Goal: Task Accomplishment & Management: Use online tool/utility

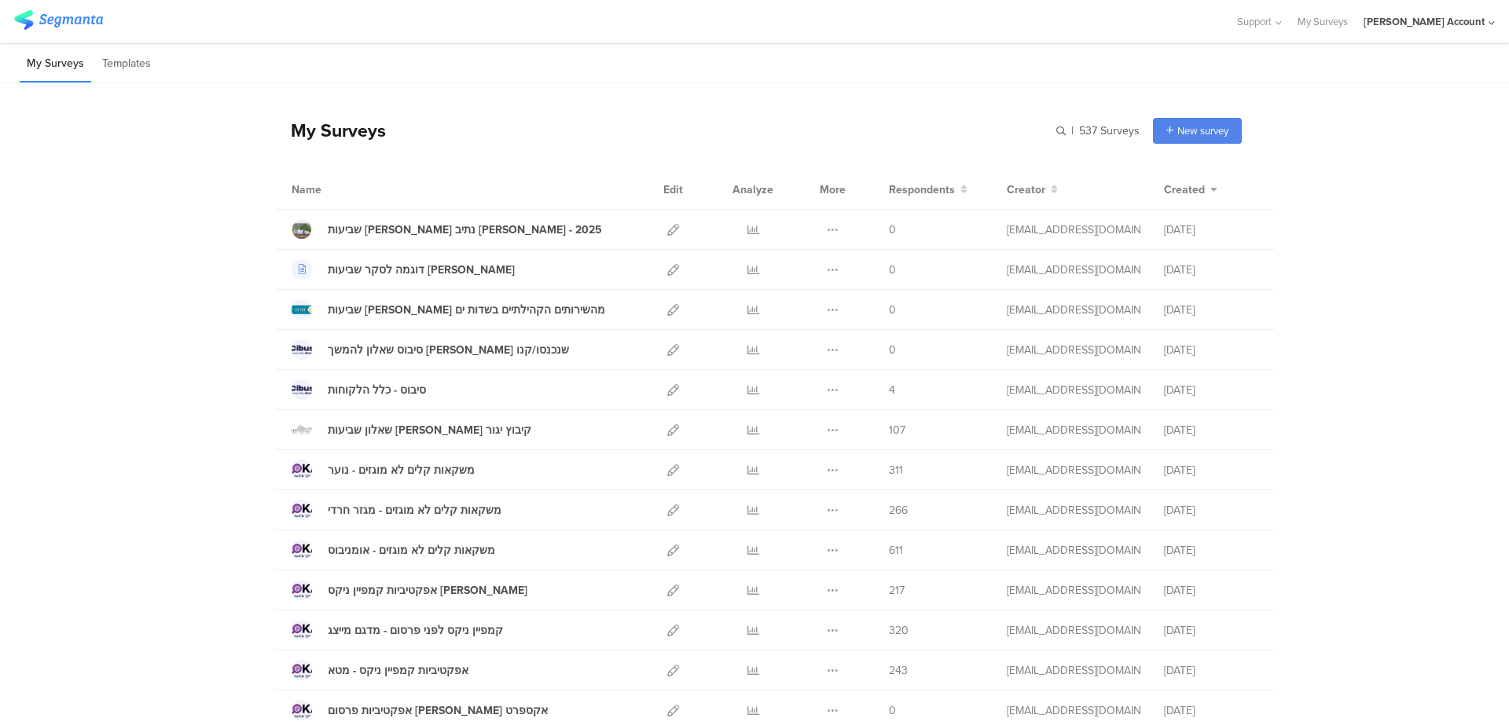
scroll to position [210, 0]
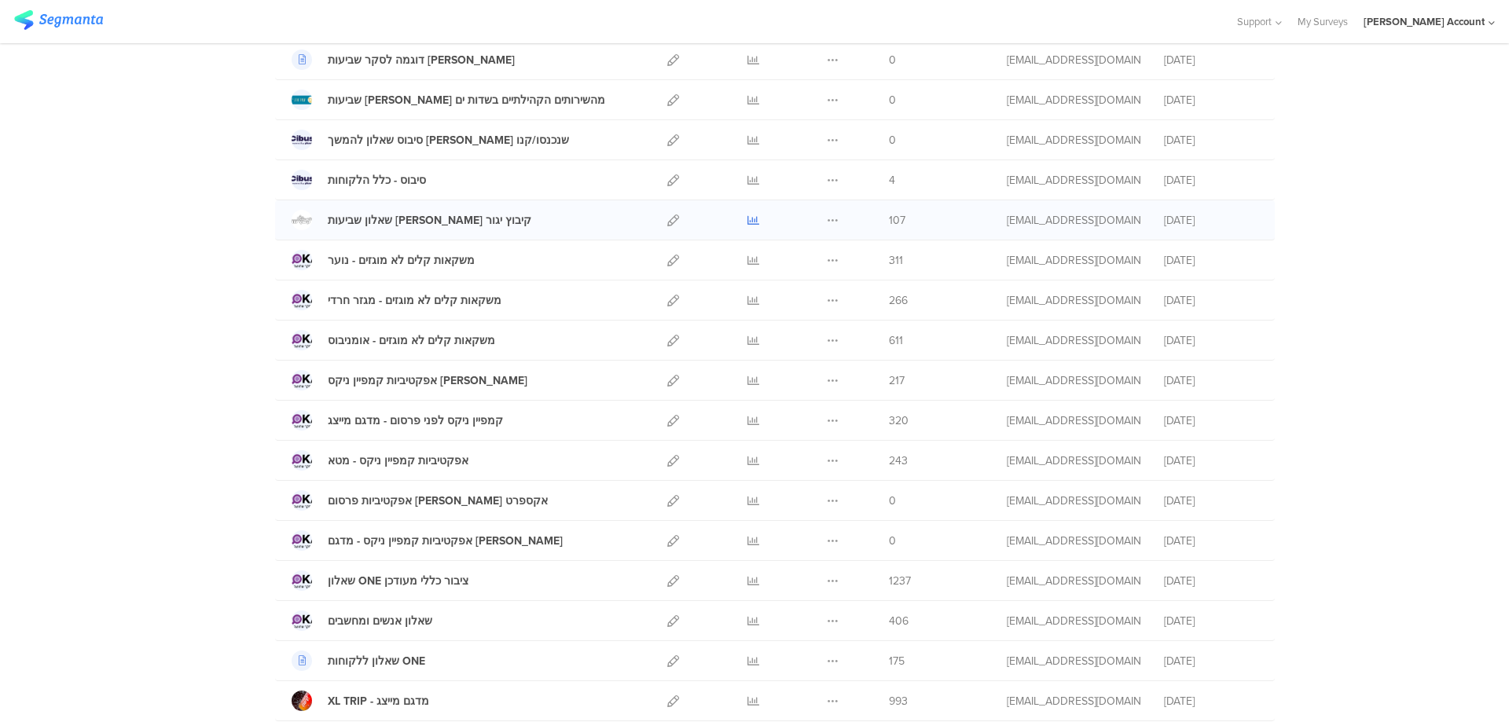
click at [747, 217] on icon at bounding box center [753, 221] width 12 height 12
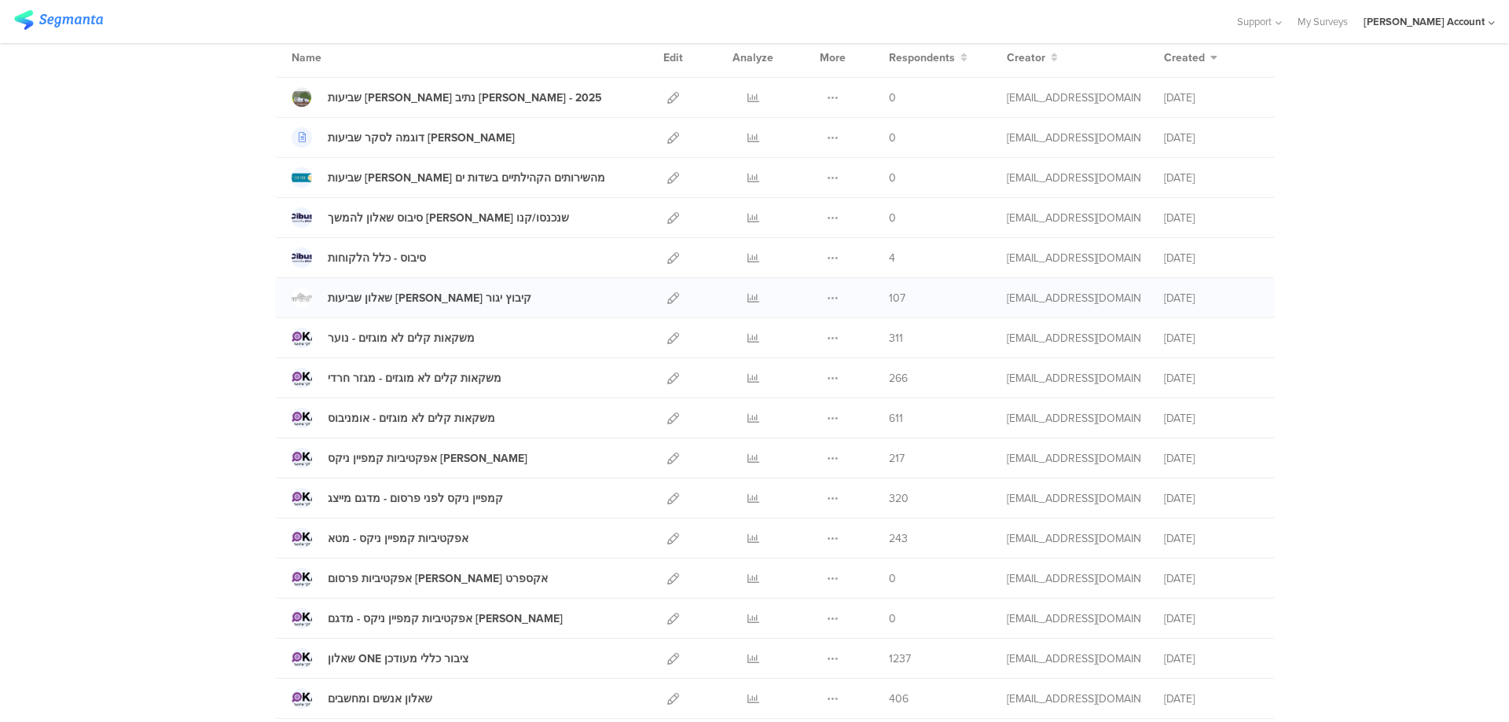
scroll to position [0, 0]
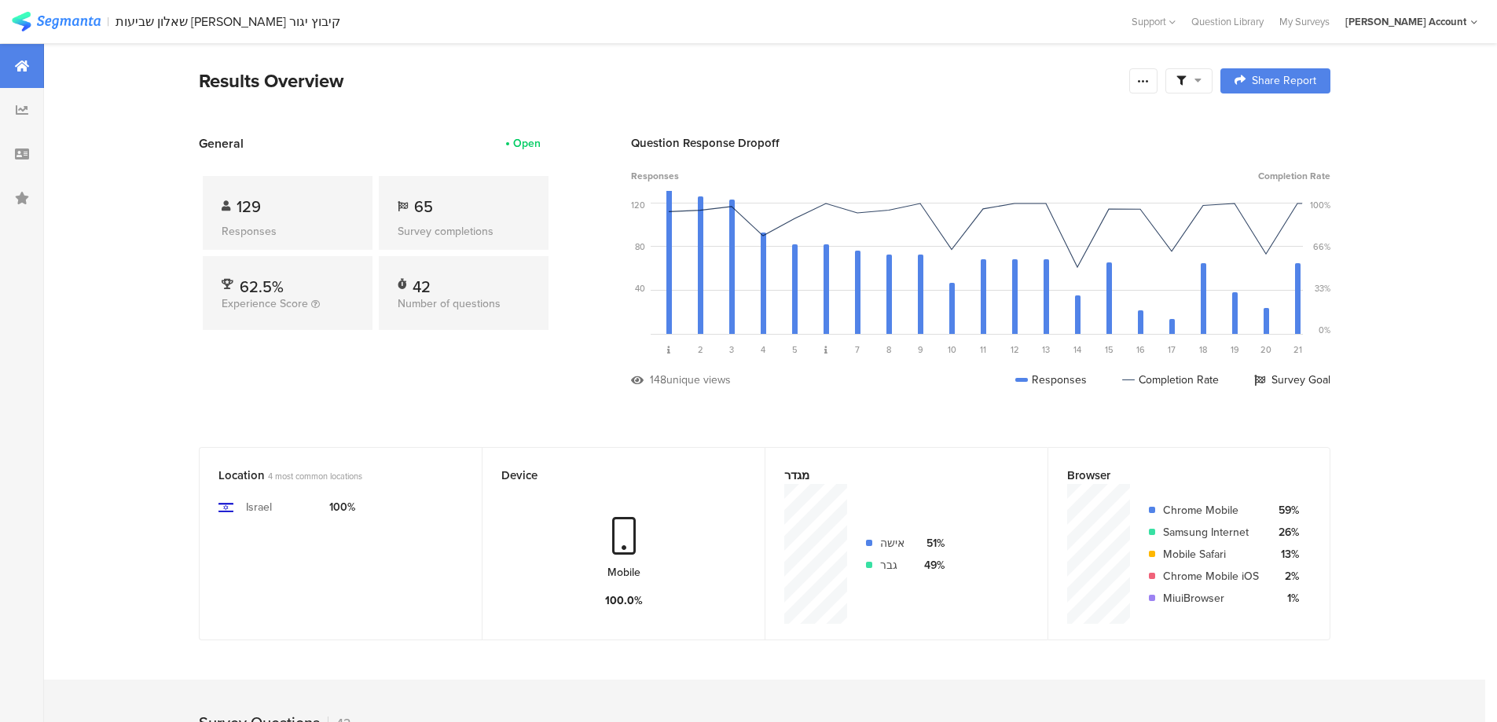
click at [1194, 72] on div at bounding box center [1188, 80] width 47 height 25
click at [1271, 125] on span at bounding box center [1269, 125] width 24 height 13
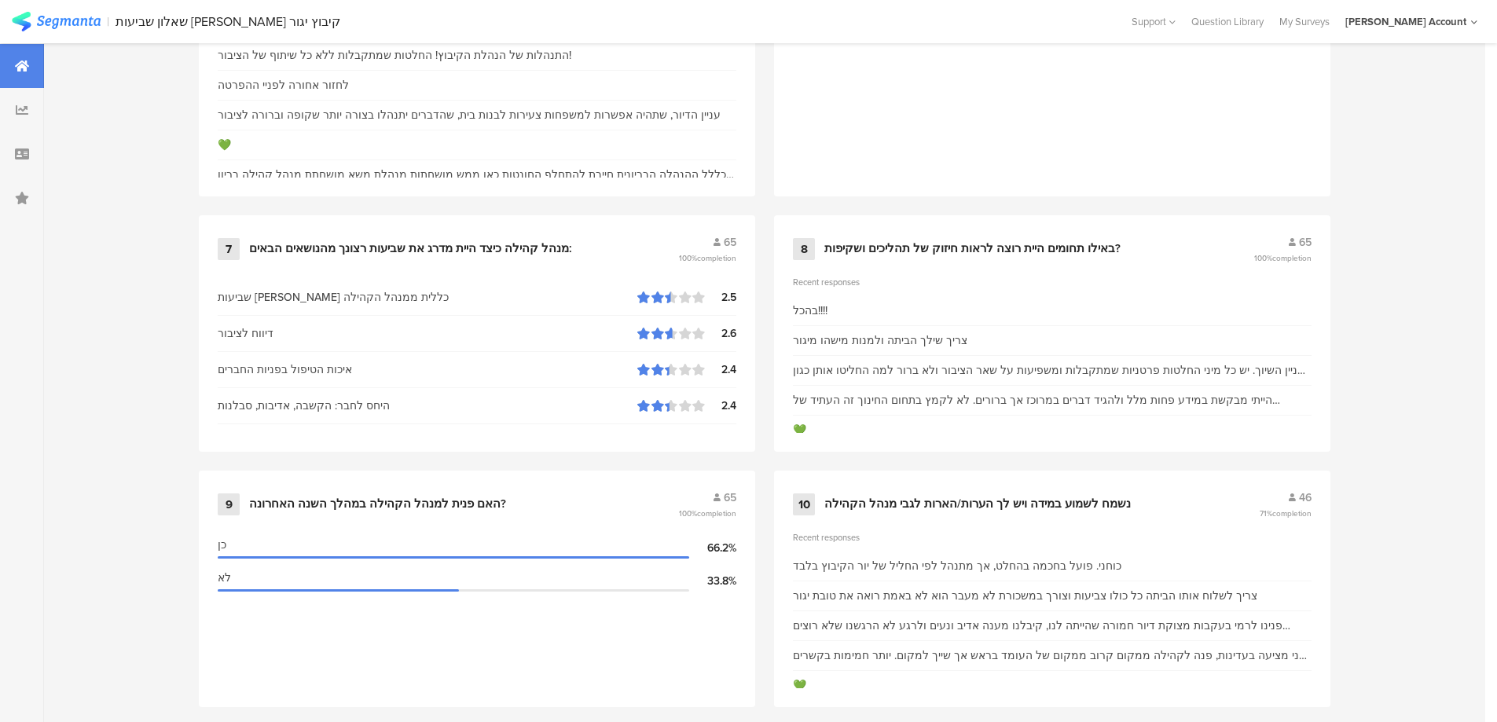
scroll to position [1362, 0]
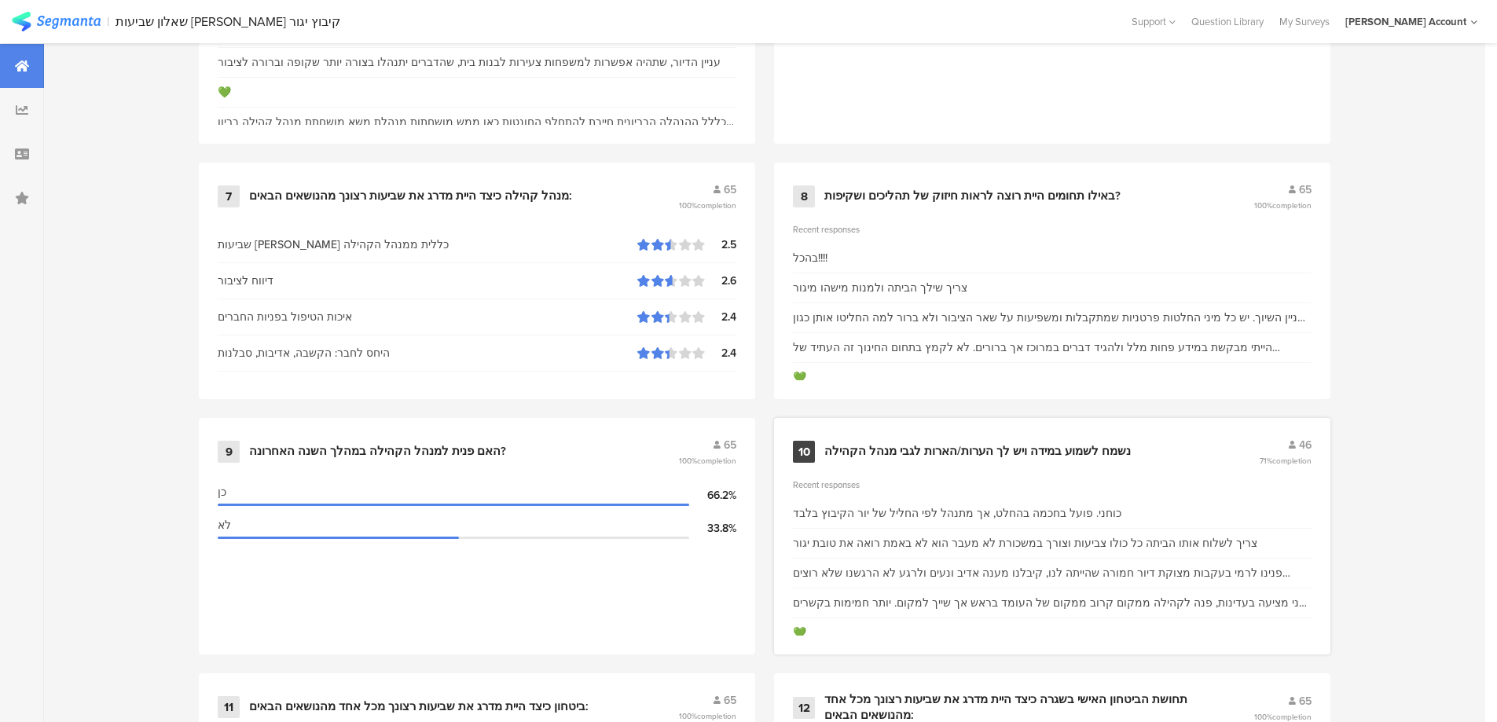
click at [978, 451] on div "נשמח לשמוע במידה ויש לך הערות/הארות לגבי מנהל הקהילה" at bounding box center [977, 452] width 306 height 16
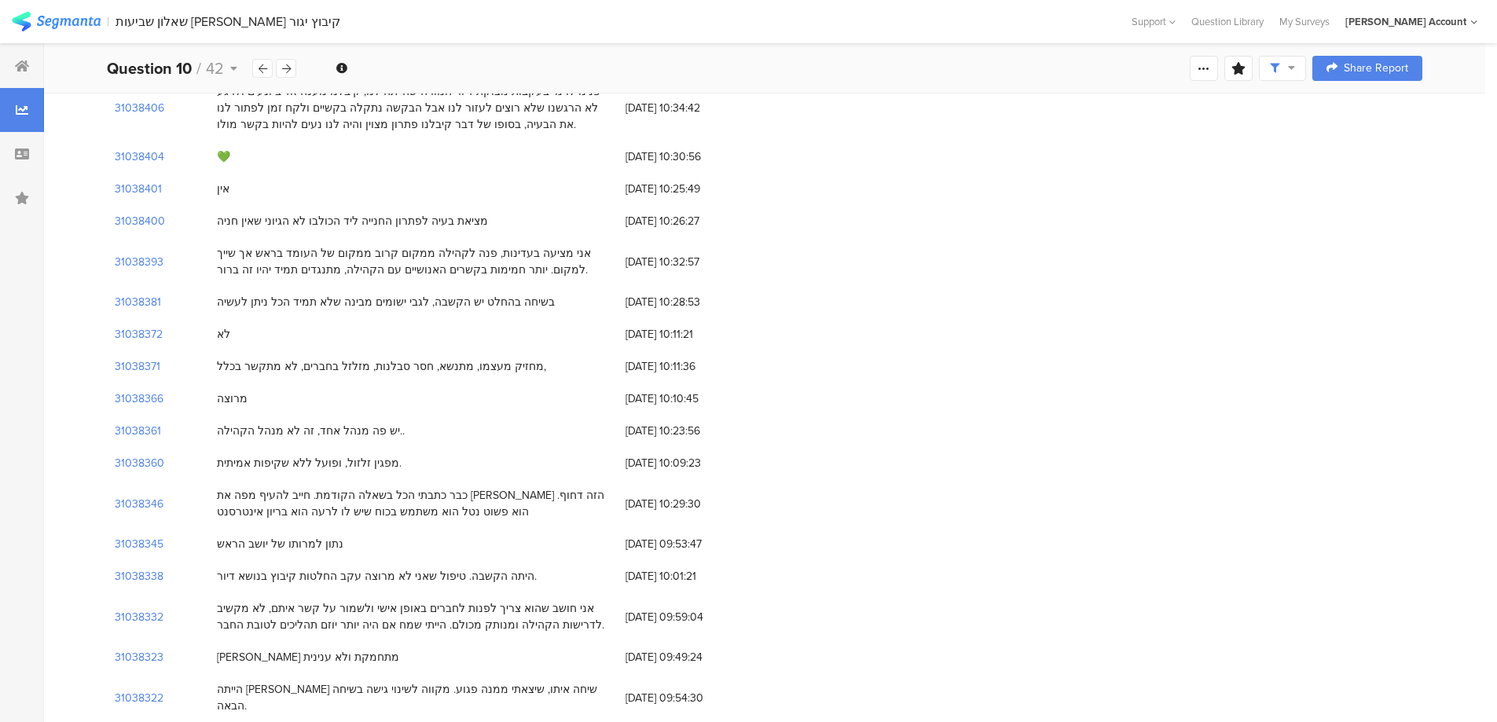
scroll to position [314, 0]
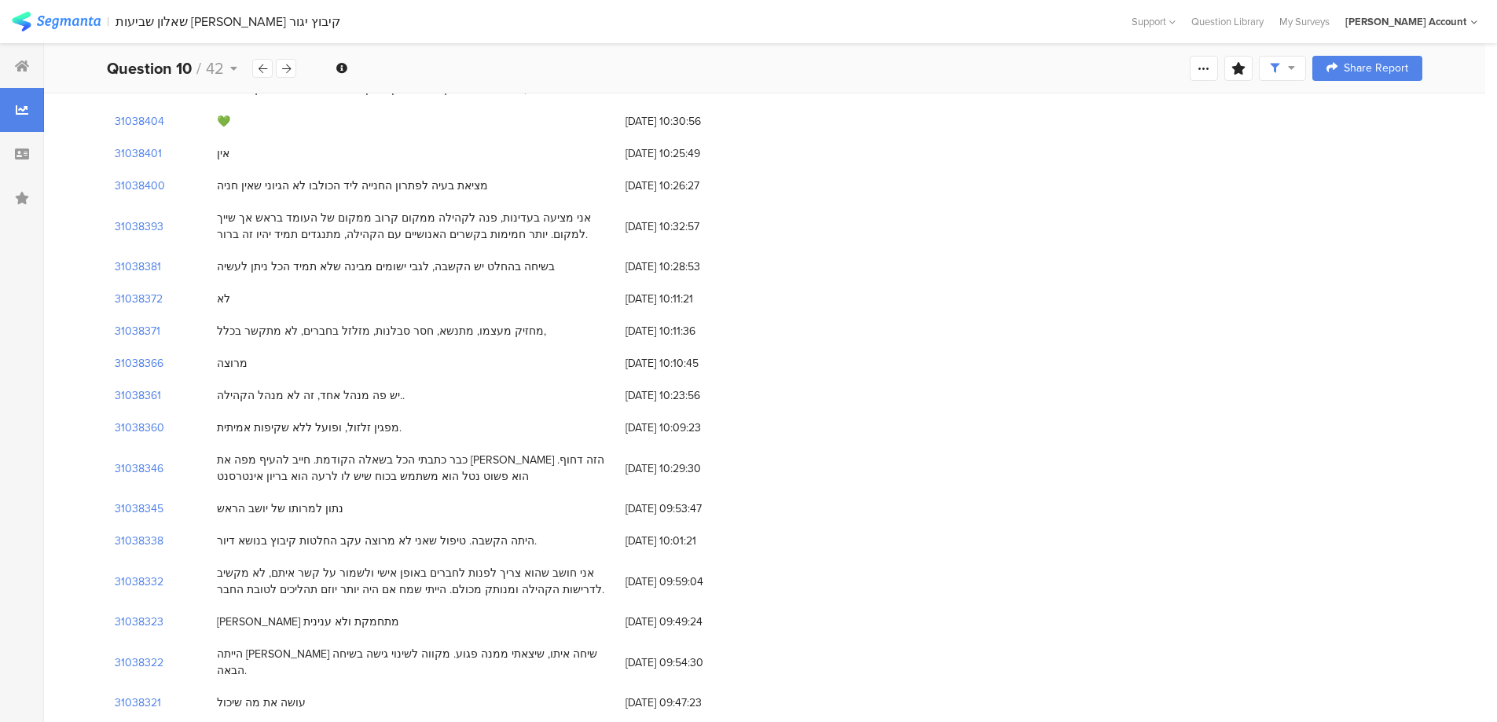
click at [413, 333] on div "מחזיק מעצמו, מתנשא, חסר סבלנות, מזלזל בחברים, לא מתקשר בכלל," at bounding box center [381, 331] width 329 height 17
click at [424, 333] on div "מחזיק מעצמו, מתנשא, חסר סבלנות, מזלזל בחברים, לא מתקשר בכלל," at bounding box center [381, 331] width 329 height 17
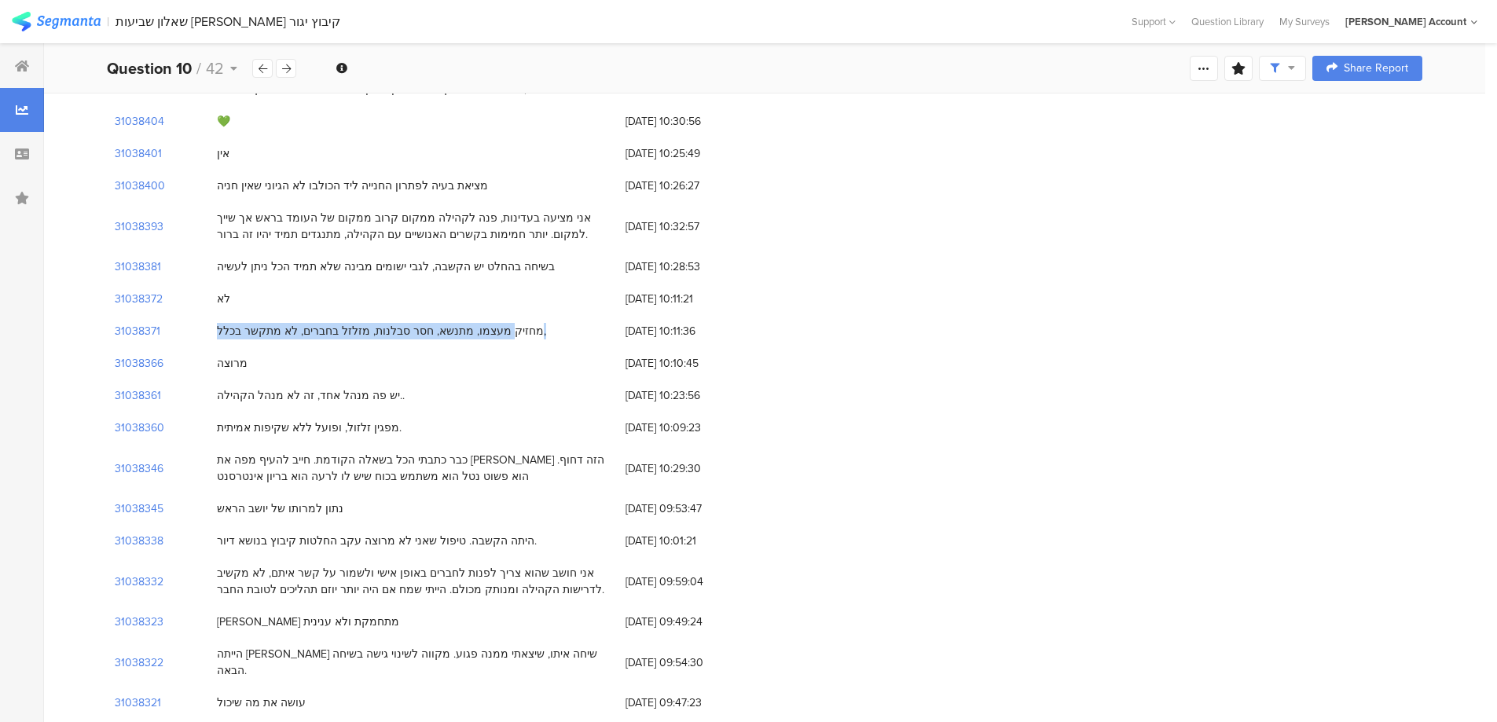
copy div "מחזיק מעצמו, מתנשא, חסר סבלנות, מזלזל בחברים, לא מתקשר בכלל,"
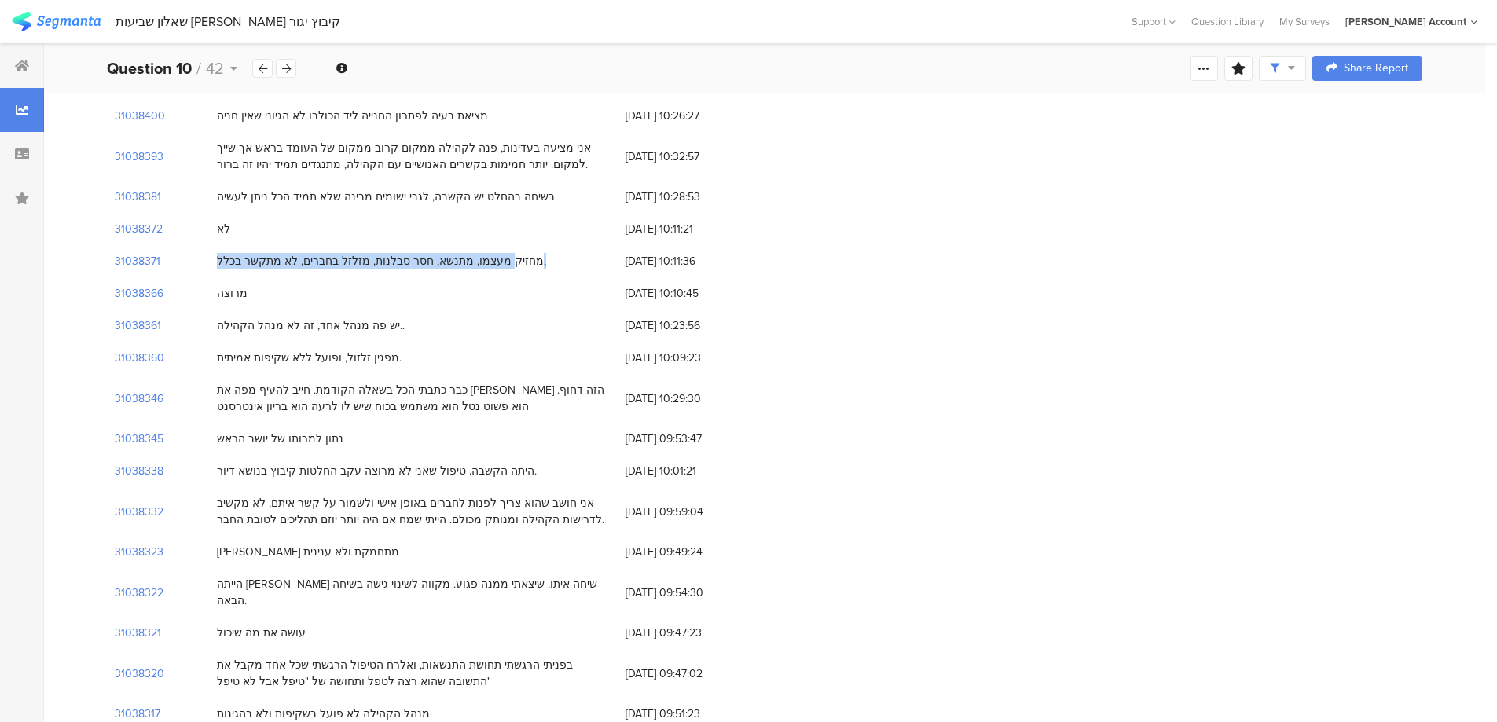
scroll to position [419, 0]
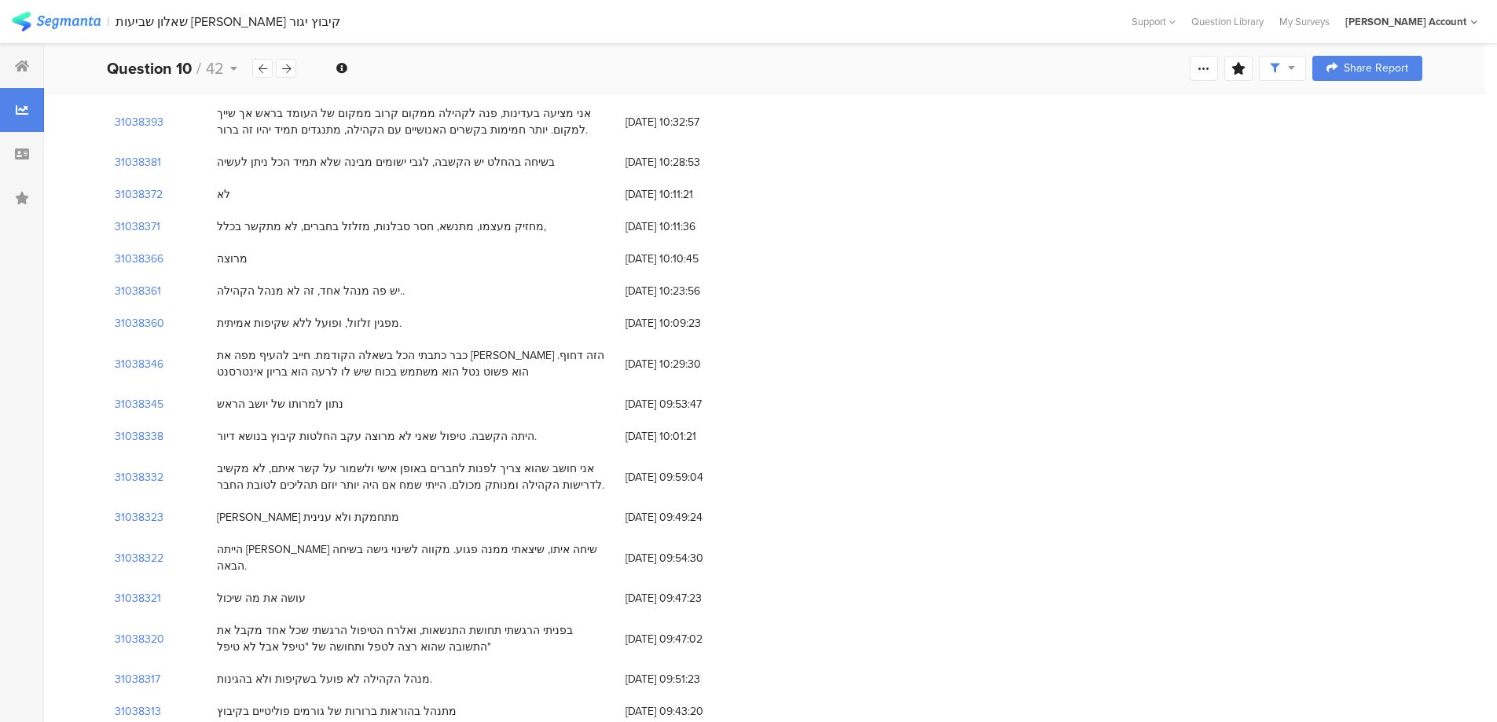
click at [331, 324] on div "מפגין זלזול, ופועל ללא שקיפות אמיתית." at bounding box center [309, 323] width 185 height 17
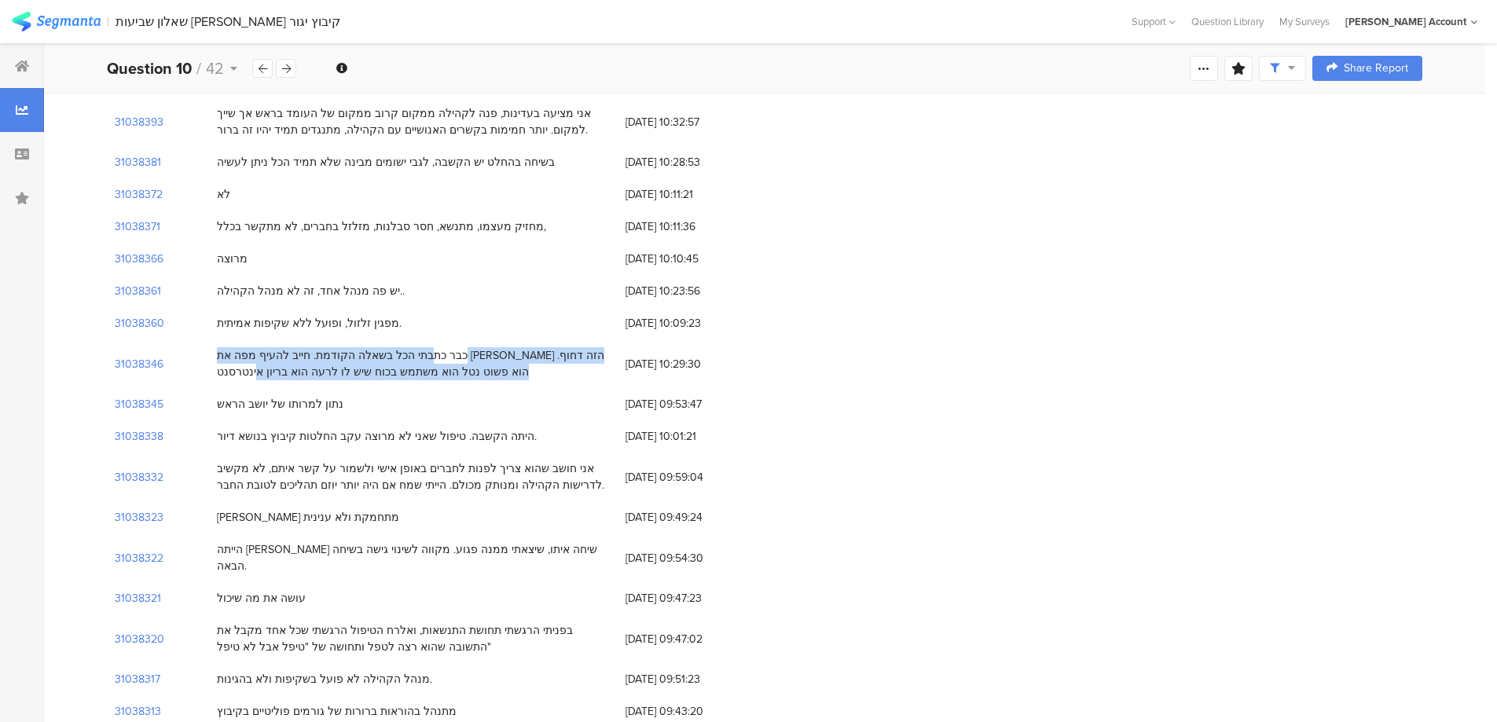
drag, startPoint x: 592, startPoint y: 355, endPoint x: 249, endPoint y: 369, distance: 342.9
click at [249, 369] on div "כבר כתבתי הכל בשאלה הקודמת. חייב להעיף מפה את הבן אדם הזה דחוף. הוא פשוט נטל הו…" at bounding box center [413, 363] width 393 height 33
click at [450, 365] on div "כבר כתבתי הכל בשאלה הקודמת. חייב להעיף מפה את הבן אדם הזה דחוף. הוא פשוט נטל הו…" at bounding box center [413, 363] width 393 height 33
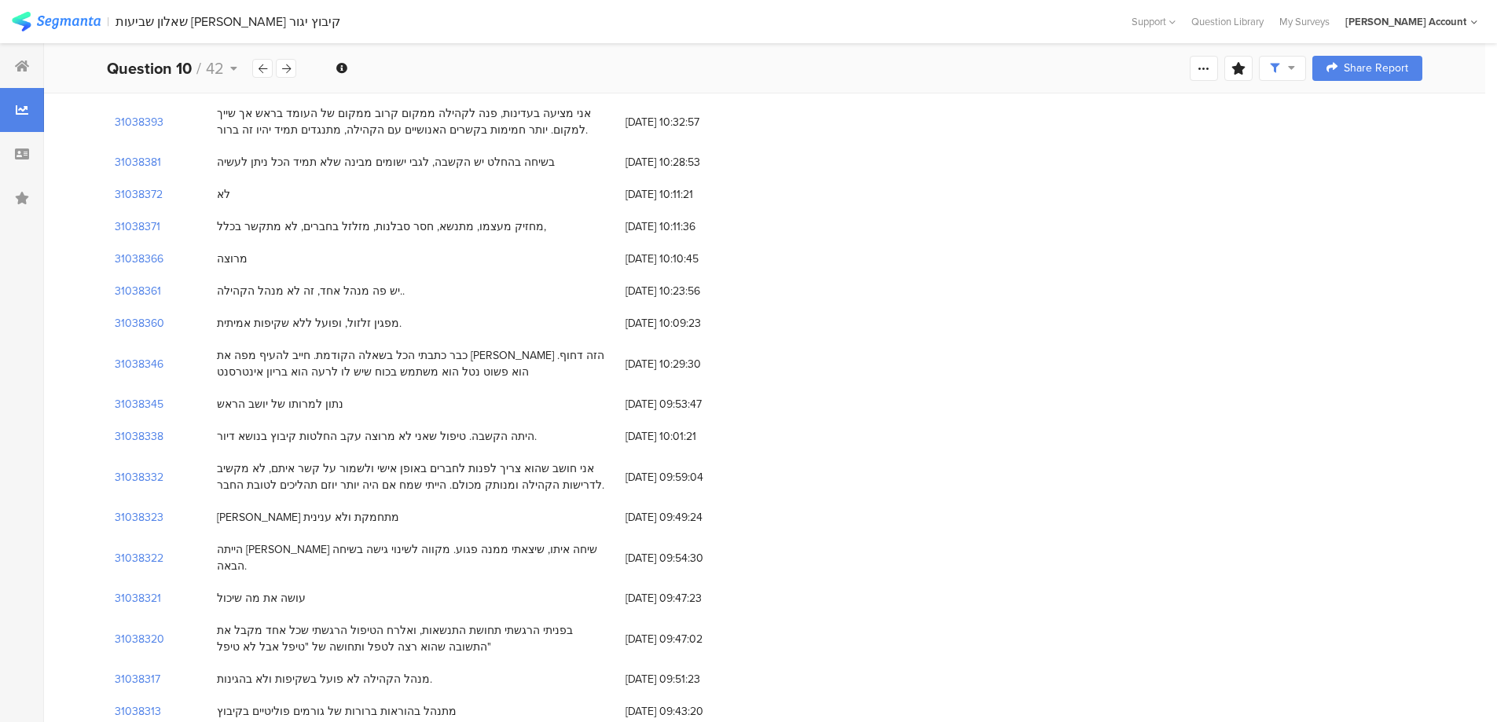
click at [453, 362] on div "כבר כתבתי הכל בשאלה הקודמת. חייב להעיף מפה את הבן אדם הזה דחוף. הוא פשוט נטל הו…" at bounding box center [413, 363] width 393 height 33
click at [453, 361] on div "כבר כתבתי הכל בשאלה הקודמת. חייב להעיף מפה את הבן אדם הזה דחוף. הוא פשוט נטל הו…" at bounding box center [413, 363] width 393 height 33
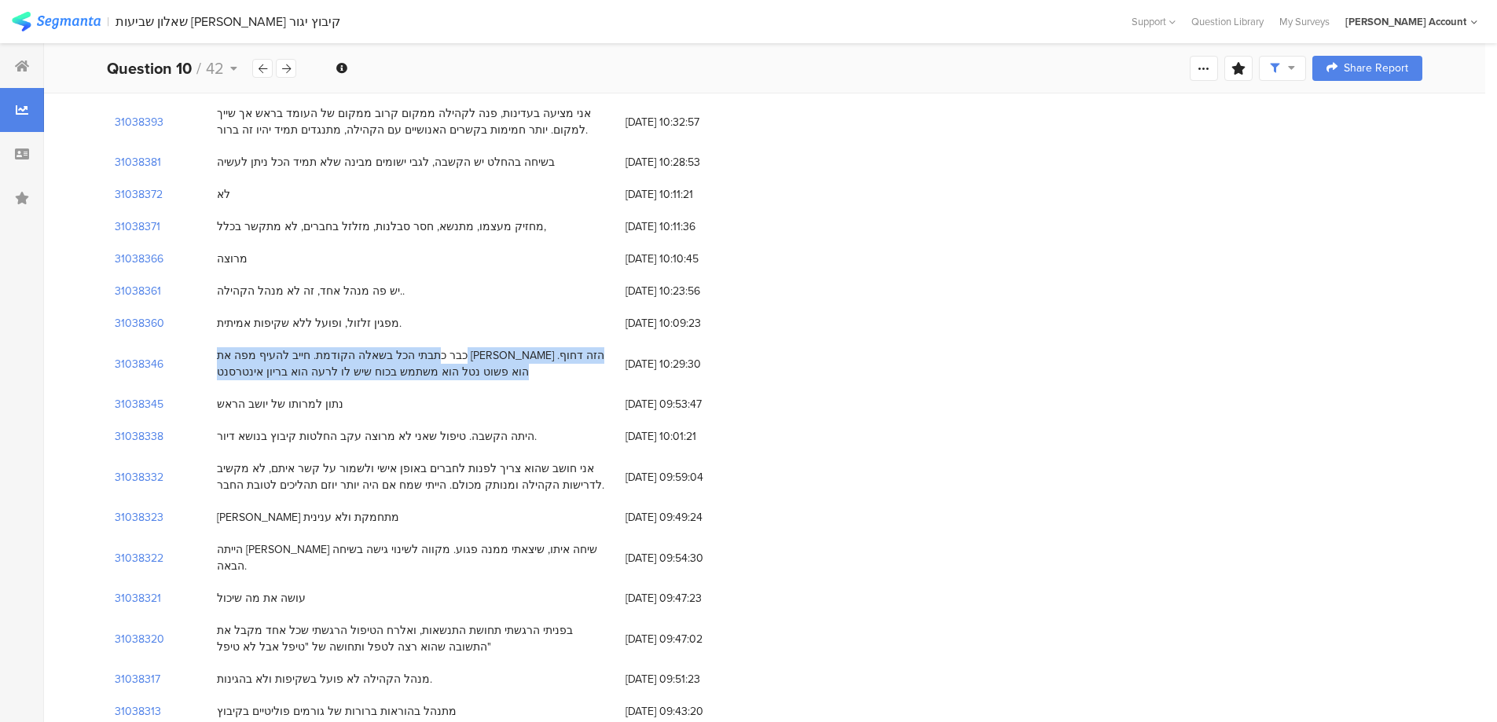
copy div "כבר כתבתי הכל בשאלה הקודמת. חייב להעיף מפה את הבן אדם הזה דחוף. הוא פשוט נטל הו…"
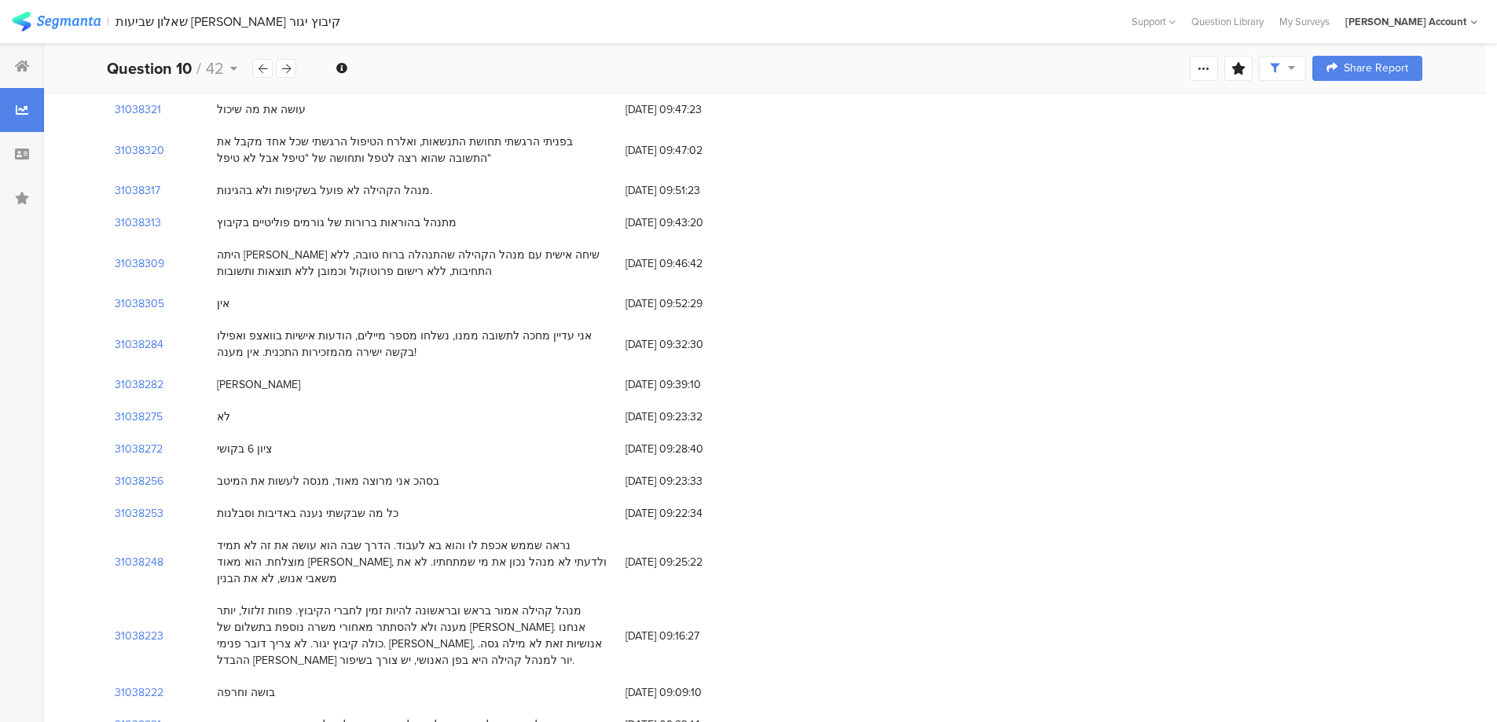
scroll to position [943, 0]
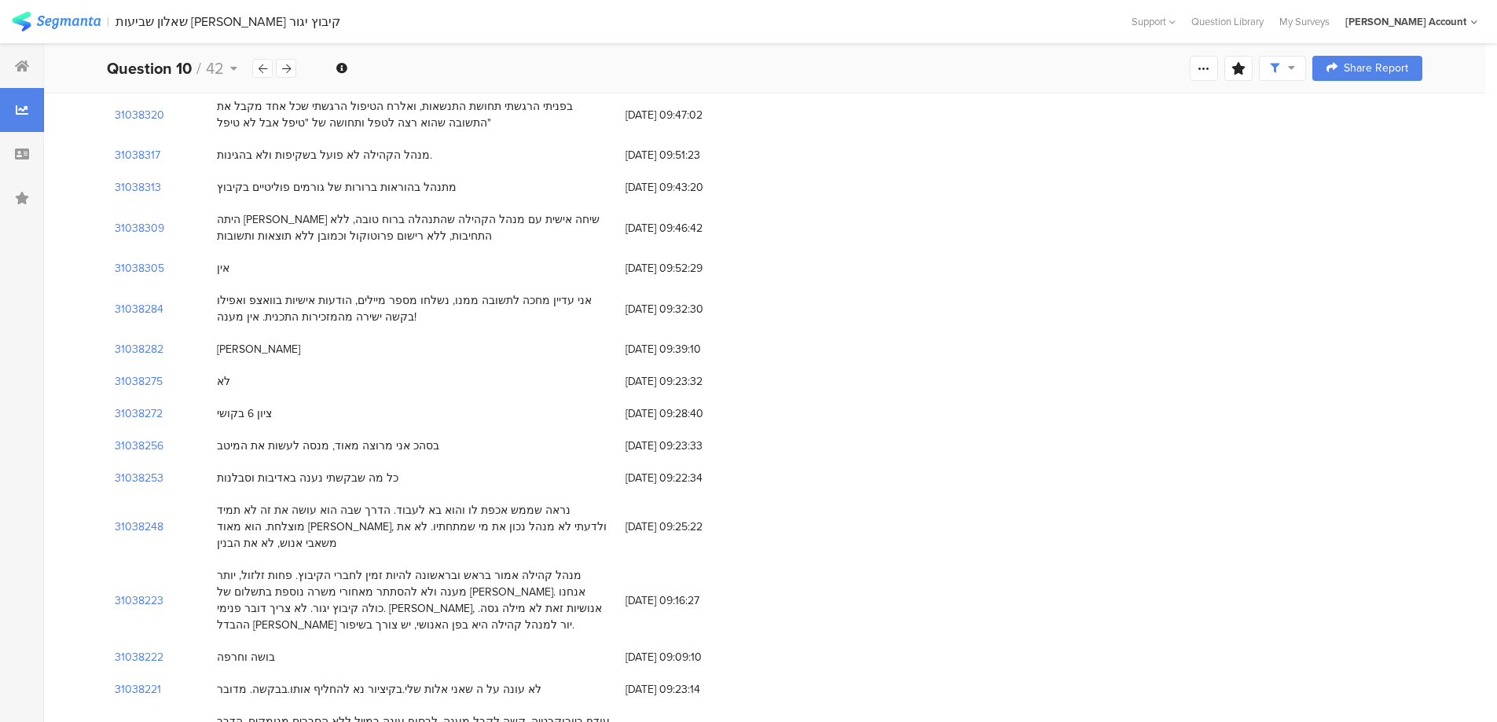
click at [505, 567] on div "מנהל קהילה אמור בראש ובראשונה להיות זמין לחברי הקיבוץ. פחות זלזול, יותר מענה ול…" at bounding box center [413, 600] width 393 height 66
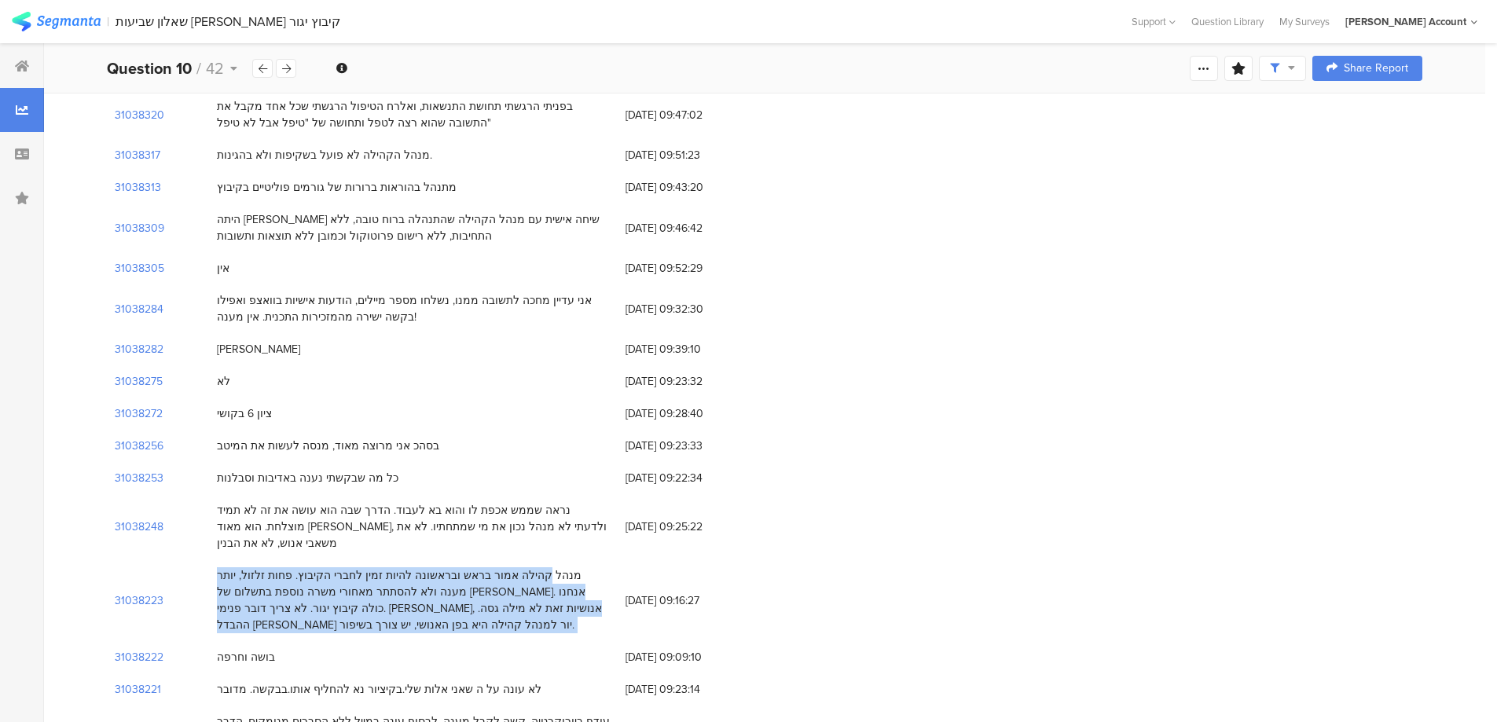
click at [505, 567] on div "מנהל קהילה אמור בראש ובראשונה להיות זמין לחברי הקיבוץ. פחות זלזול, יותר מענה ול…" at bounding box center [413, 600] width 393 height 66
copy div "מנהל קהילה אמור בראש ובראשונה להיות זמין לחברי הקיבוץ. פחות זלזול, יותר מענה ול…"
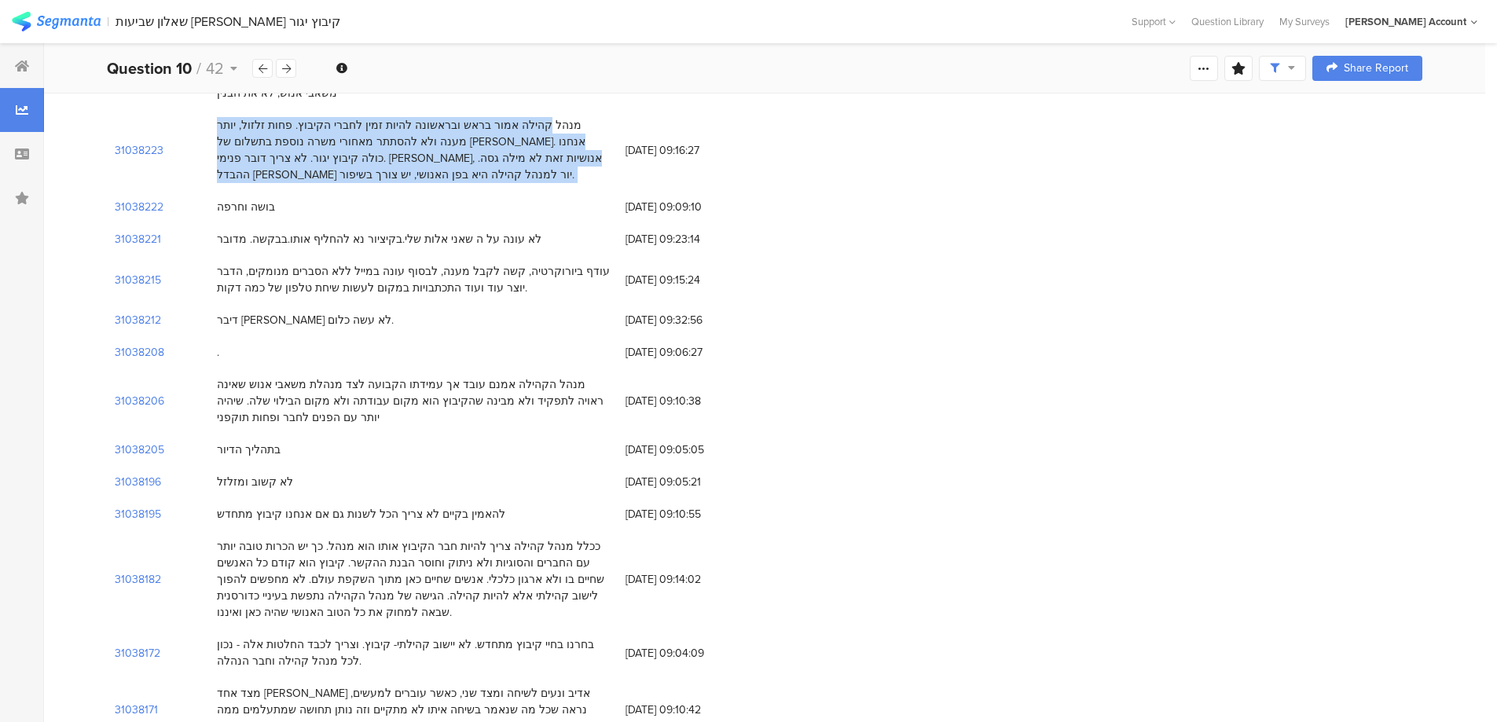
scroll to position [1424, 0]
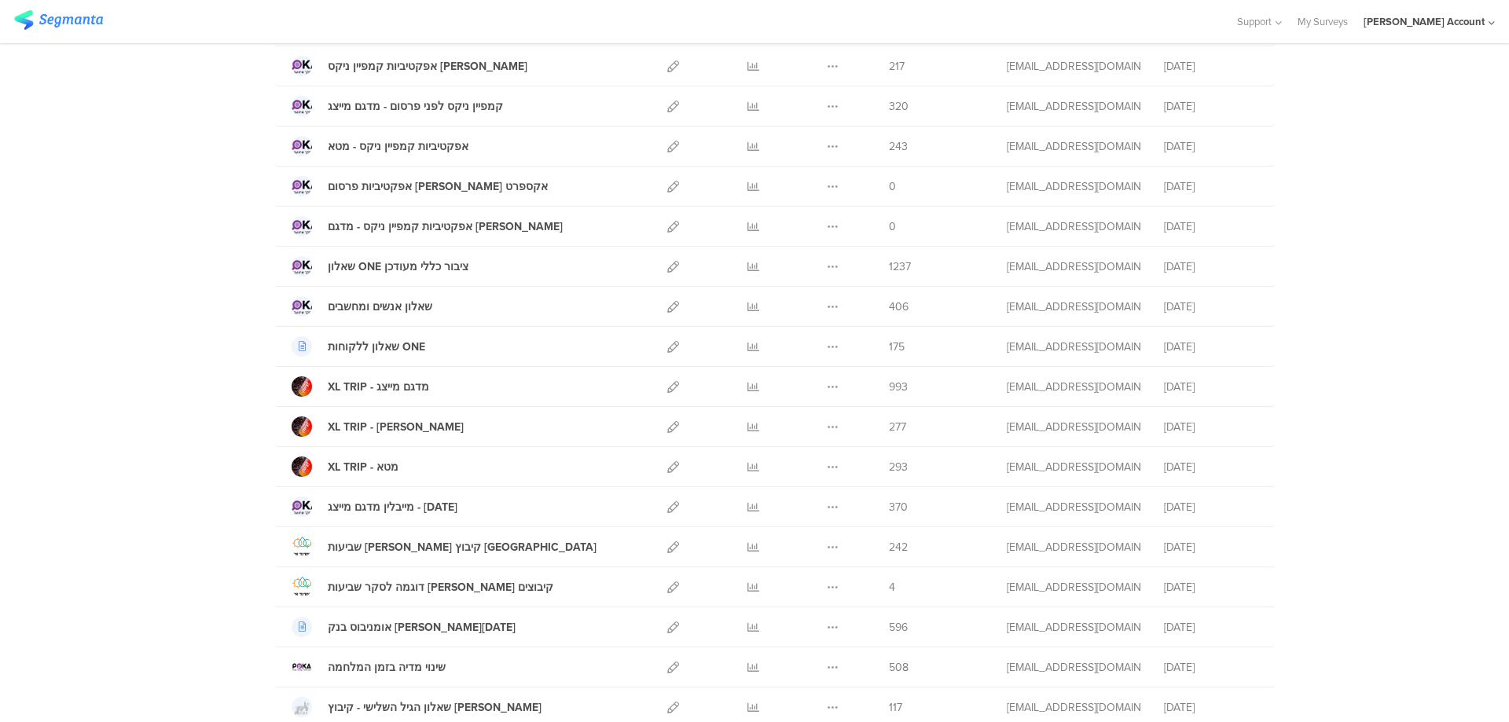
scroll to position [733, 0]
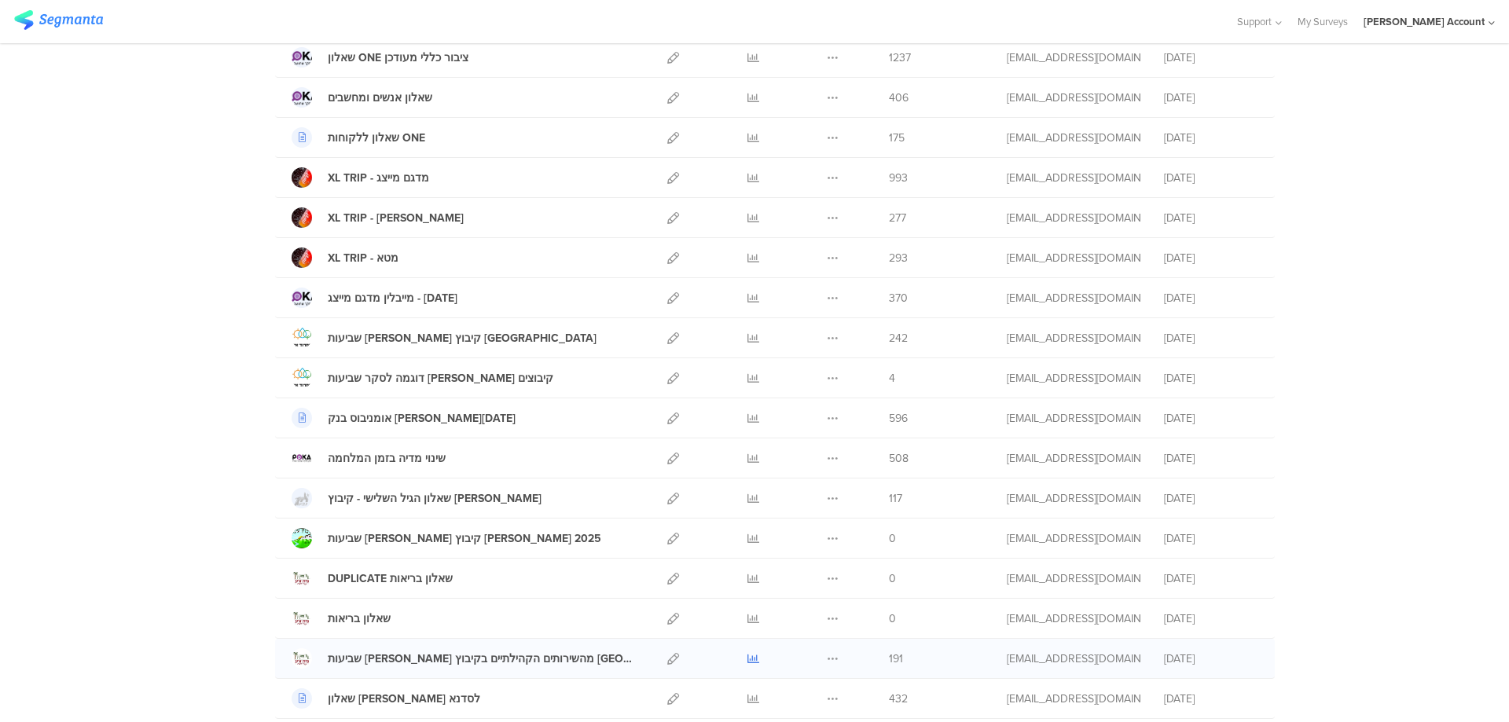
click at [748, 658] on icon at bounding box center [753, 659] width 12 height 12
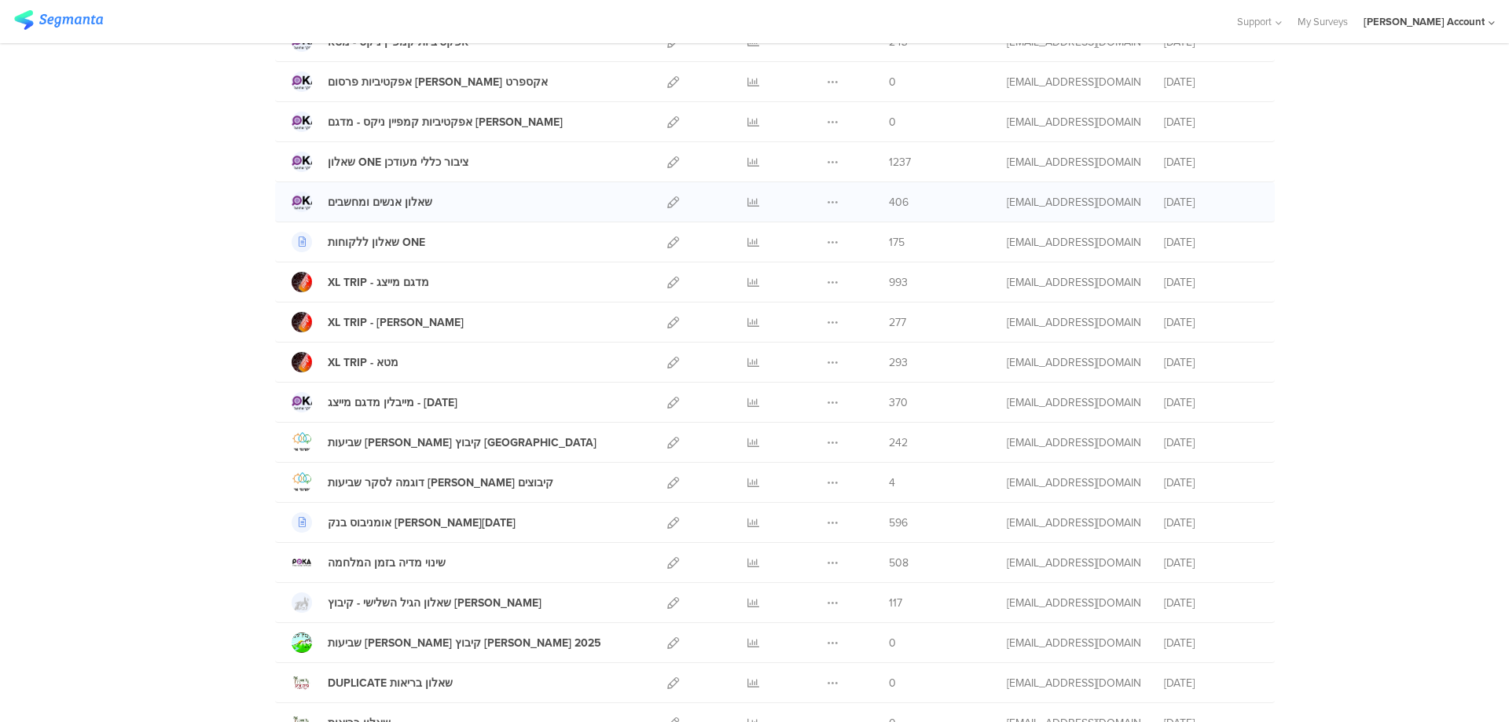
scroll to position [1009, 0]
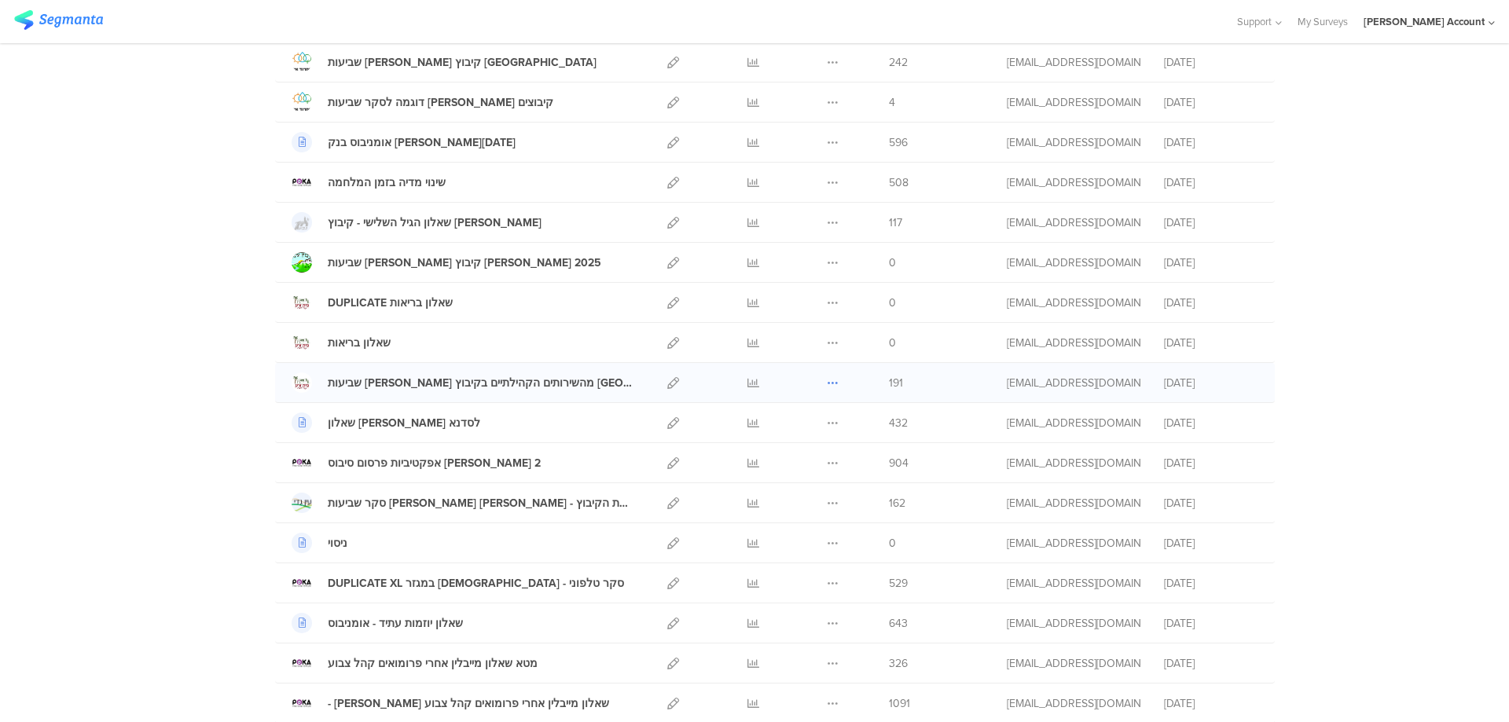
click at [827, 383] on icon at bounding box center [833, 383] width 12 height 12
click at [812, 423] on button "Duplicate" at bounding box center [801, 423] width 86 height 28
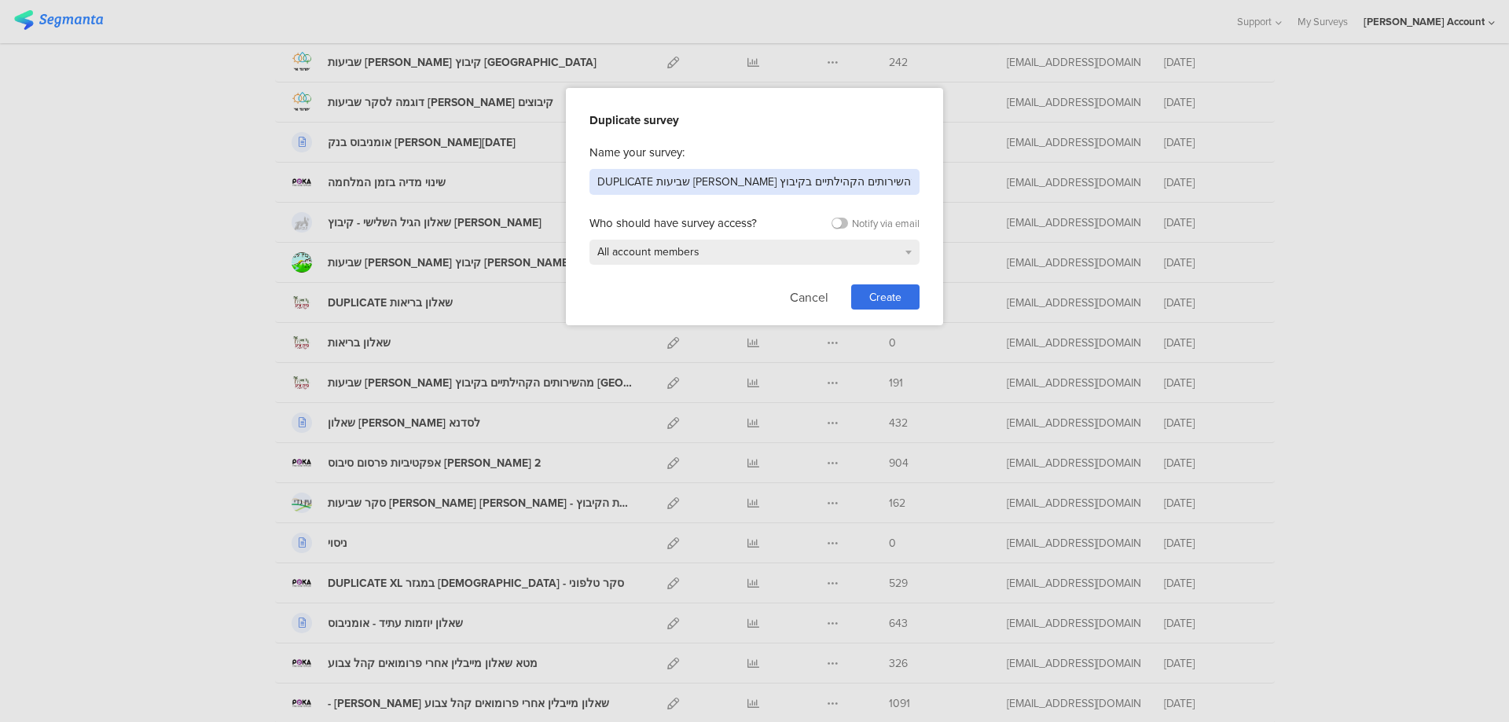
click at [828, 184] on input "DUPLICATE שביעות רצון מהשירותים הקהילתיים בקיבוץ בית זרע" at bounding box center [754, 182] width 330 height 26
type input "השכרת דירות השלמה"
click at [879, 289] on span "Create" at bounding box center [885, 297] width 32 height 17
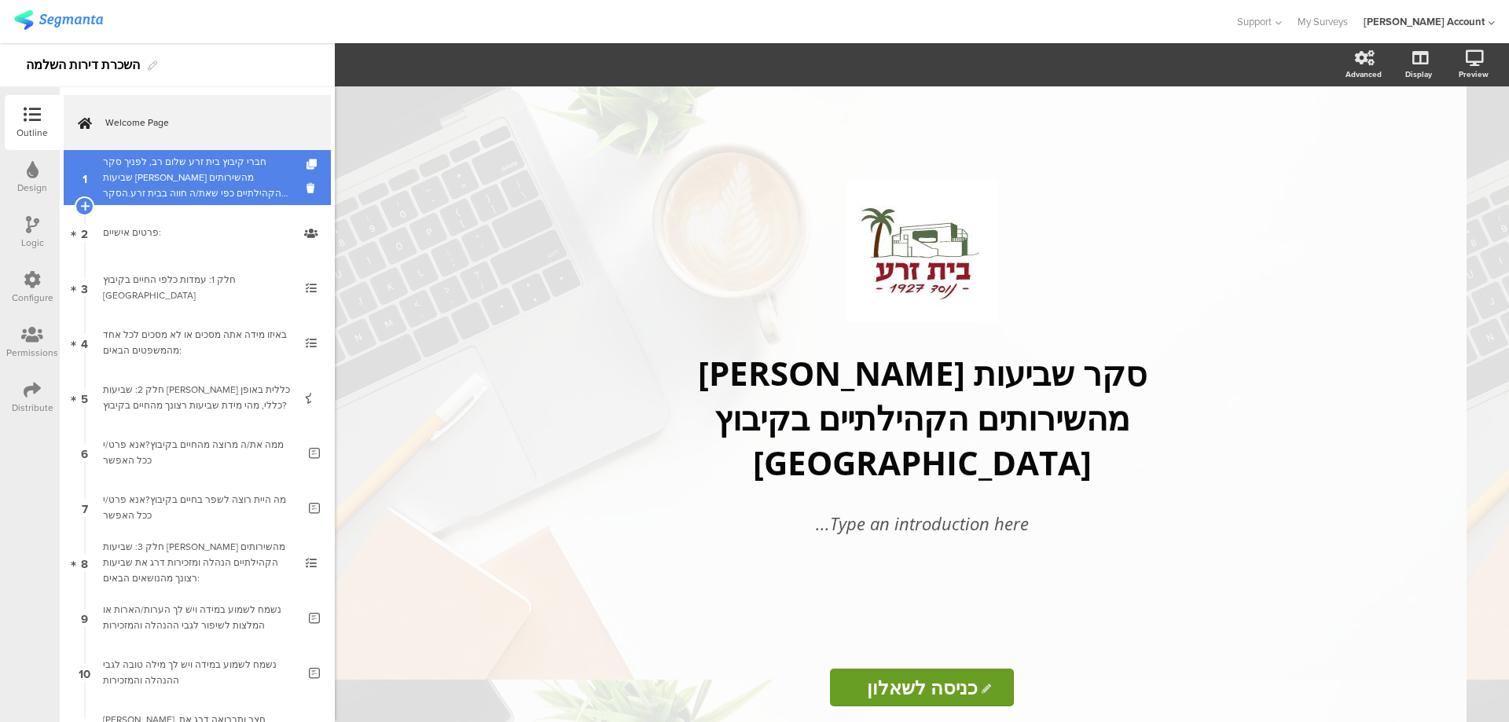
click at [265, 190] on div "חברי קיבוץ בית זרע שלום רב, לפניך סקר שביעות [PERSON_NAME] מהשירותים הקהילתיים …" at bounding box center [197, 177] width 188 height 47
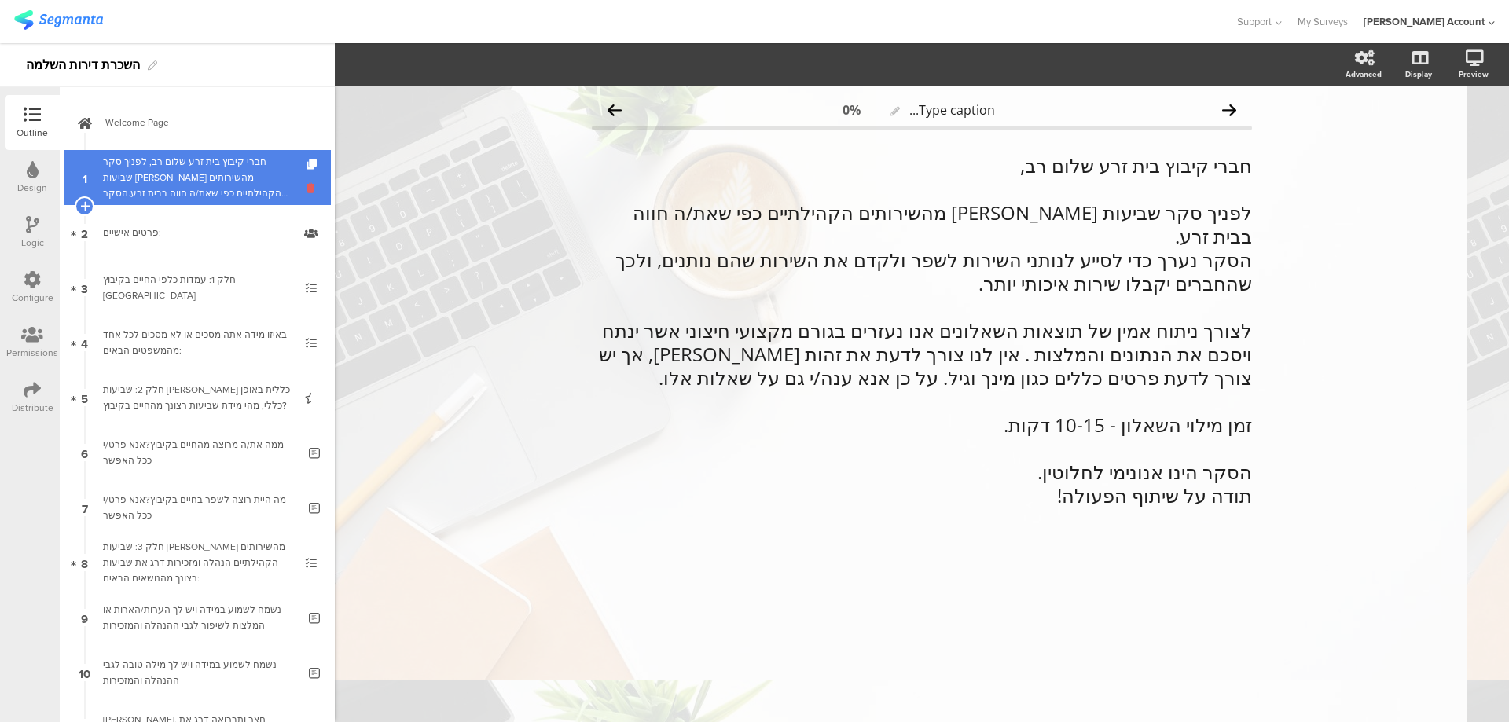
click at [306, 187] on icon at bounding box center [312, 188] width 13 height 15
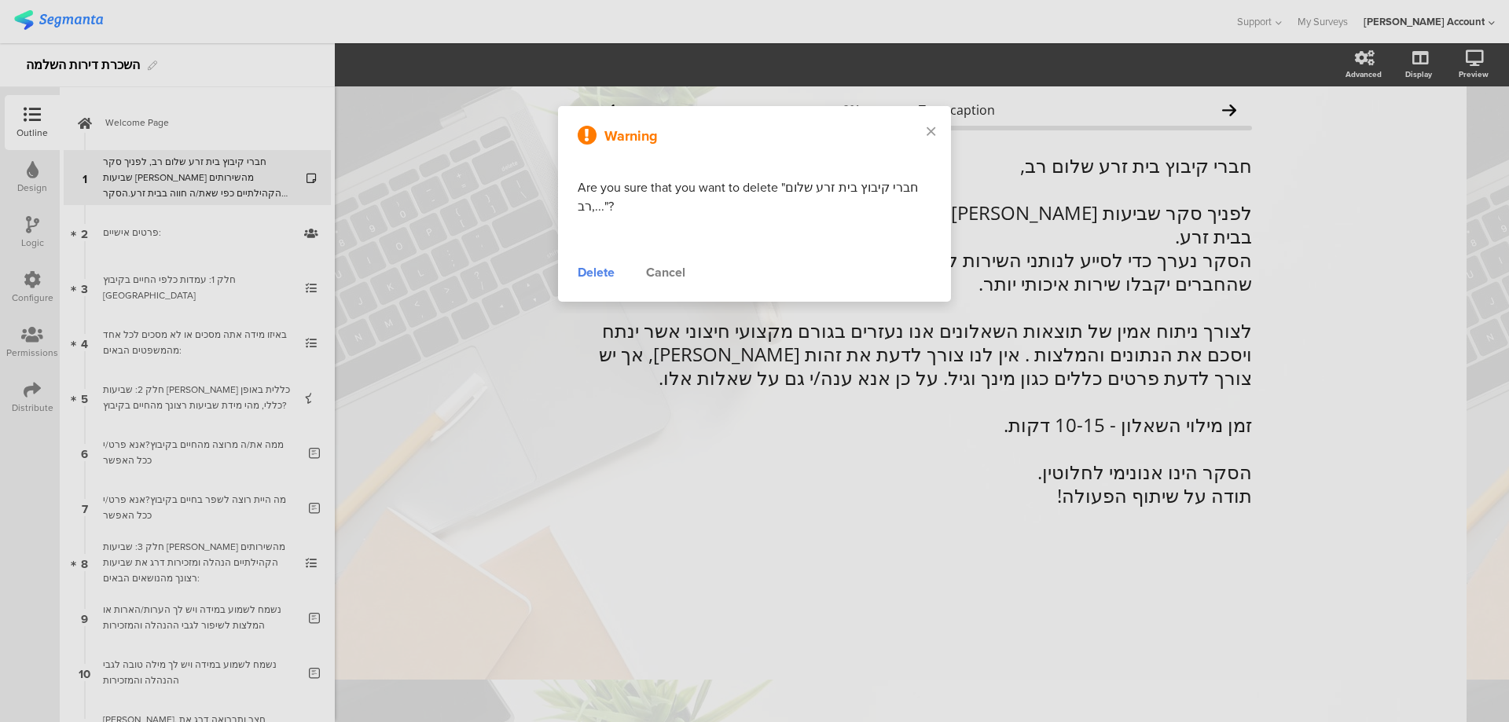
click at [596, 271] on div "Delete" at bounding box center [596, 272] width 37 height 19
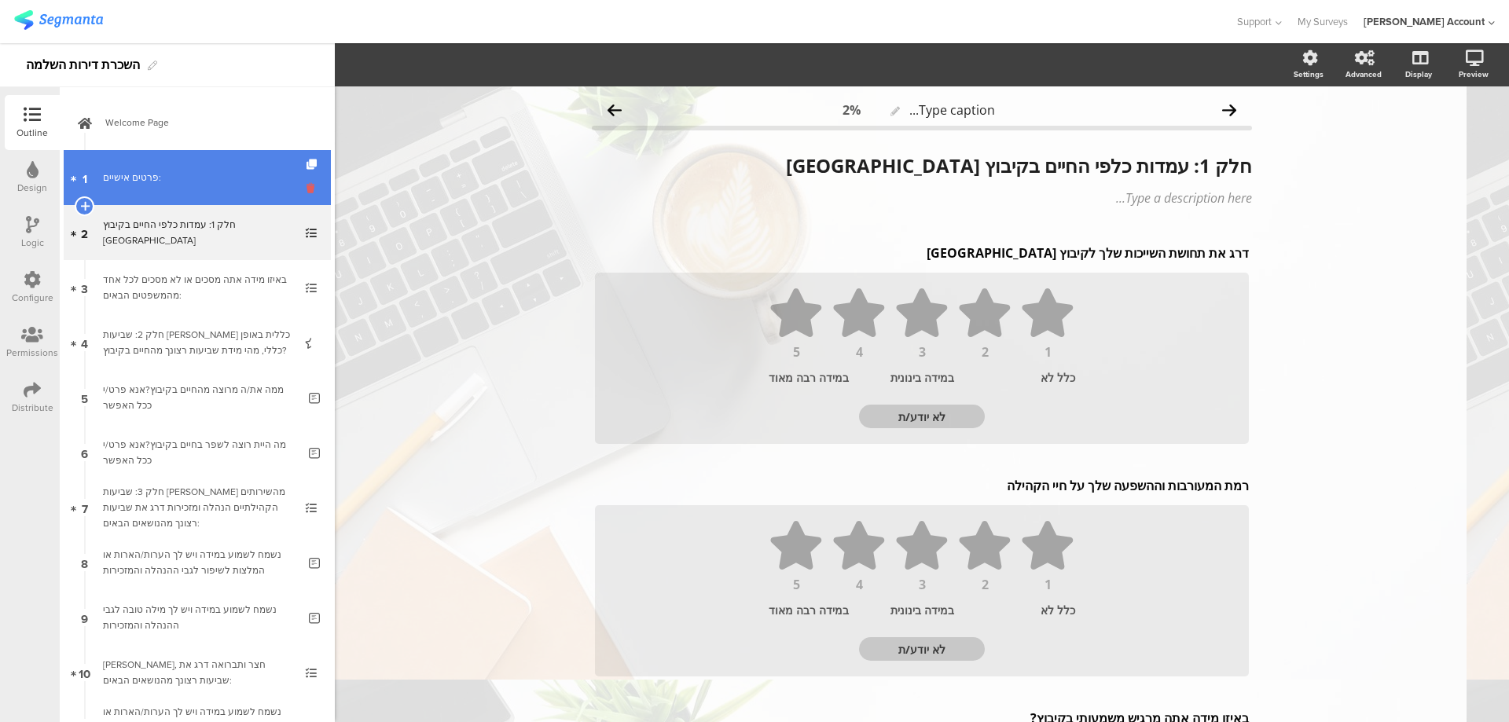
click at [306, 186] on icon at bounding box center [312, 188] width 13 height 15
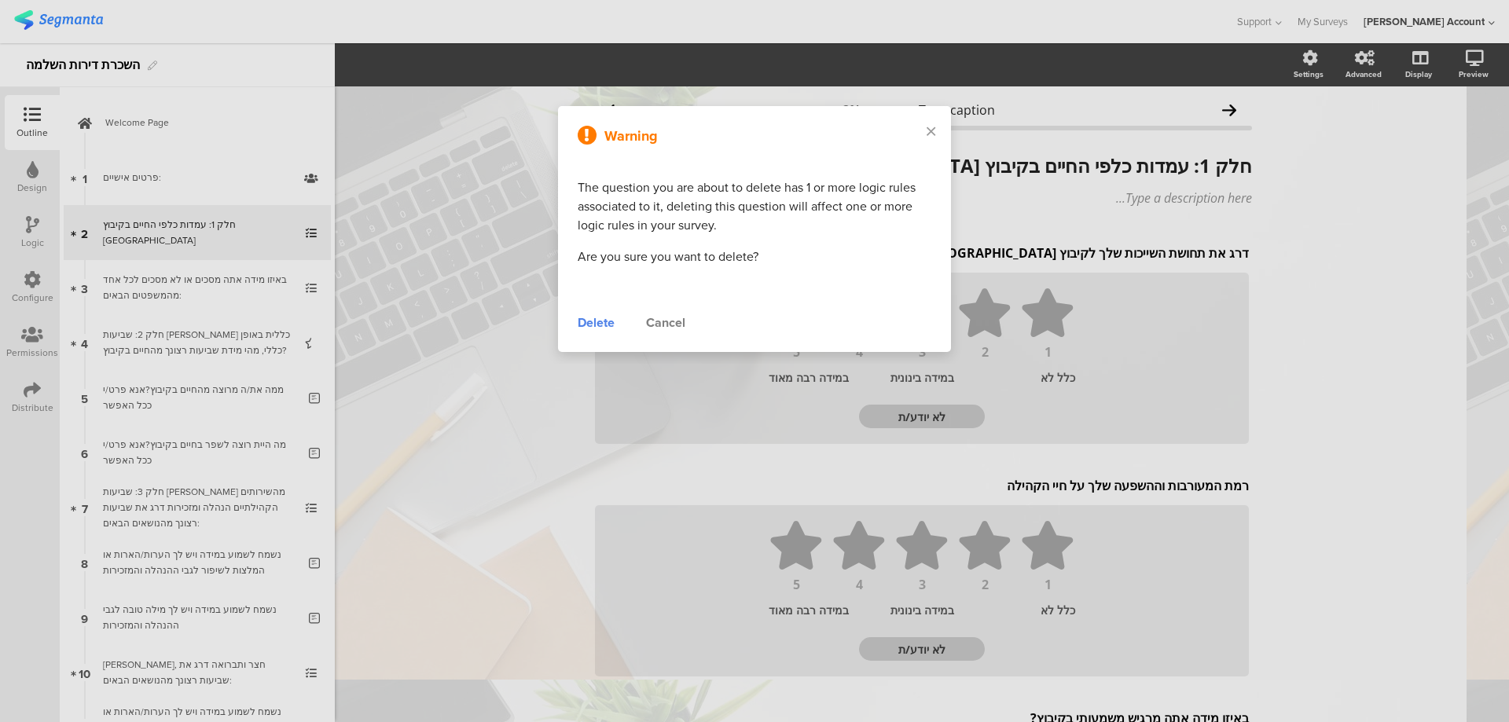
click at [589, 317] on div "Delete" at bounding box center [596, 323] width 37 height 19
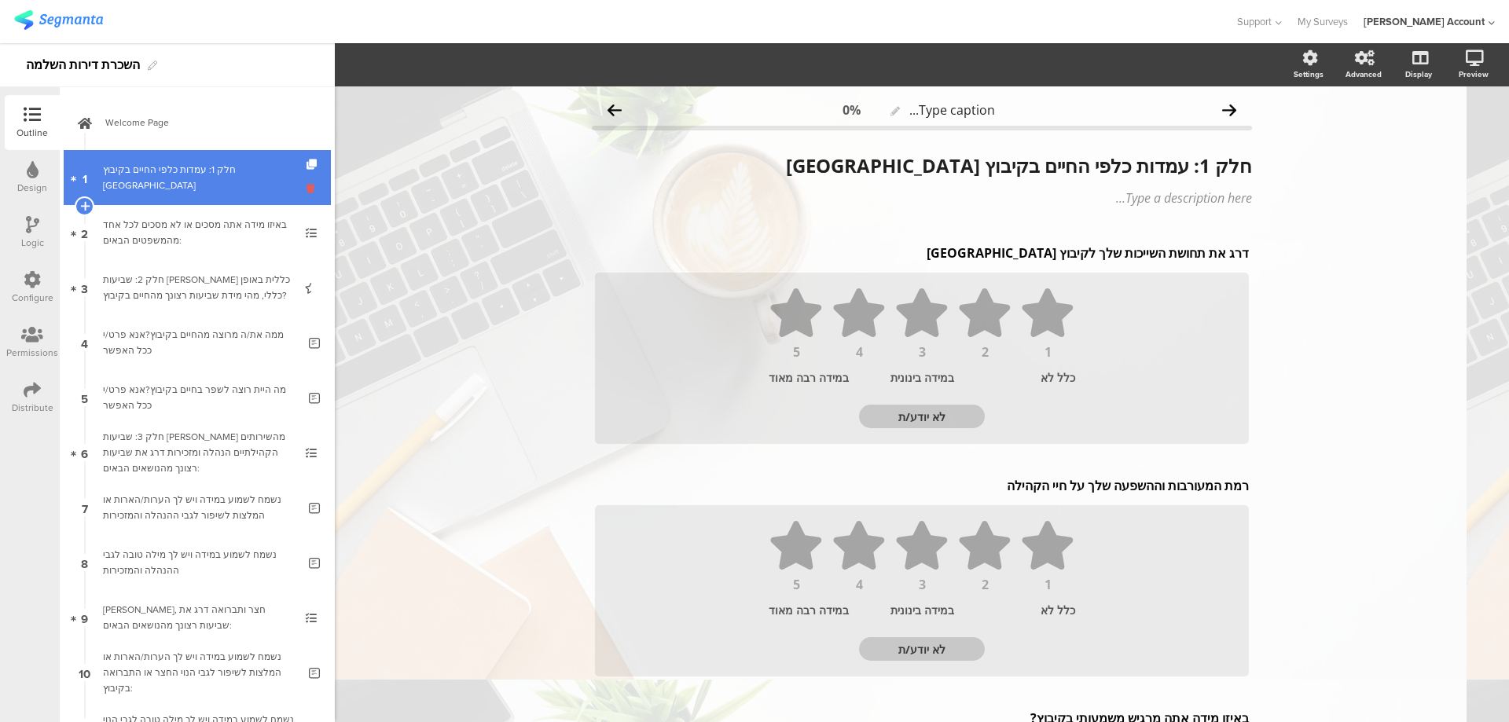
click at [306, 189] on icon at bounding box center [312, 188] width 13 height 15
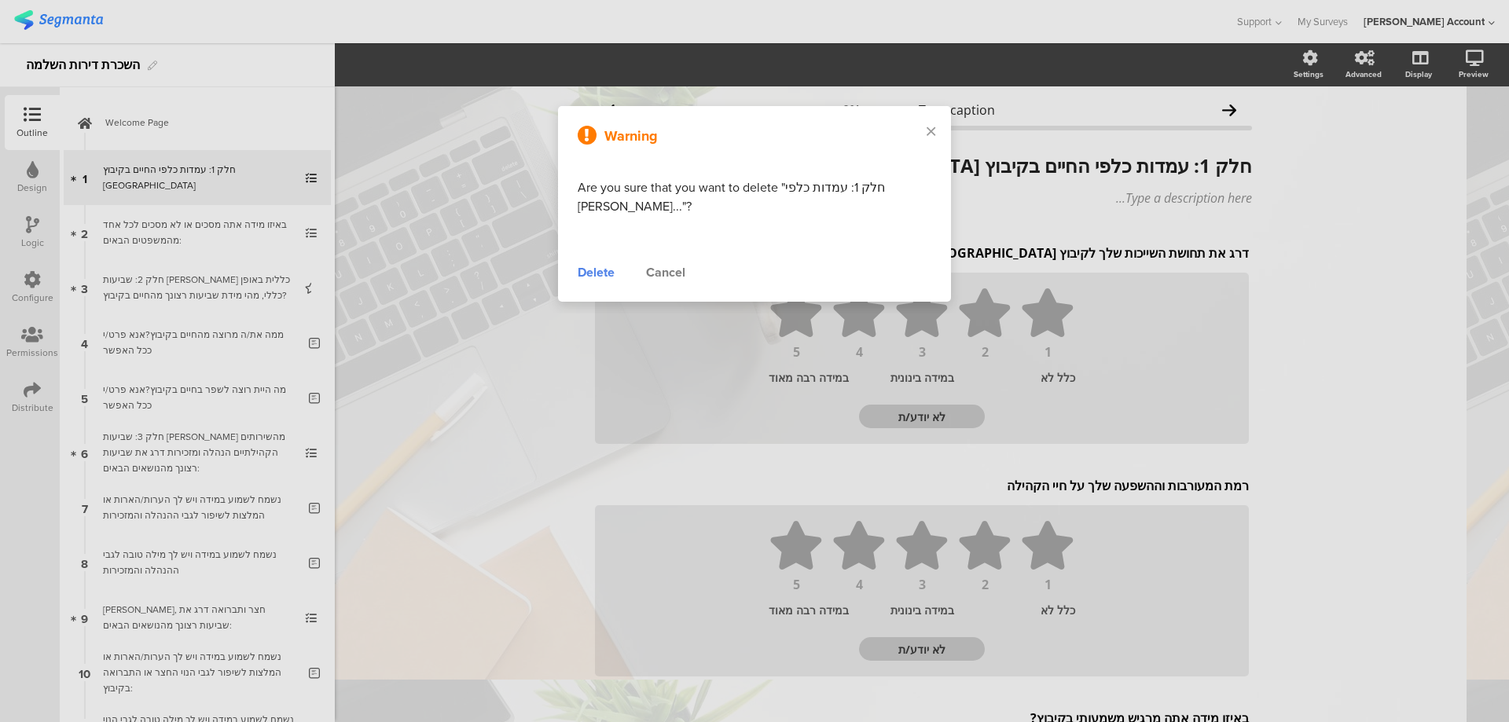
click at [593, 262] on div "Warning Are you sure that you want to delete "חלק 1: עמדות כלפי החיים בקי..."? …" at bounding box center [754, 204] width 393 height 196
click at [595, 269] on div "Delete" at bounding box center [596, 272] width 37 height 19
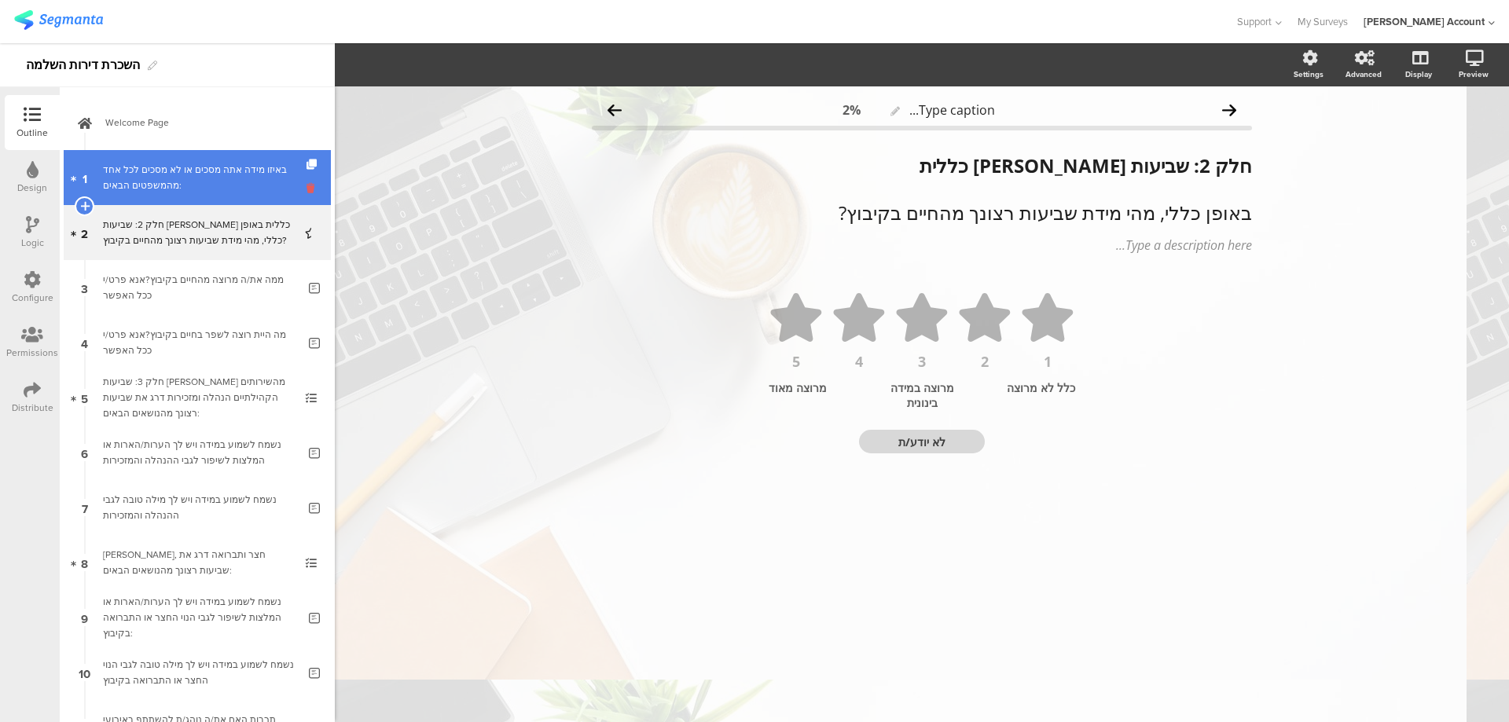
click at [306, 186] on icon at bounding box center [312, 188] width 13 height 15
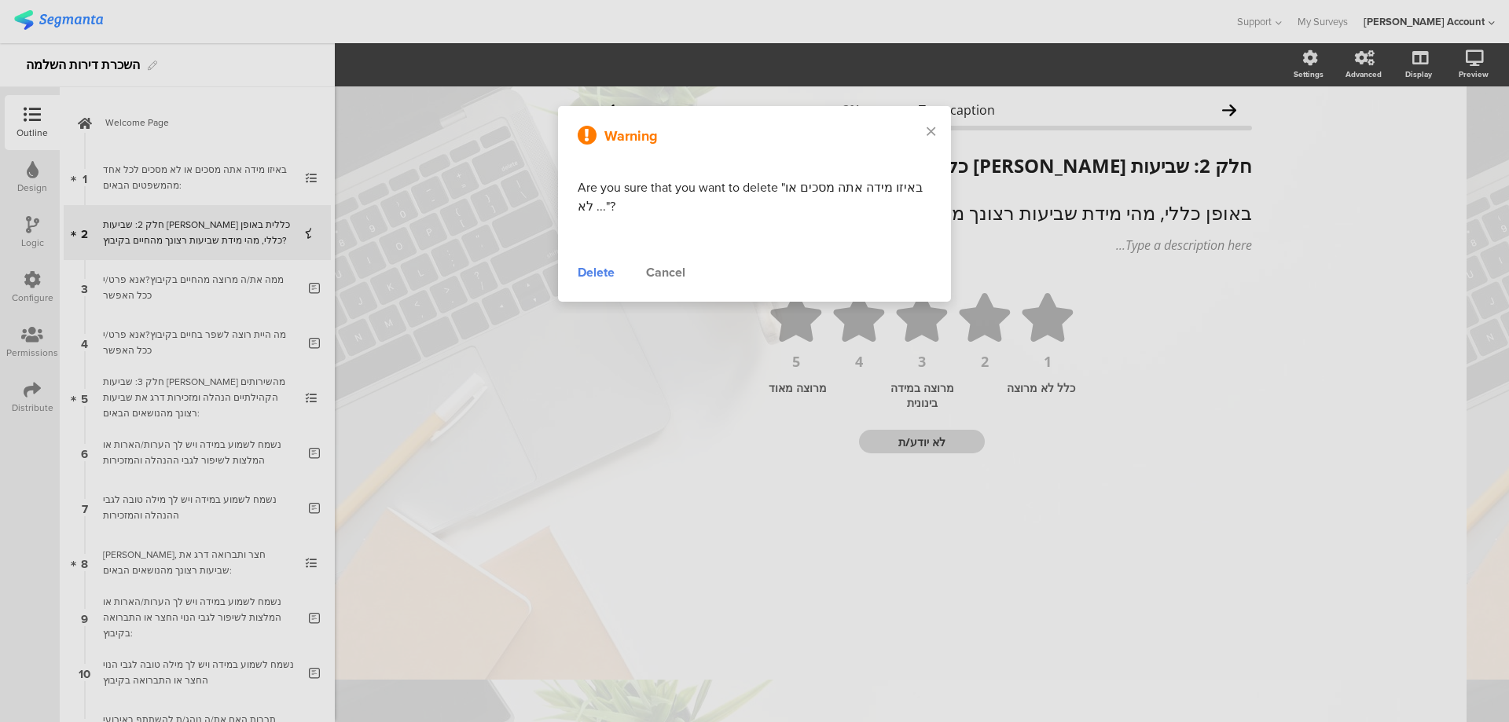
click at [585, 278] on div "Delete" at bounding box center [596, 272] width 37 height 19
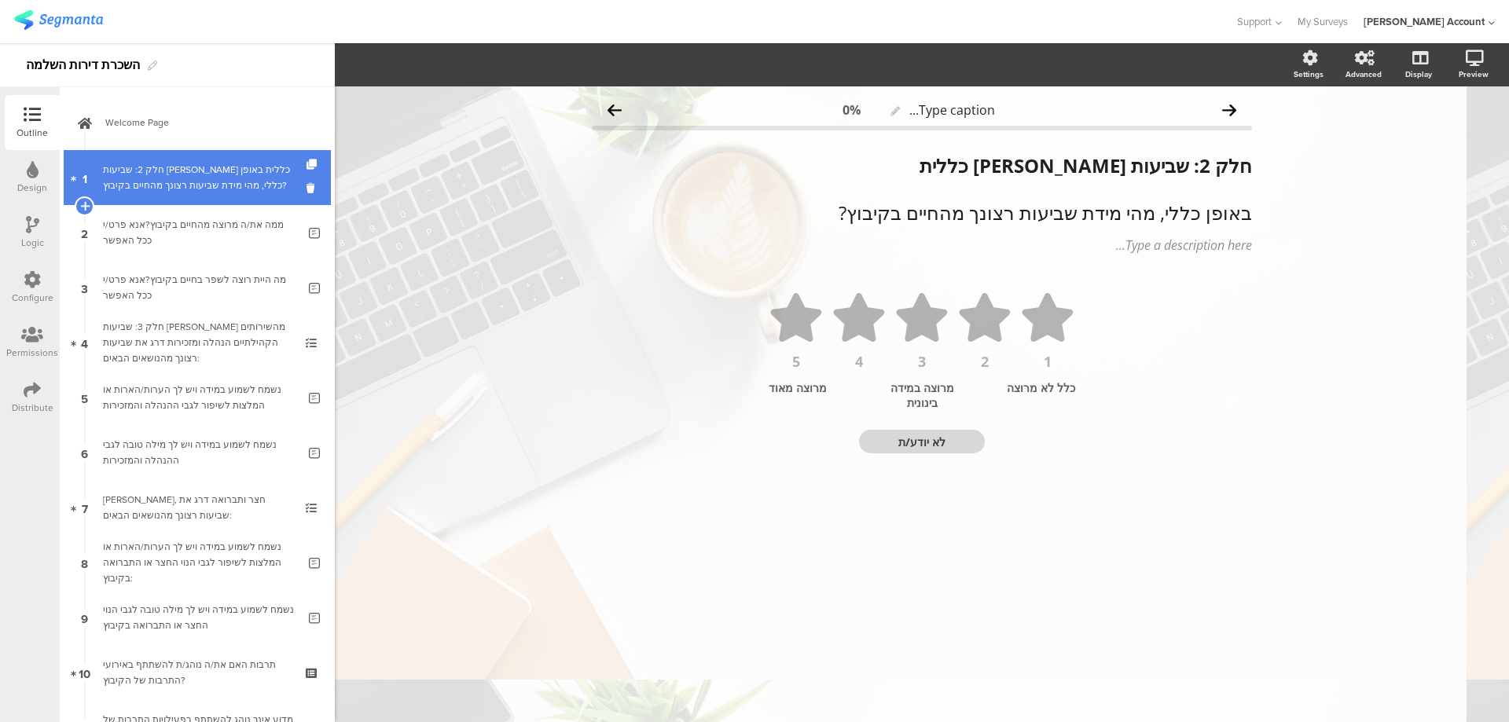
click at [294, 190] on link "1 חלק 2: שביעות רצון כללית באופן כללי, מהי מידת שביעות רצונך מהחיים בקיבוץ?" at bounding box center [197, 177] width 267 height 55
click at [306, 190] on icon at bounding box center [312, 188] width 13 height 15
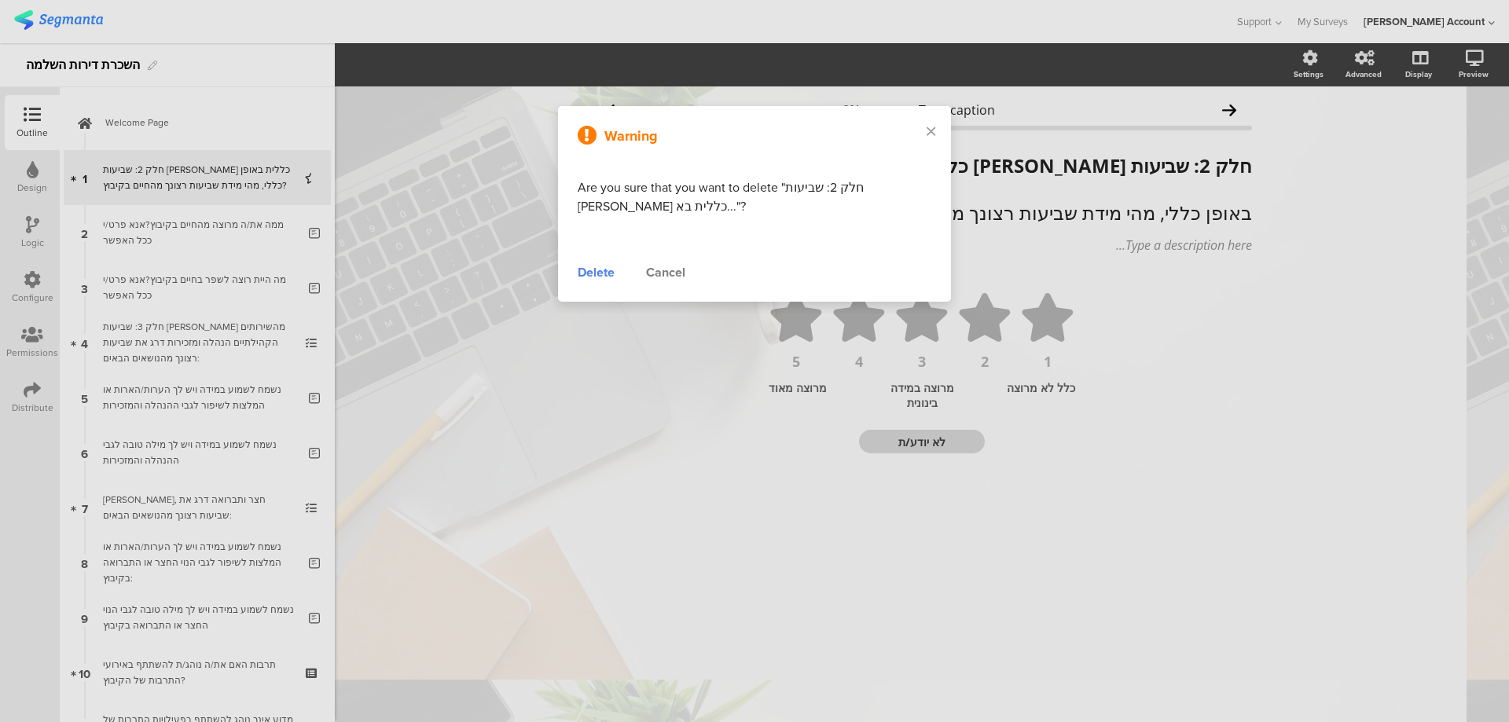
click at [593, 271] on div "Delete" at bounding box center [596, 272] width 37 height 19
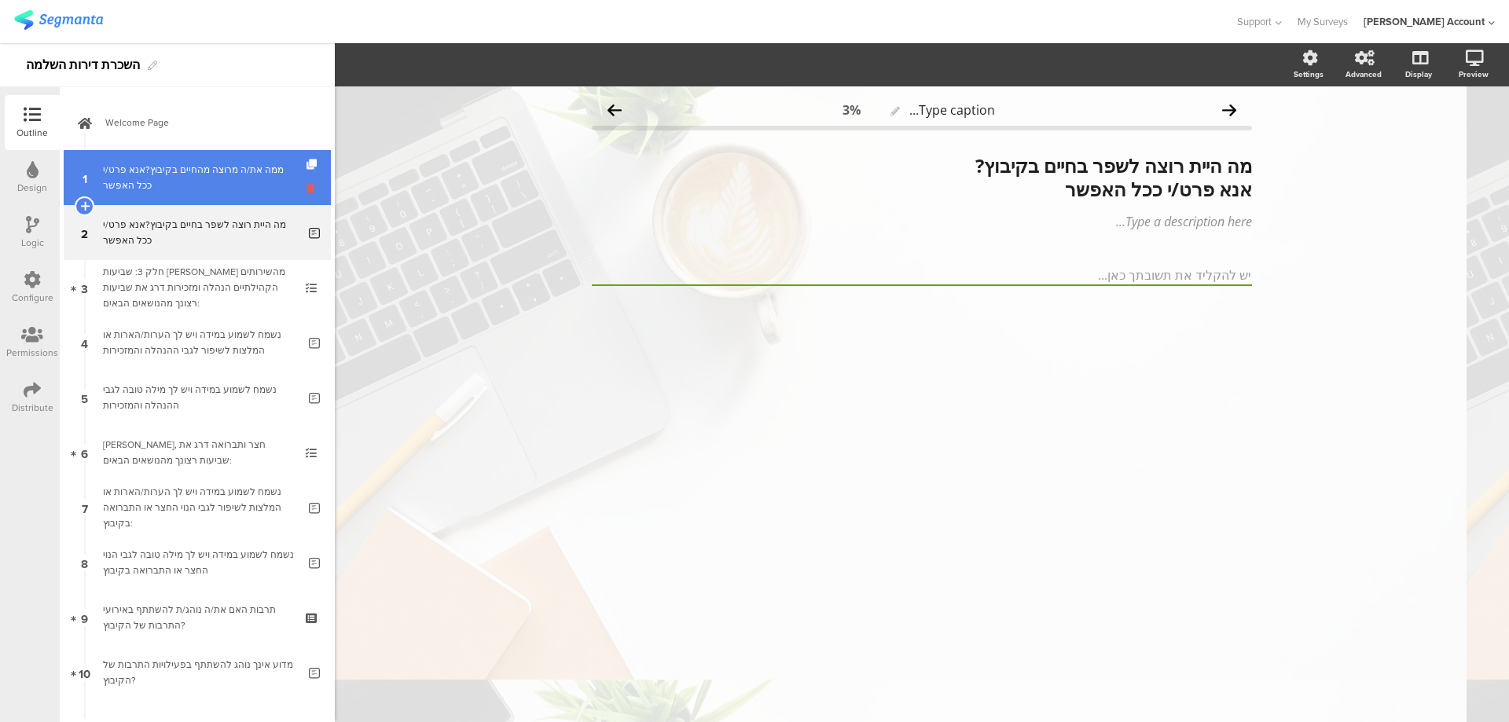
click at [306, 190] on icon at bounding box center [312, 188] width 13 height 15
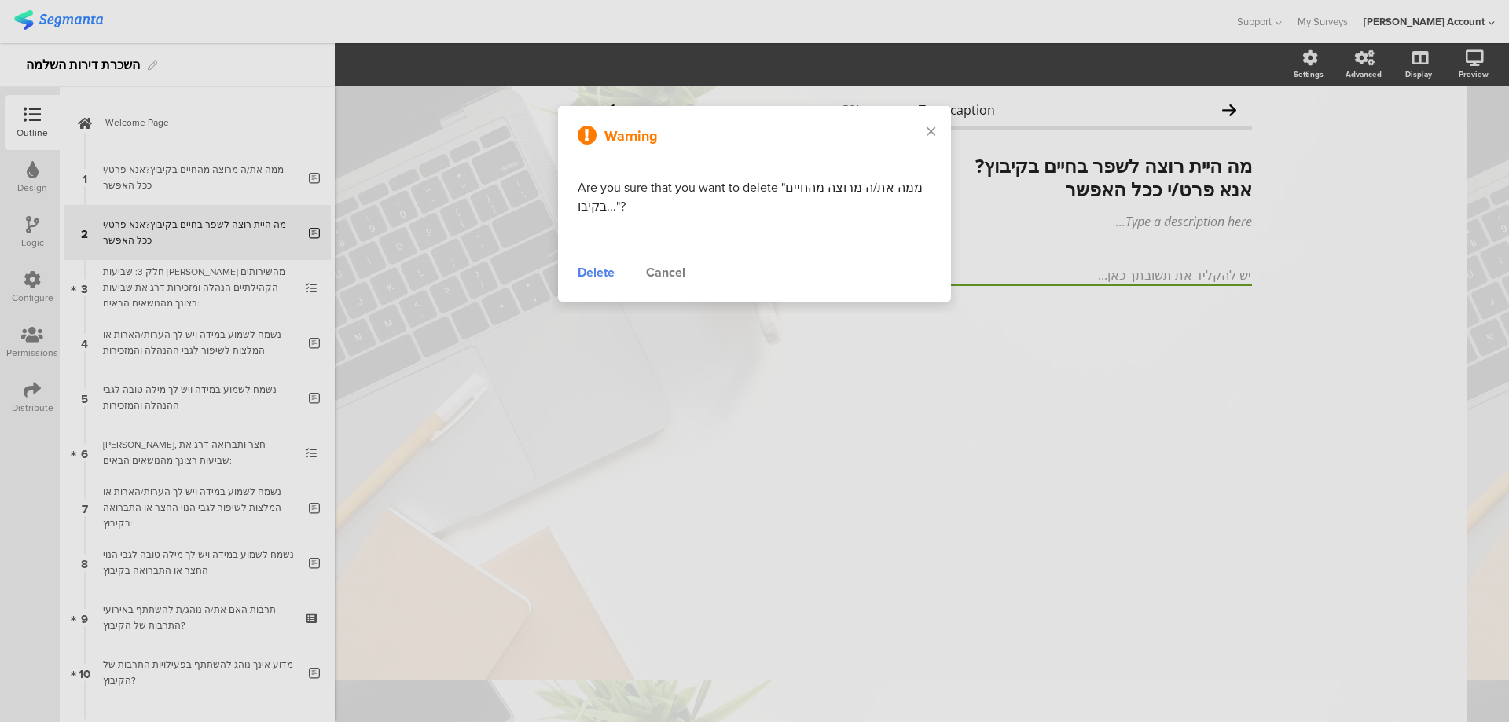
click at [581, 273] on div "Delete" at bounding box center [596, 272] width 37 height 19
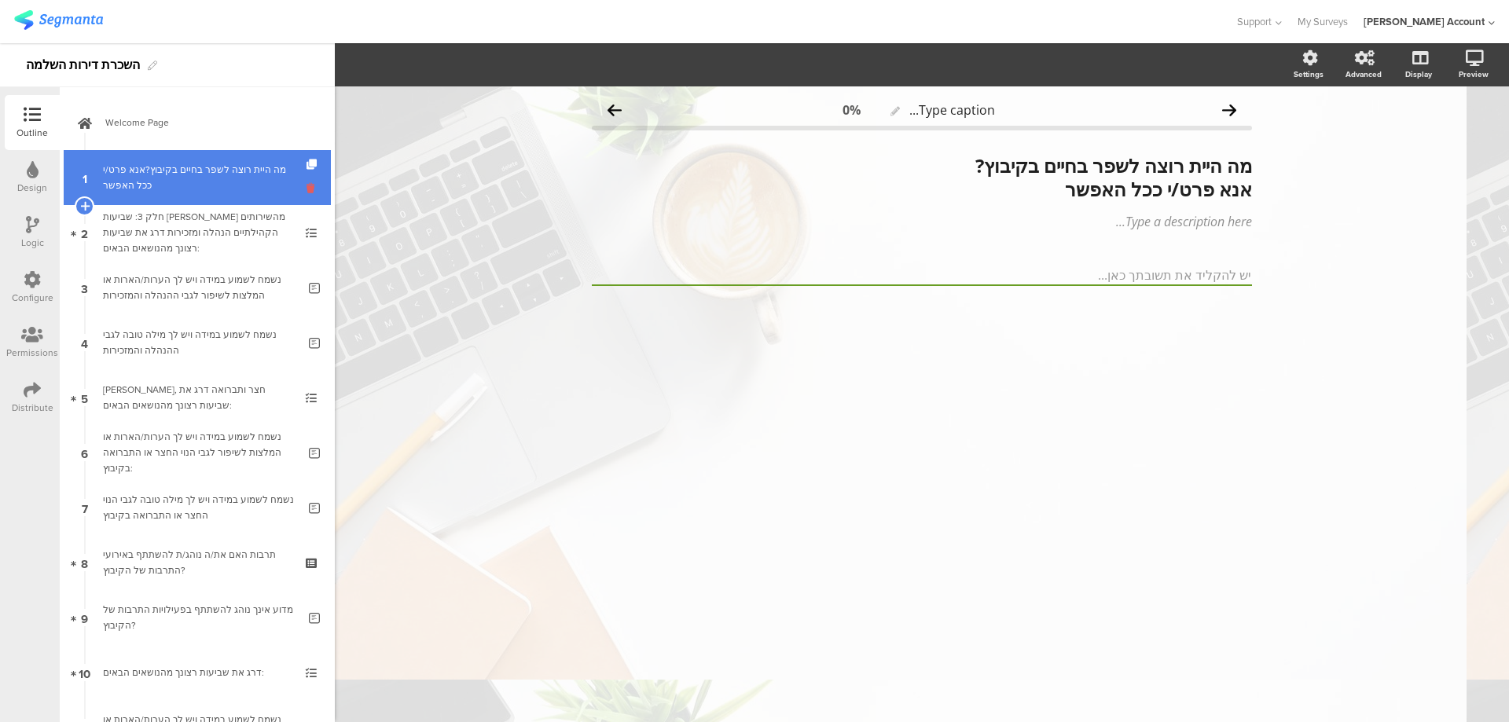
click at [306, 190] on icon at bounding box center [312, 188] width 13 height 15
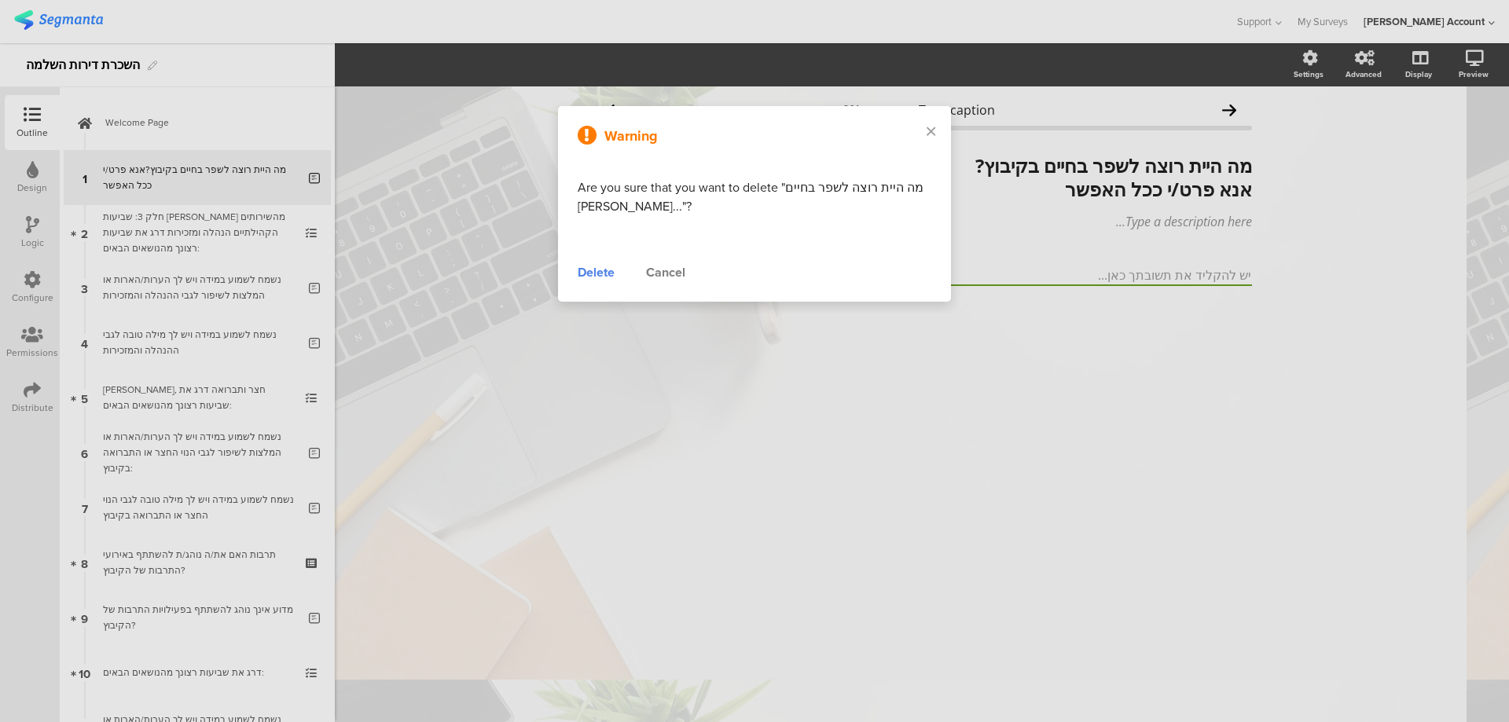
click at [589, 270] on div "Delete" at bounding box center [596, 272] width 37 height 19
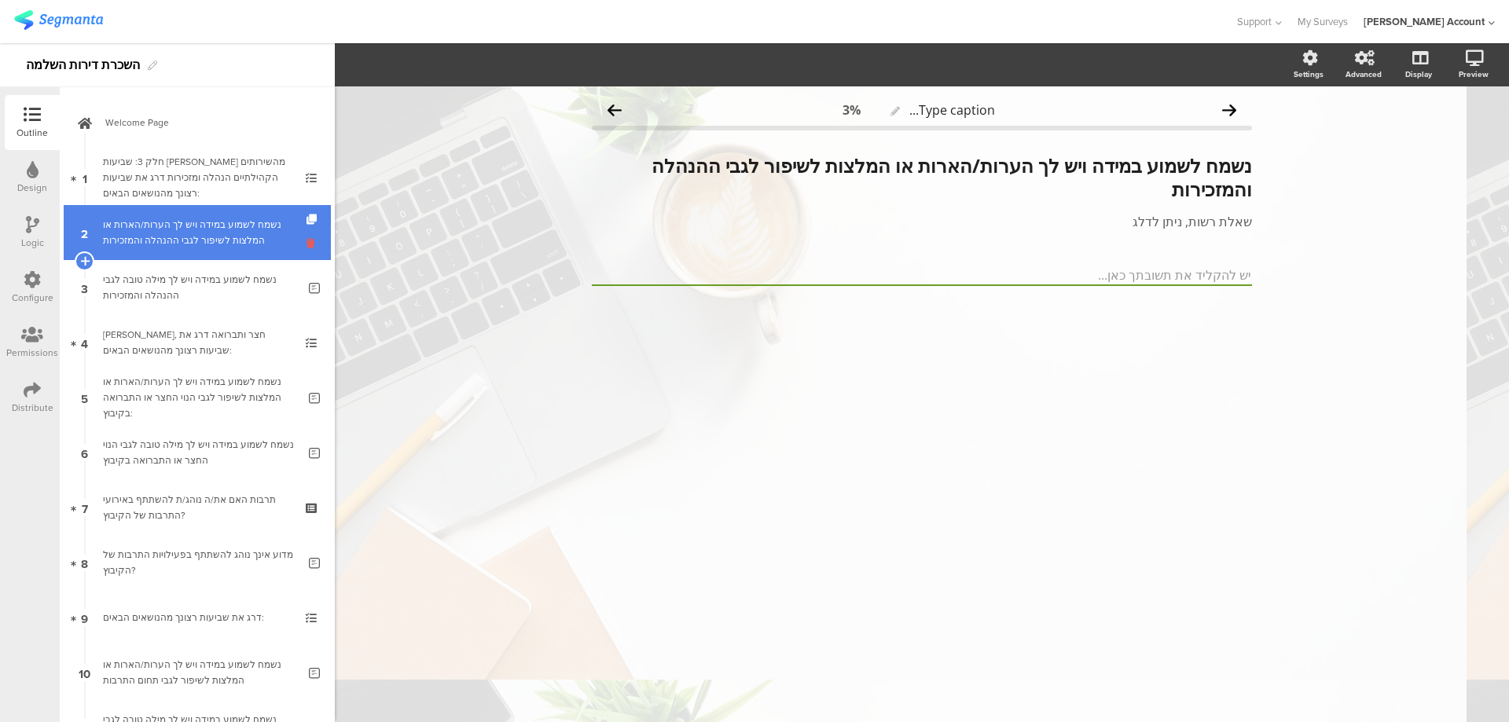
click at [306, 243] on icon at bounding box center [312, 243] width 13 height 15
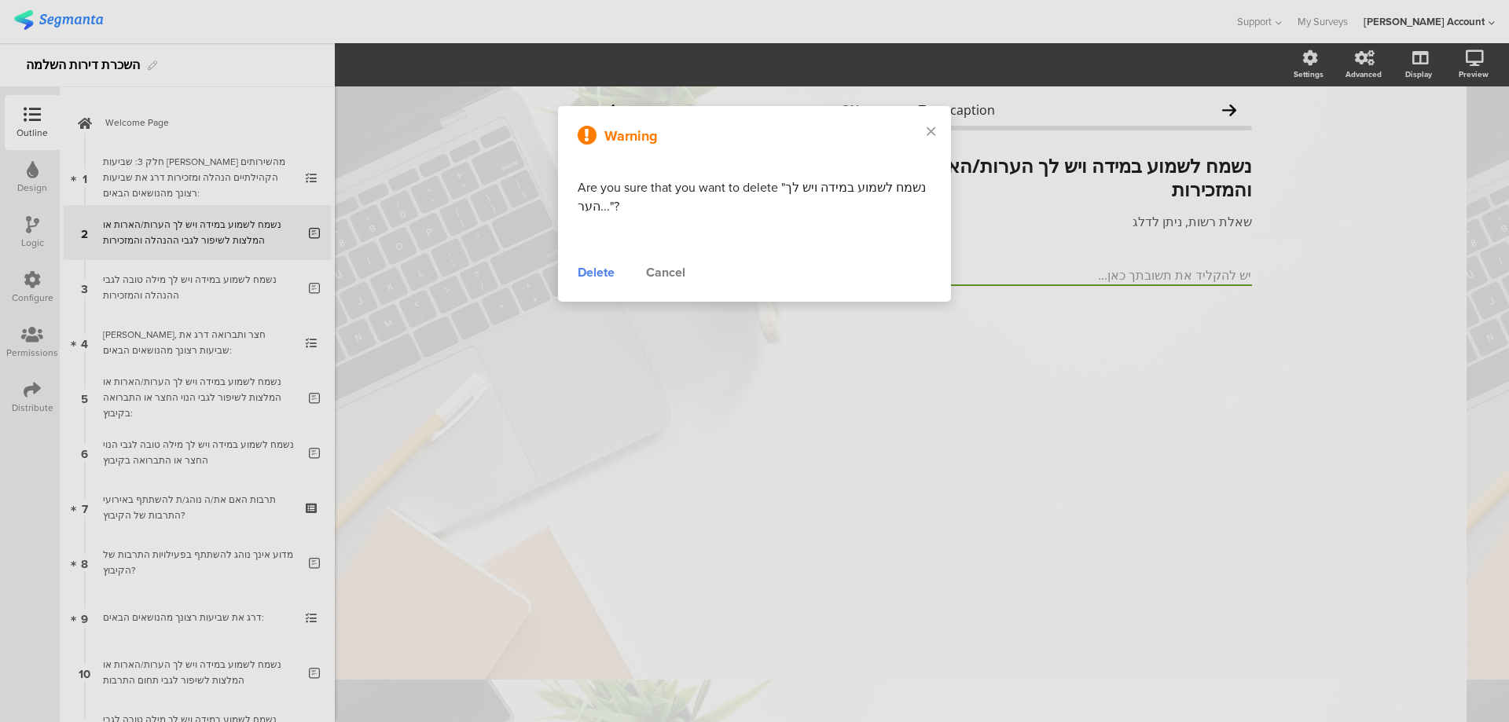
click at [657, 271] on div "Cancel" at bounding box center [665, 272] width 39 height 19
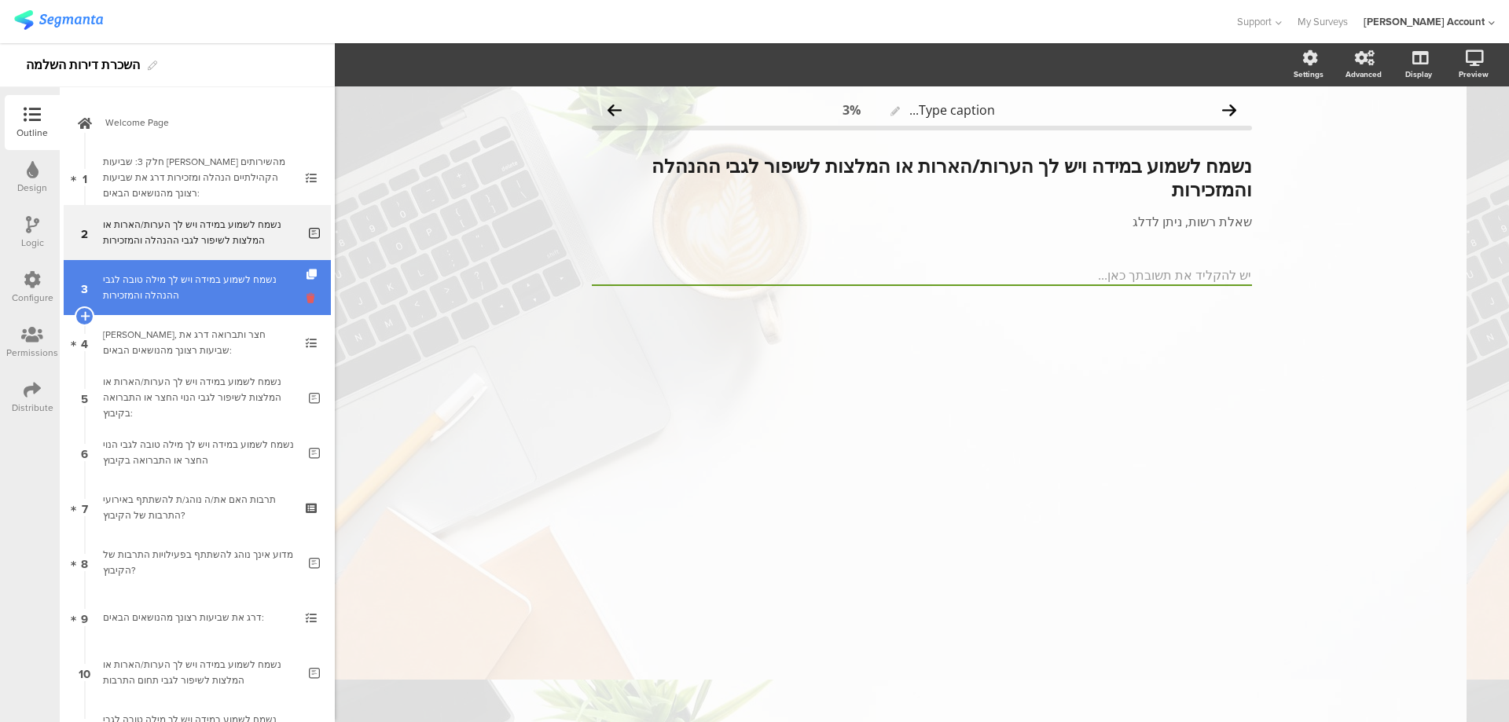
click at [306, 299] on icon at bounding box center [312, 298] width 13 height 15
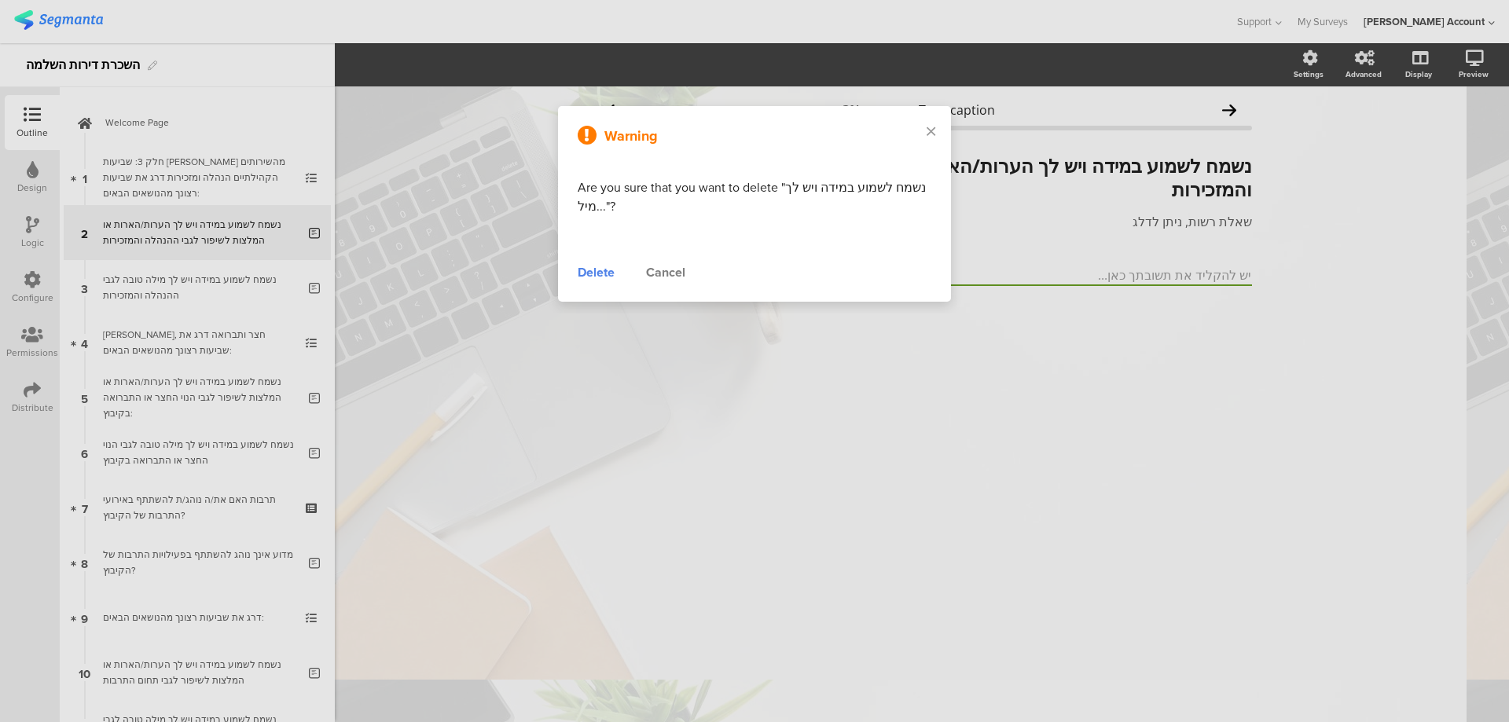
click at [605, 270] on div "Delete" at bounding box center [596, 272] width 37 height 19
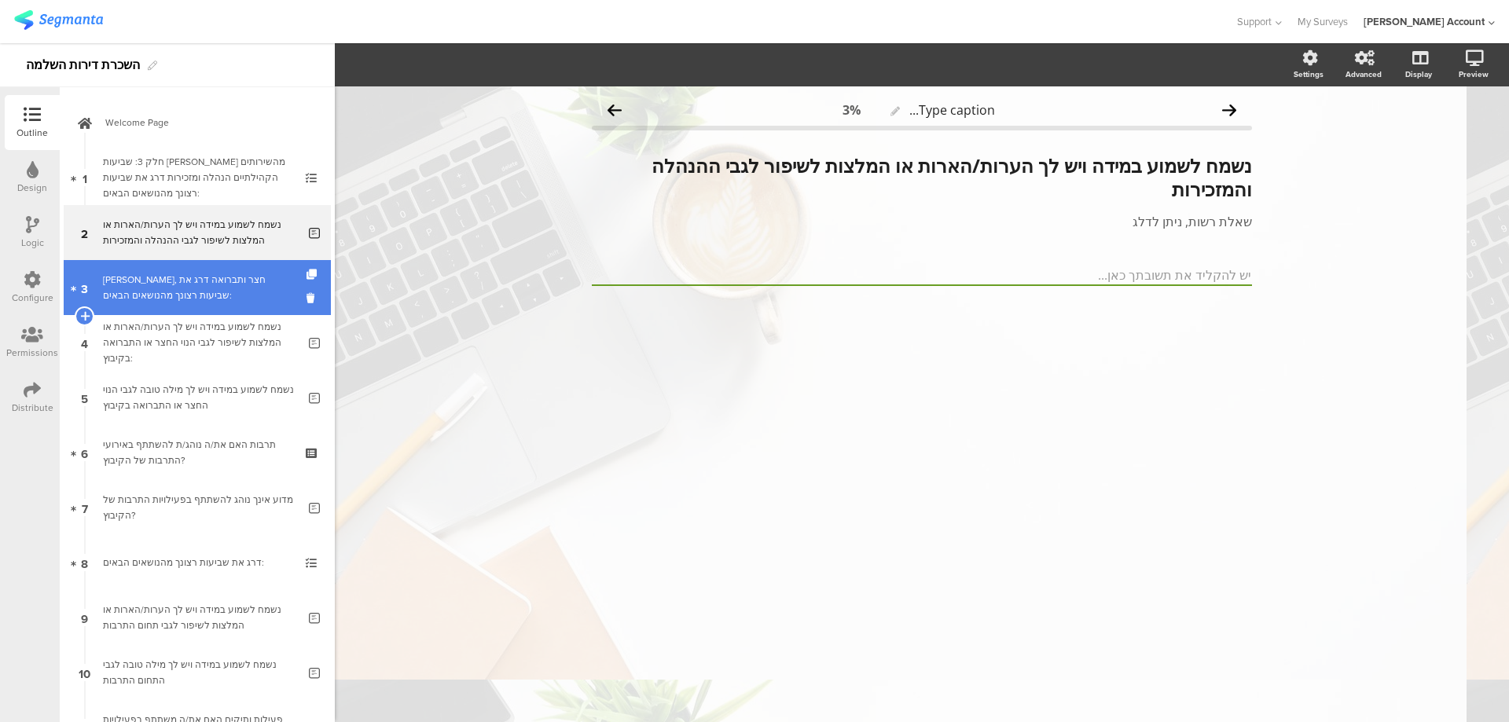
click at [294, 295] on link "3 נוי, חצר ותברואה דרג את שביעות רצונך מהנושאים הבאים:" at bounding box center [197, 287] width 267 height 55
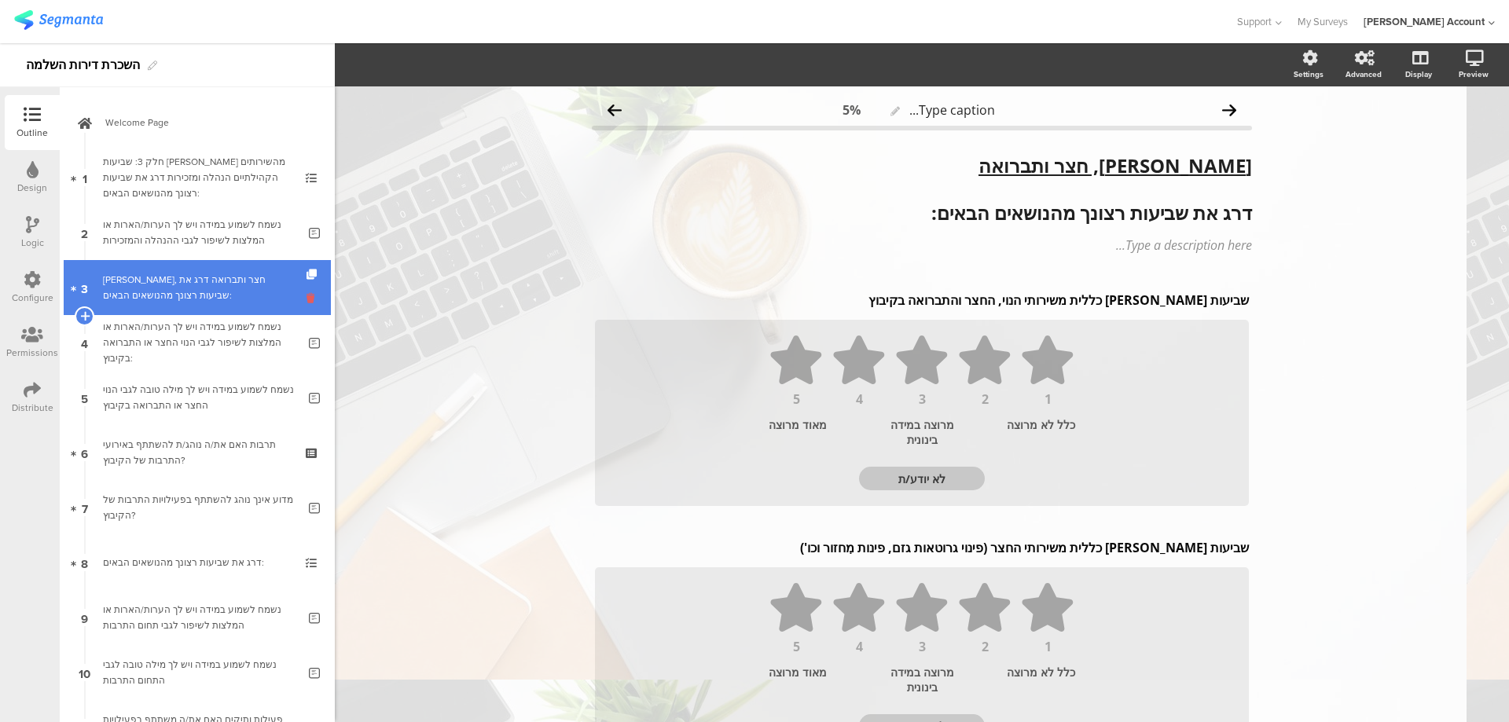
click at [306, 299] on icon at bounding box center [312, 298] width 13 height 15
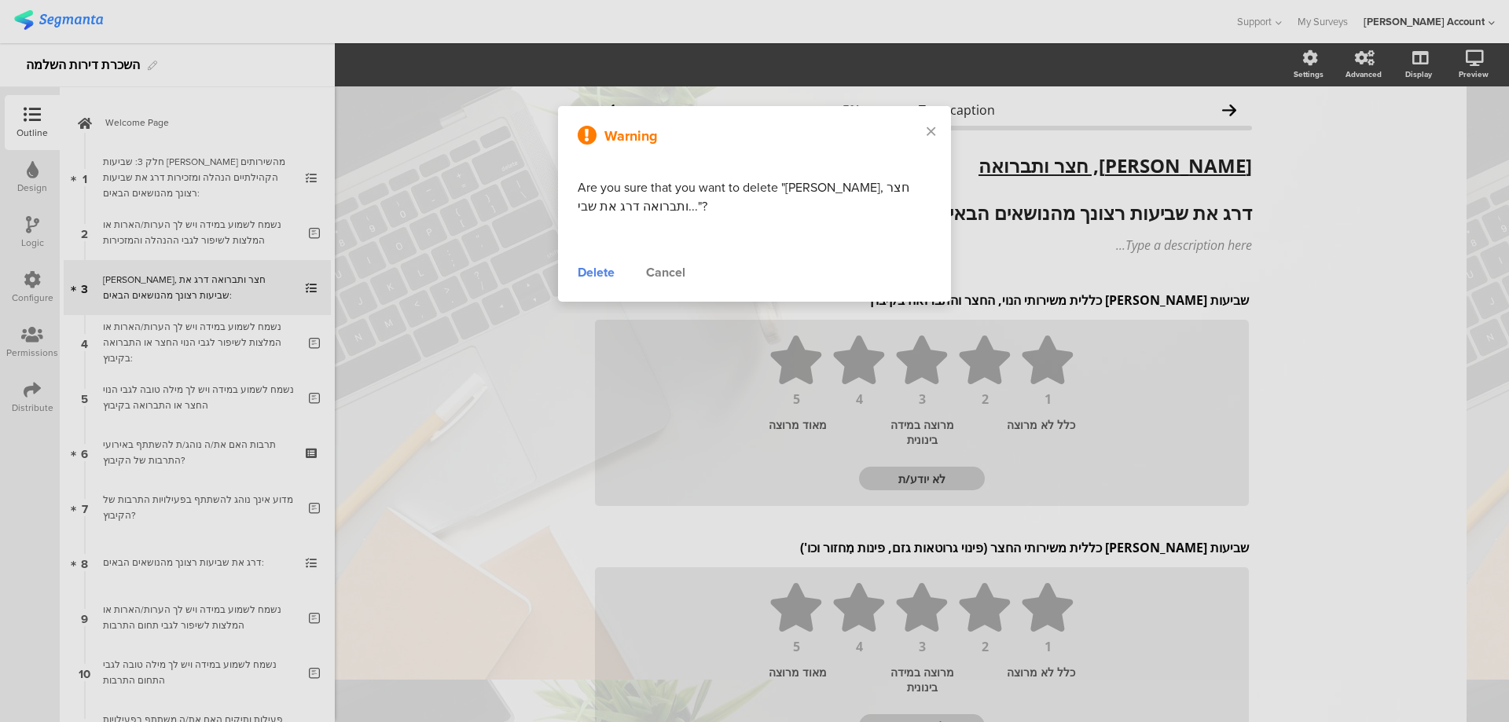
click at [597, 275] on div "Delete" at bounding box center [596, 272] width 37 height 19
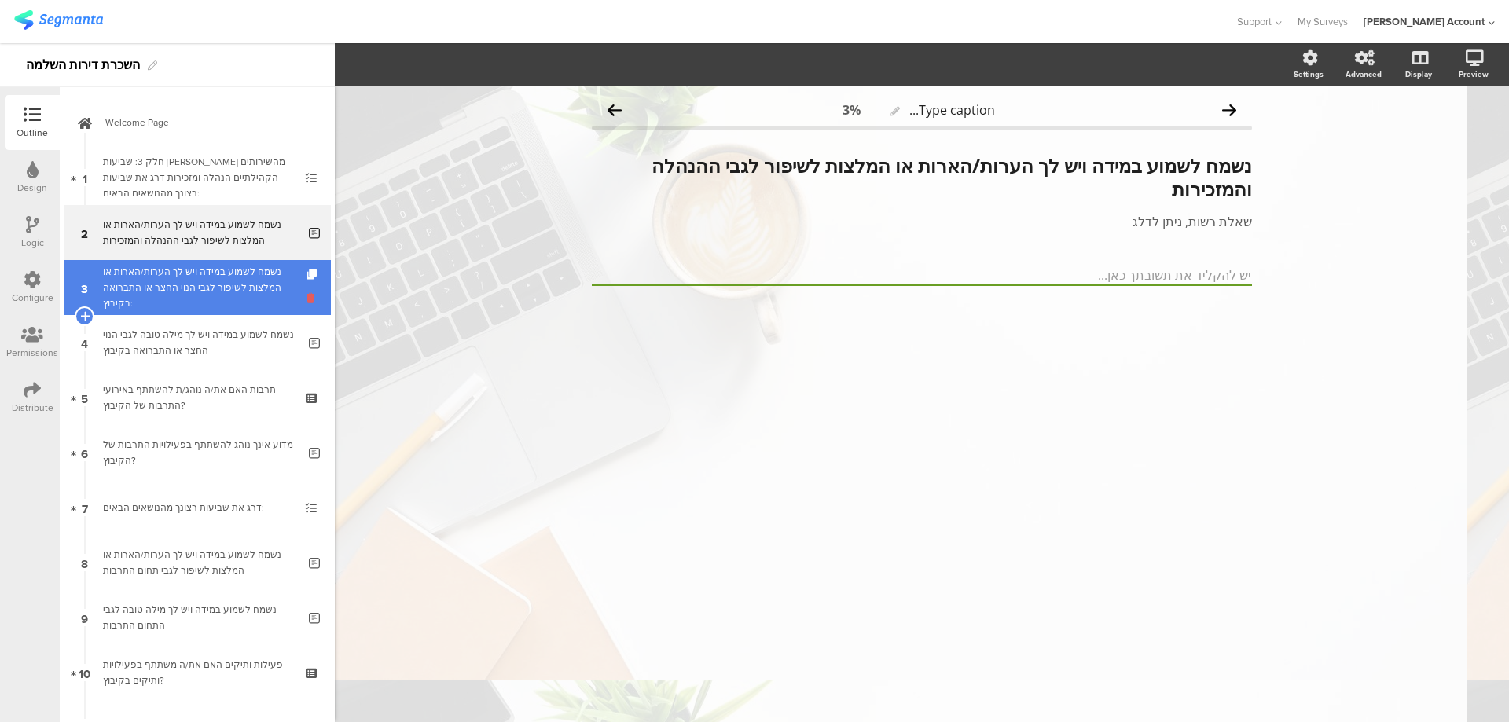
click at [306, 299] on icon at bounding box center [312, 298] width 13 height 15
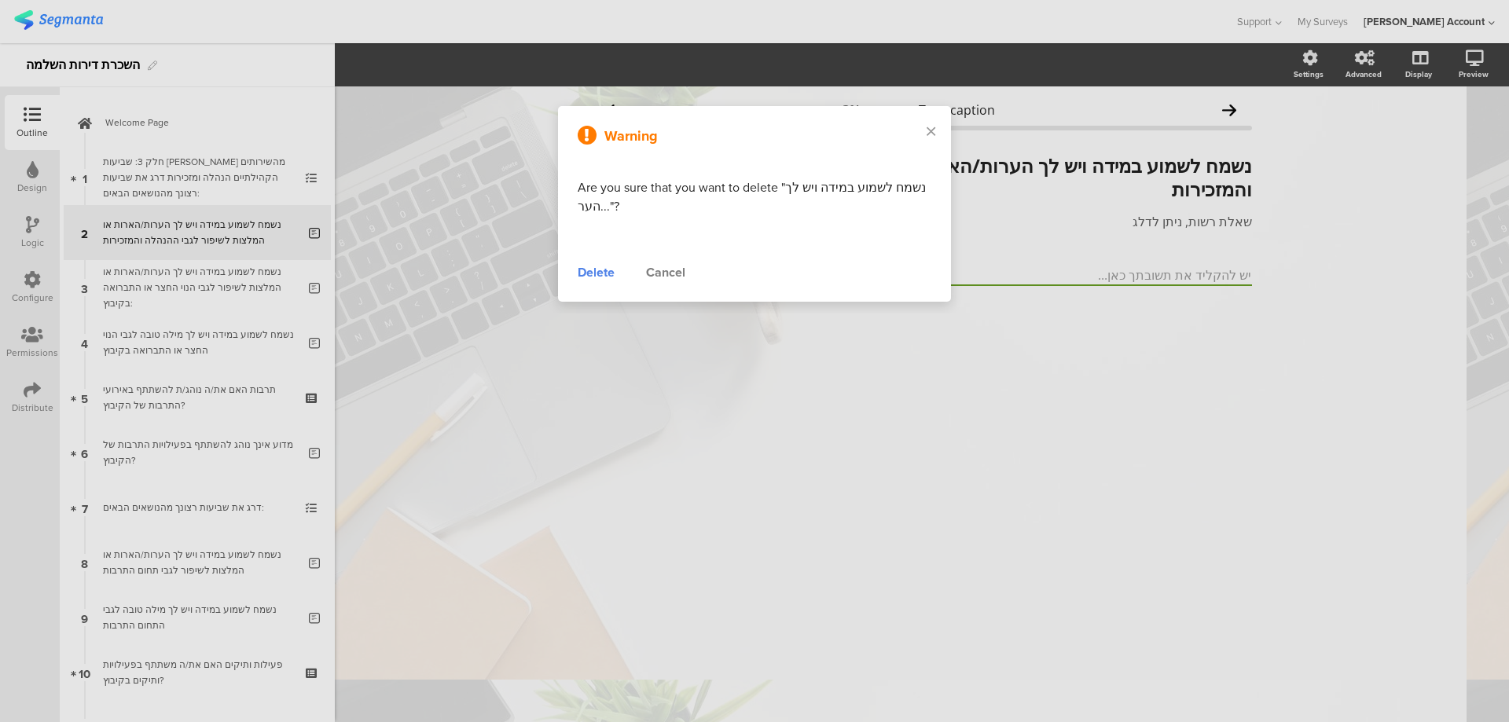
click at [596, 277] on div "Delete" at bounding box center [596, 272] width 37 height 19
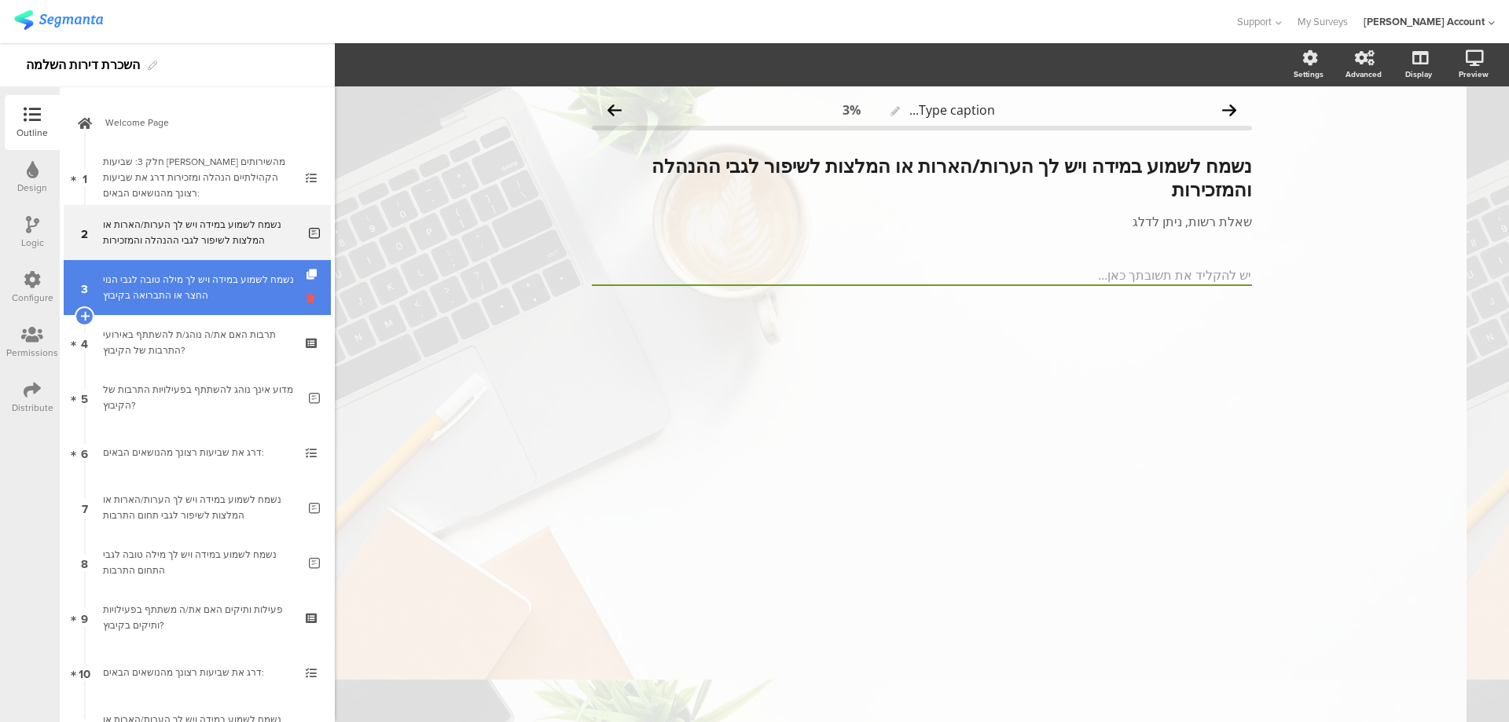
click at [306, 300] on icon at bounding box center [312, 298] width 13 height 15
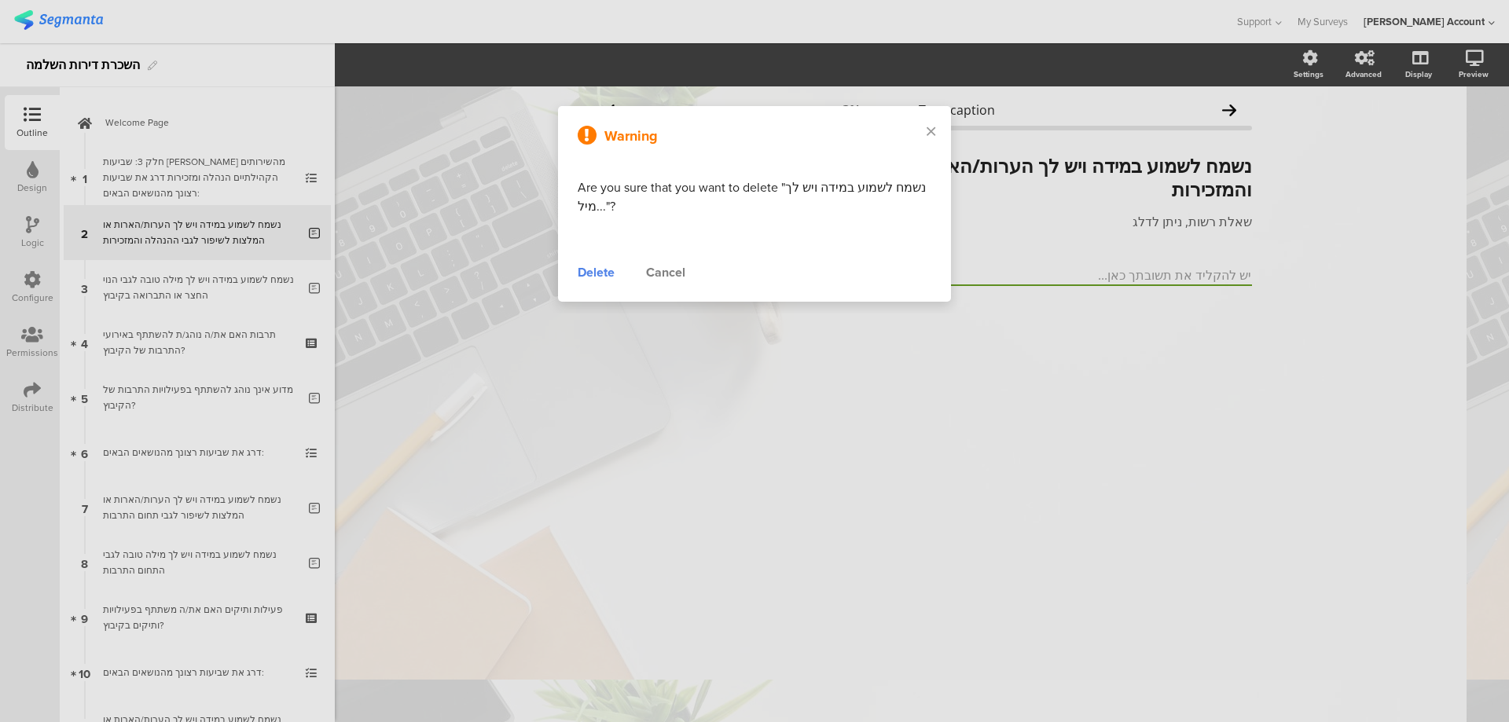
click at [592, 267] on div "Delete" at bounding box center [596, 272] width 37 height 19
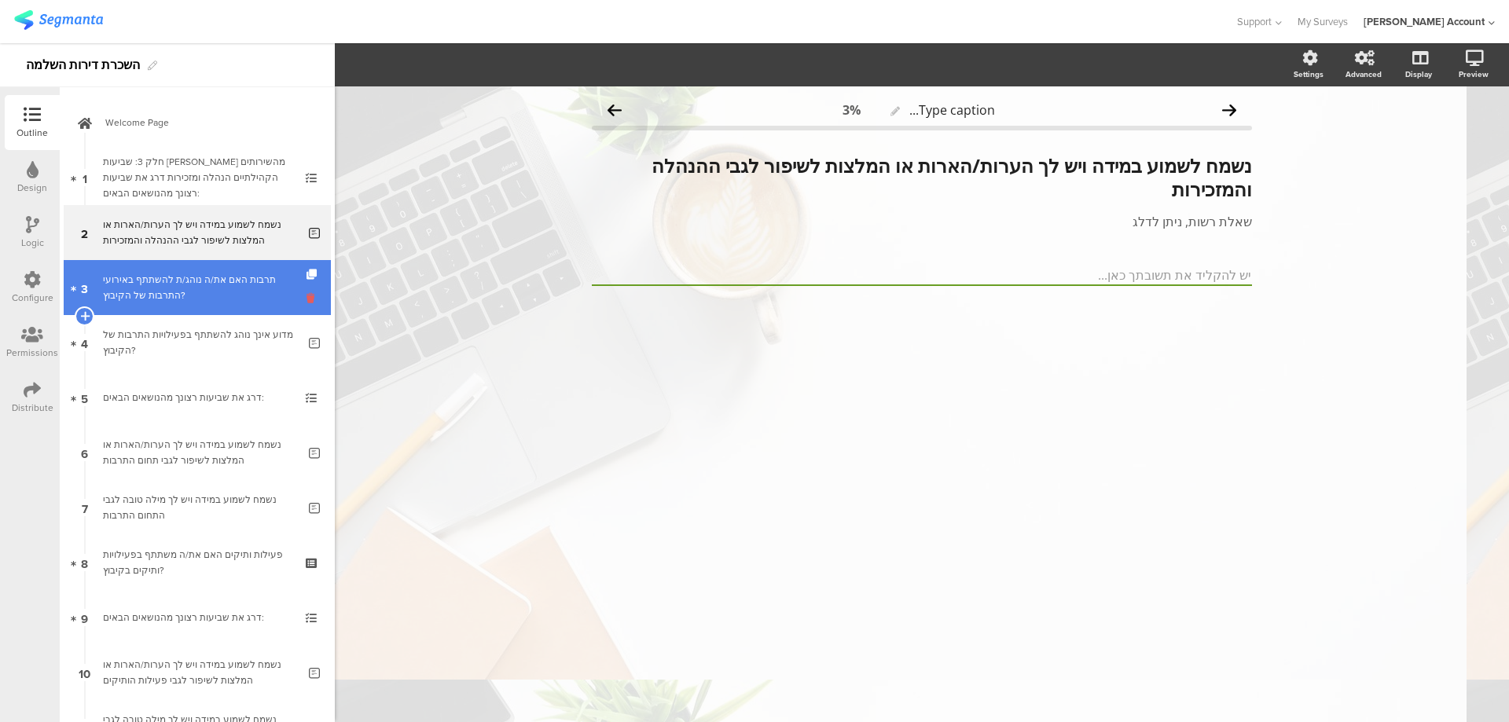
click at [306, 299] on icon at bounding box center [312, 298] width 13 height 15
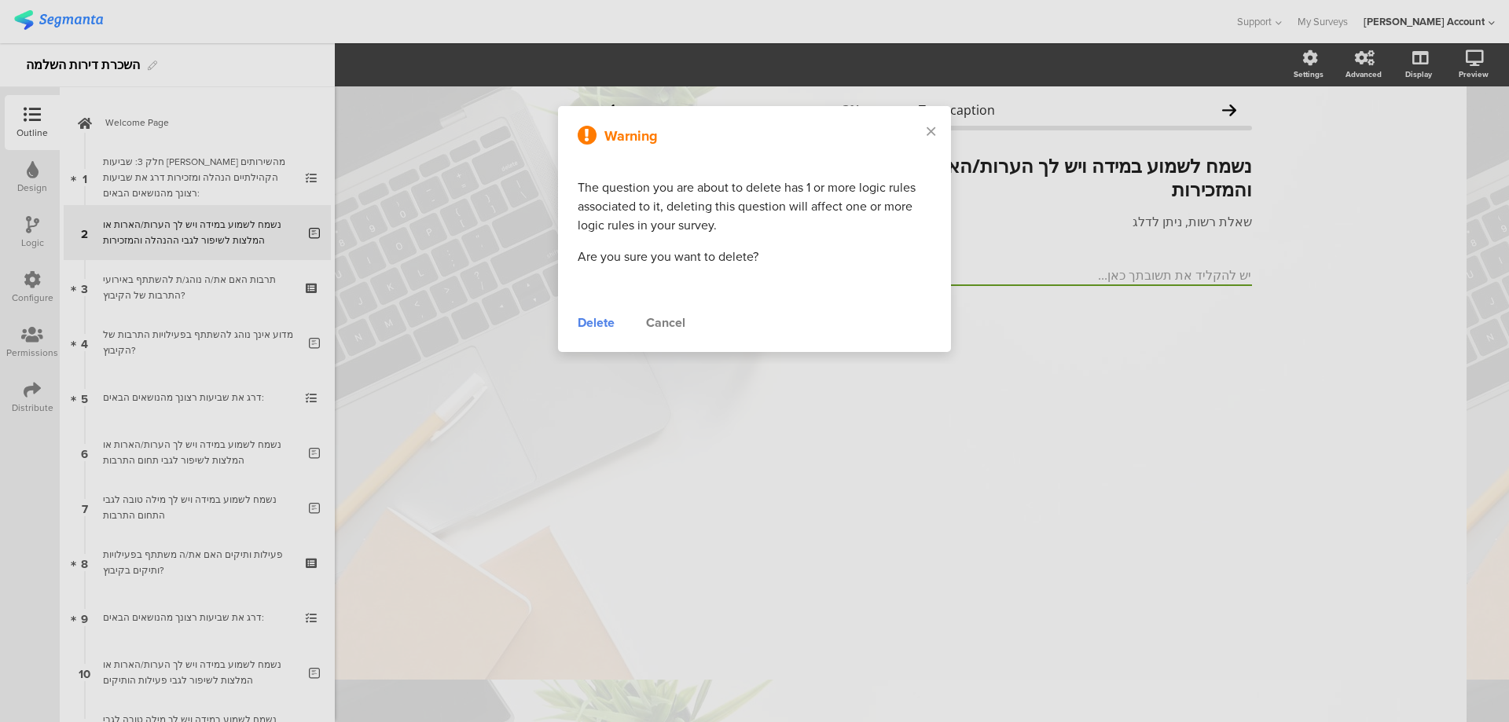
click at [594, 317] on div "Delete" at bounding box center [596, 323] width 37 height 19
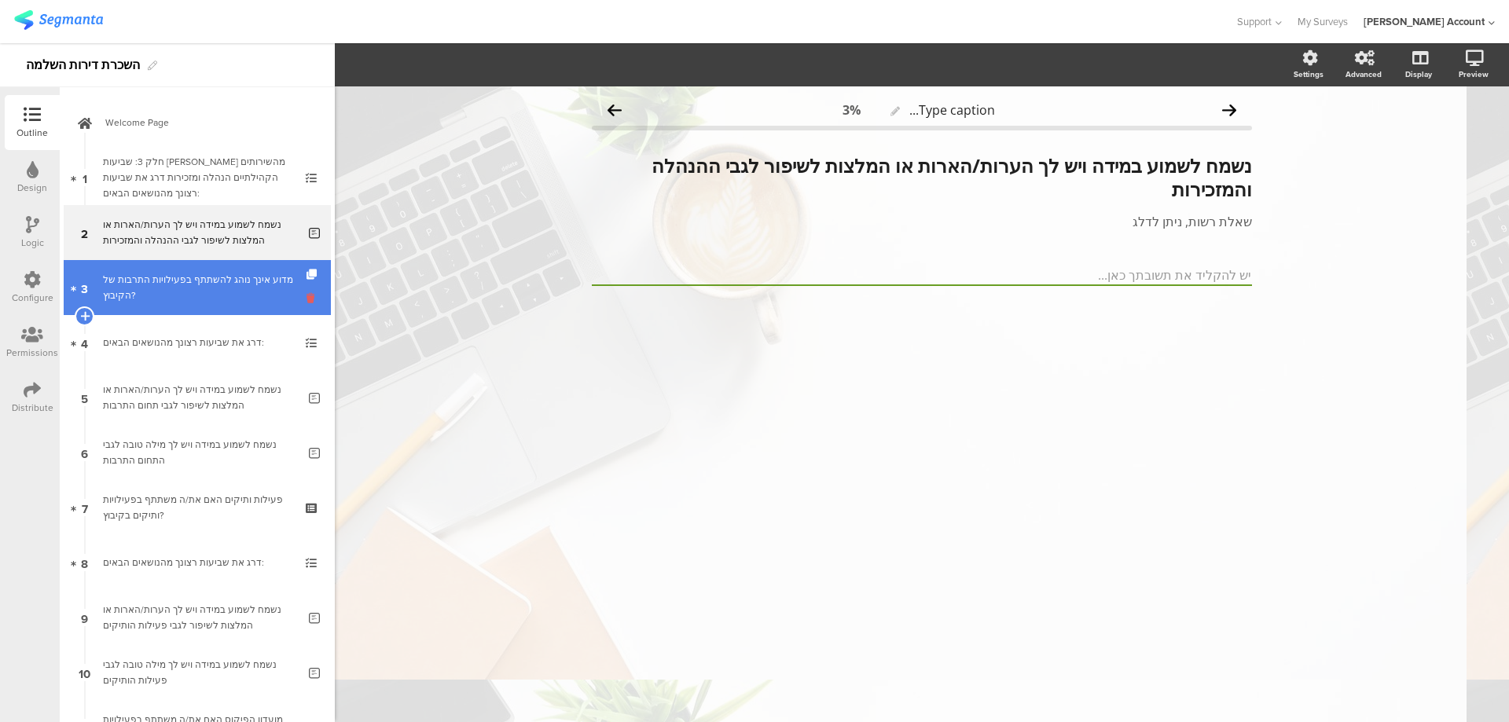
click at [306, 293] on icon at bounding box center [312, 298] width 13 height 15
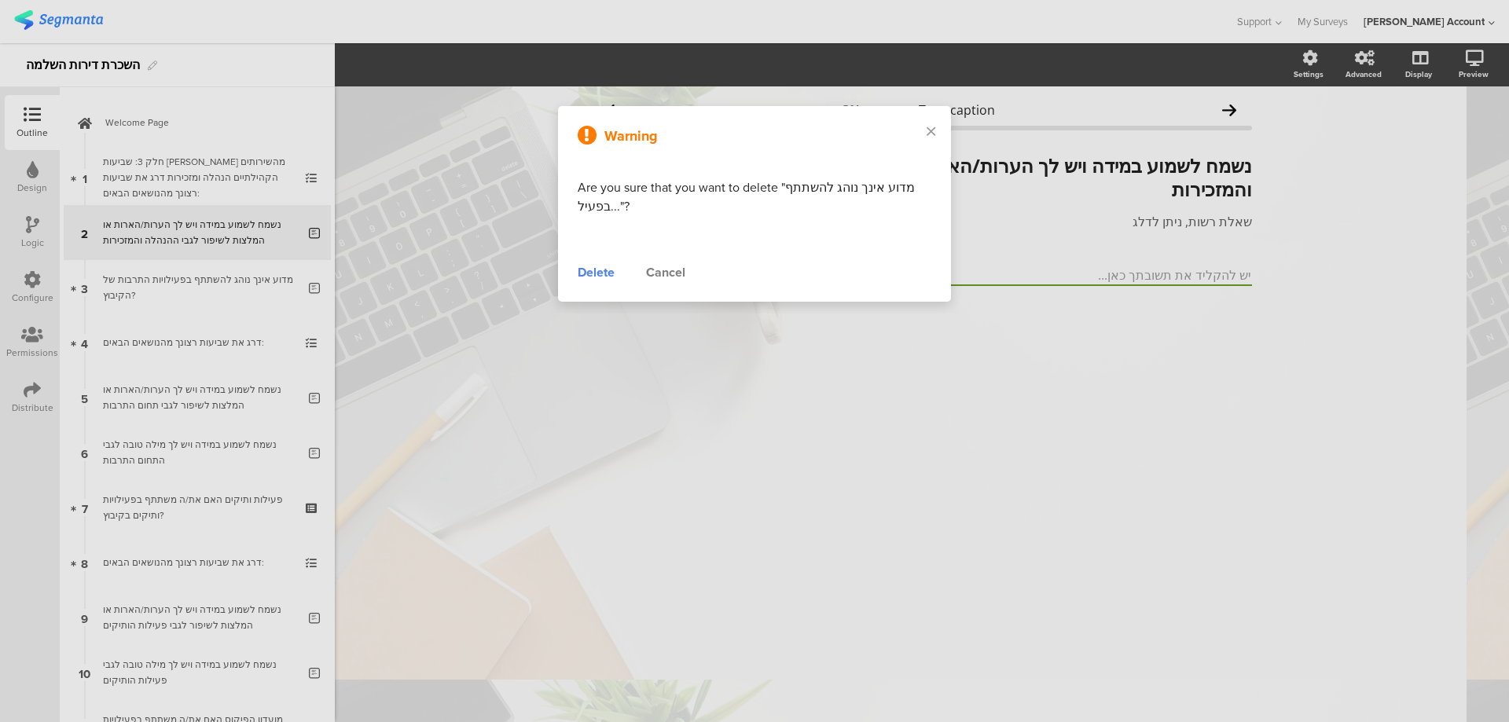
click at [592, 276] on div "Delete" at bounding box center [596, 272] width 37 height 19
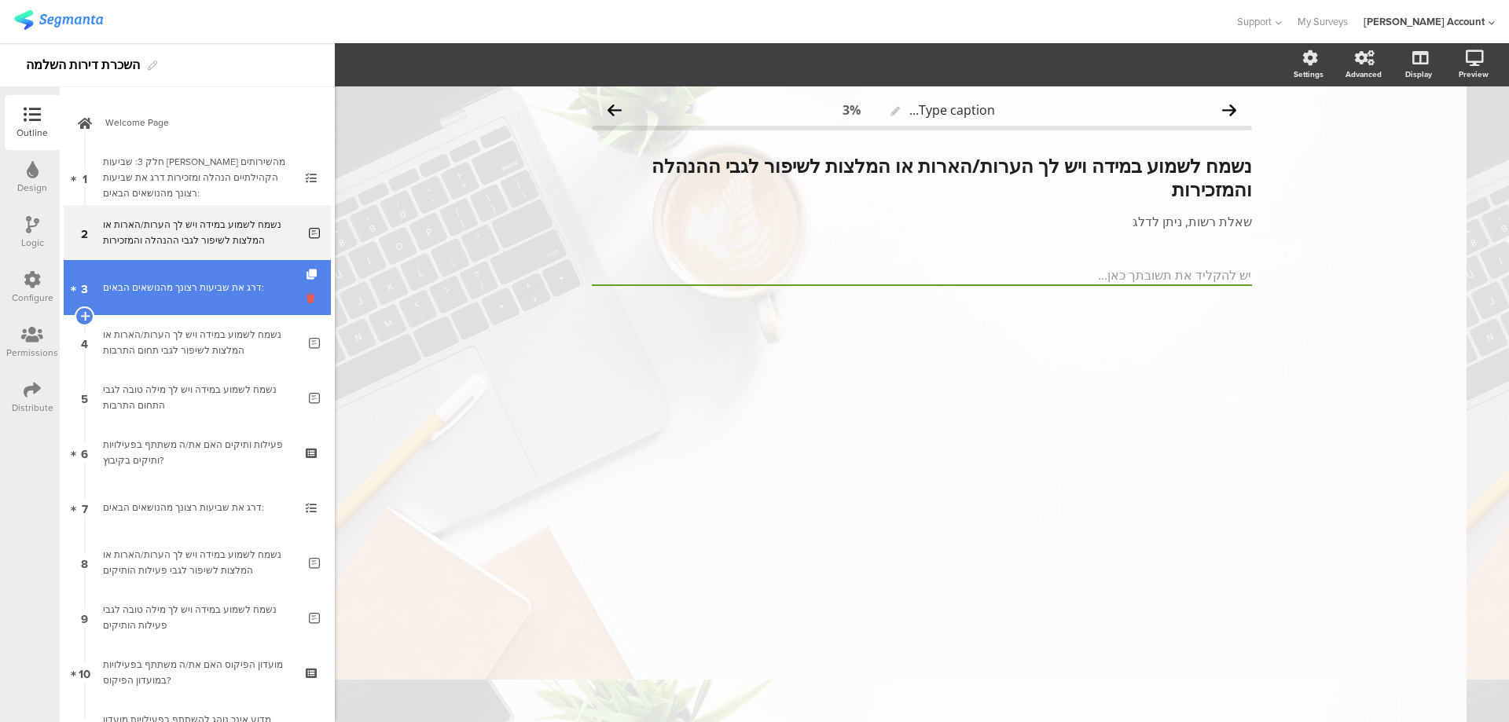
click at [306, 301] on icon at bounding box center [312, 298] width 13 height 15
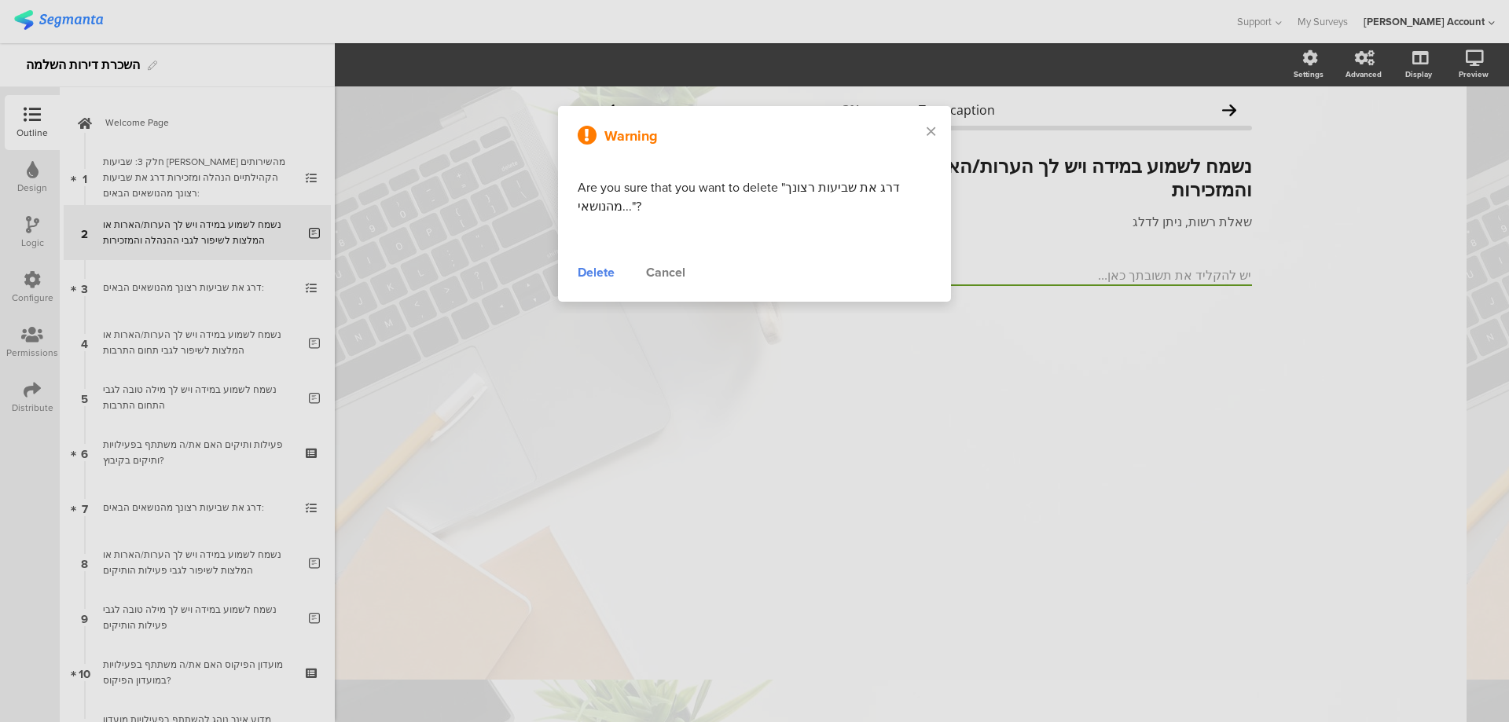
click at [595, 275] on div "Delete" at bounding box center [596, 272] width 37 height 19
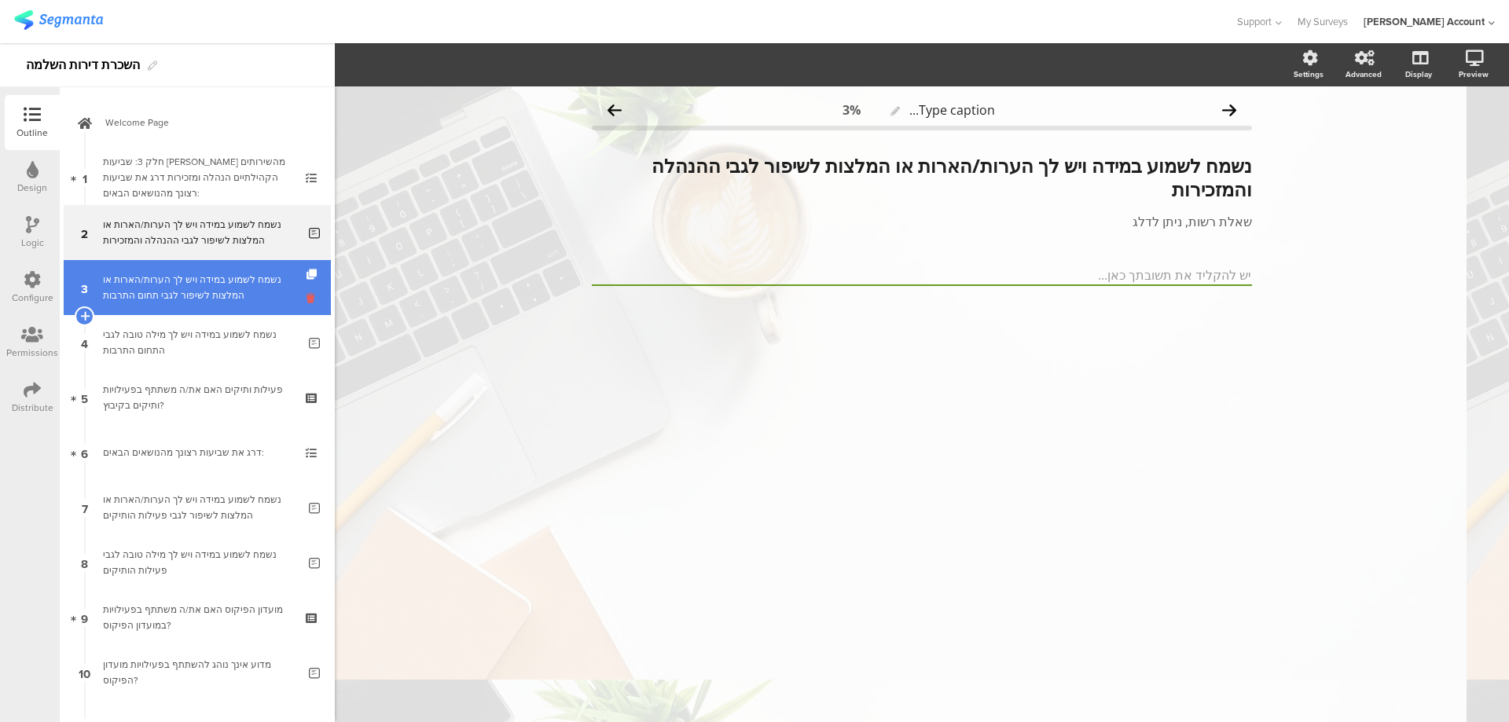
click at [306, 297] on icon at bounding box center [312, 298] width 13 height 15
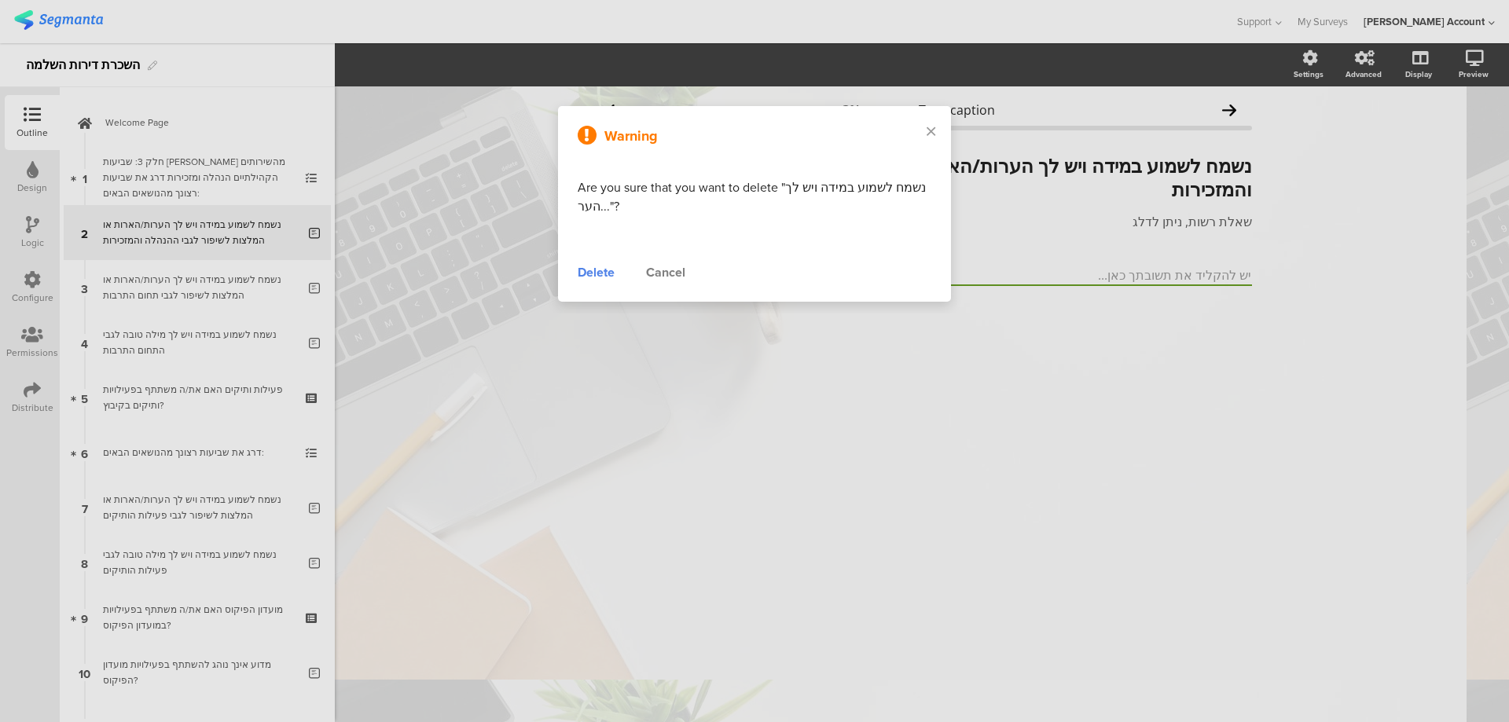
click at [596, 266] on div "Delete" at bounding box center [596, 272] width 37 height 19
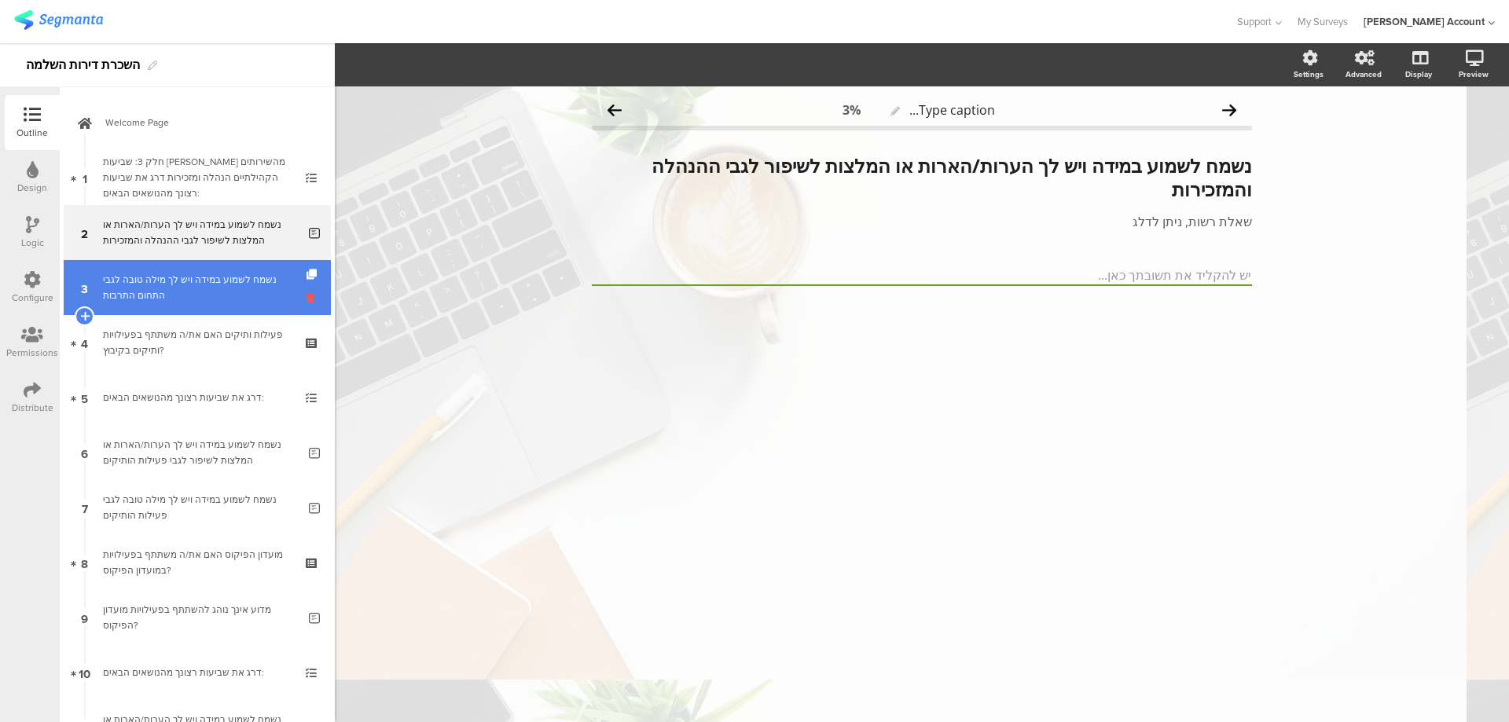
click at [306, 298] on icon at bounding box center [312, 298] width 13 height 15
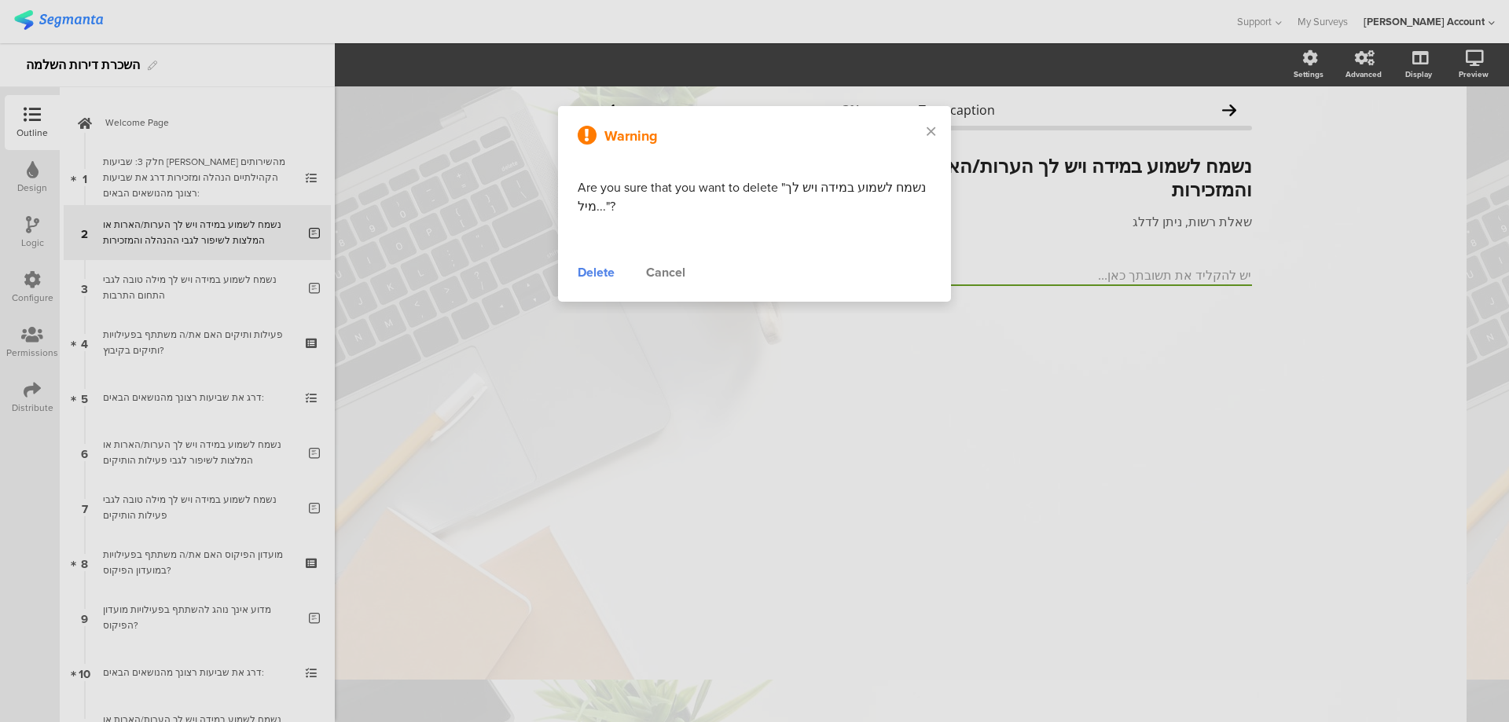
click at [590, 276] on div "Delete" at bounding box center [596, 272] width 37 height 19
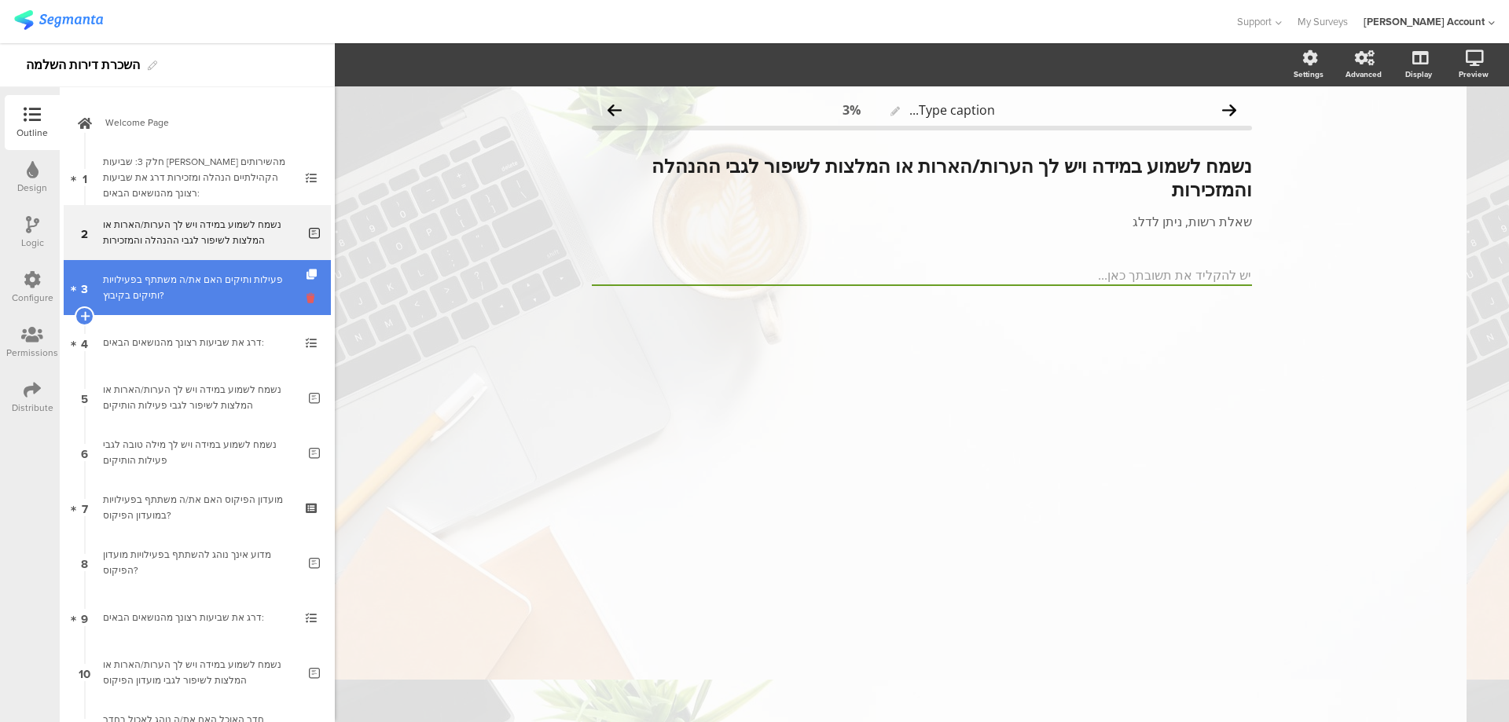
click at [306, 299] on icon at bounding box center [312, 298] width 13 height 15
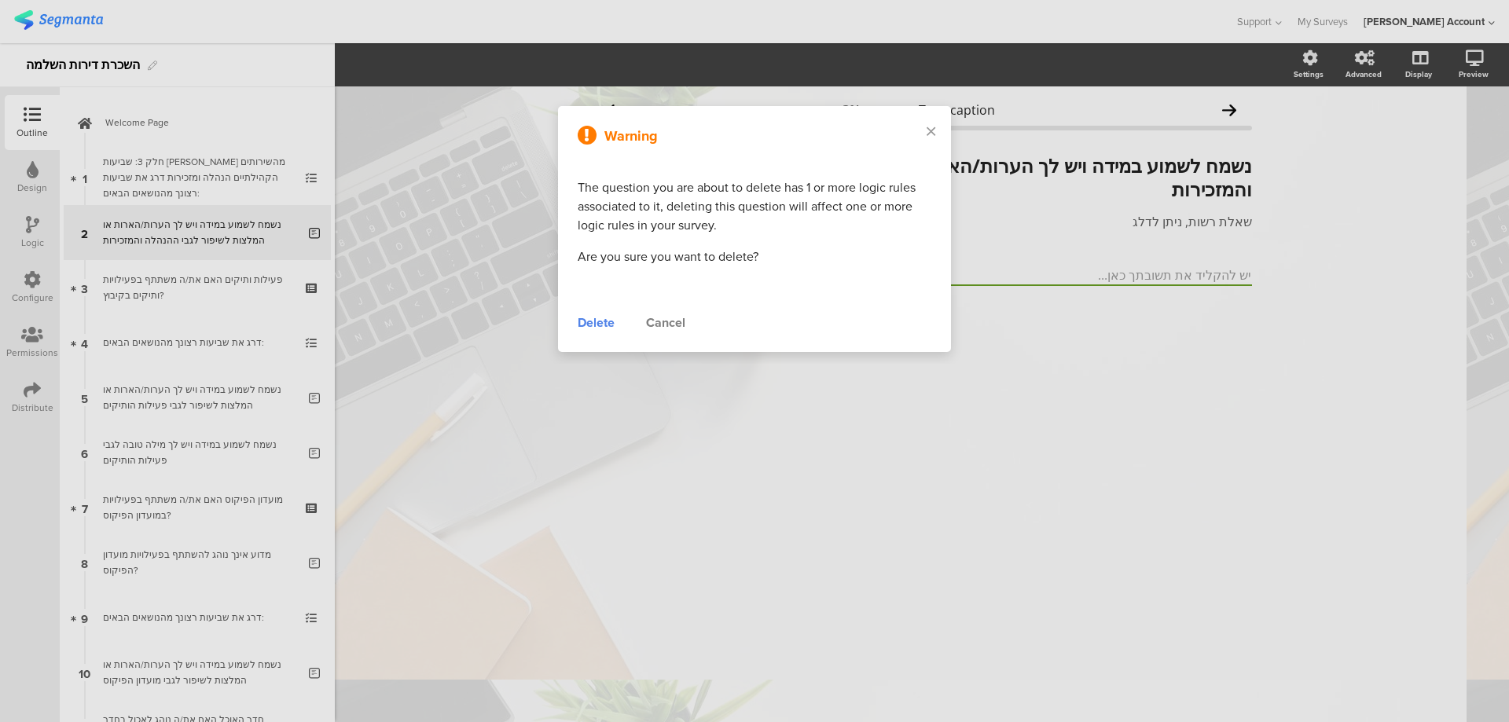
click at [587, 321] on div "Delete" at bounding box center [596, 323] width 37 height 19
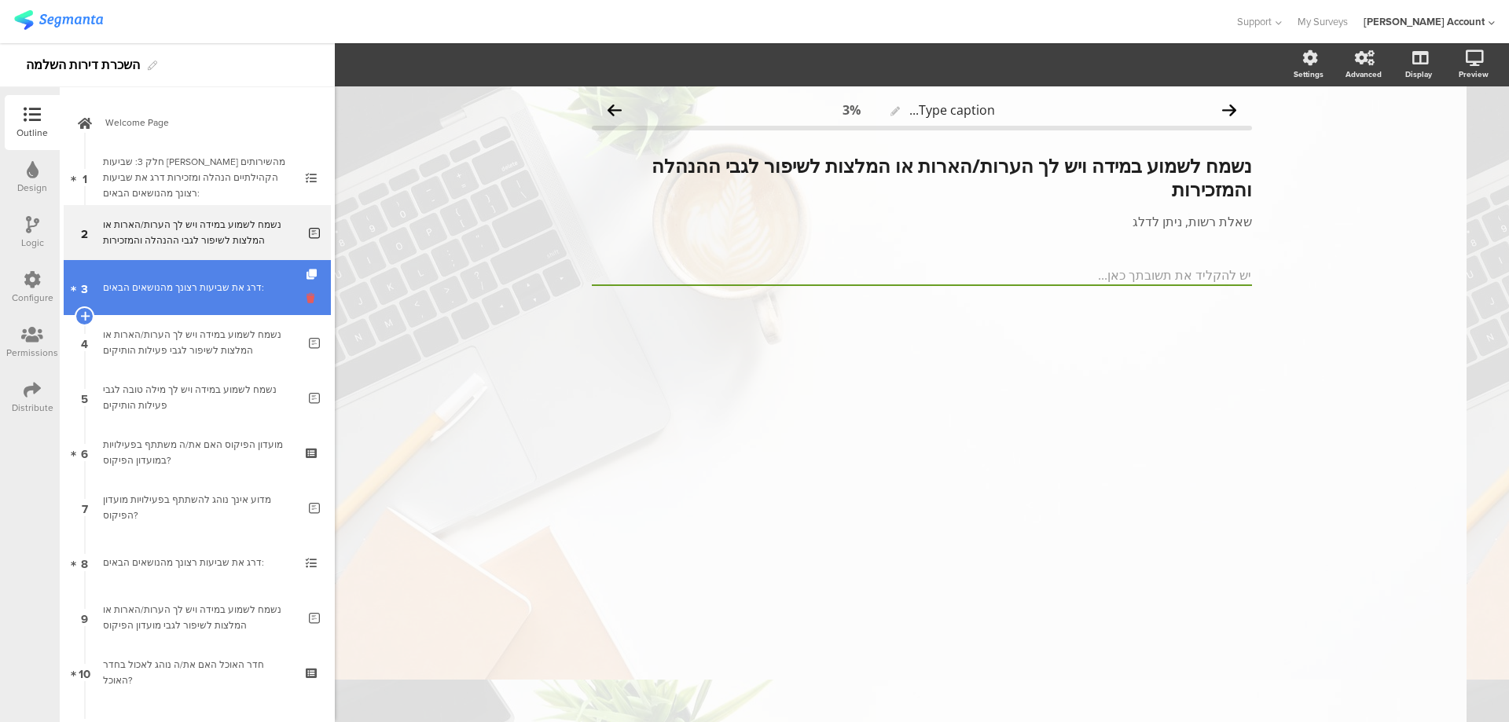
click at [306, 302] on icon at bounding box center [312, 298] width 13 height 15
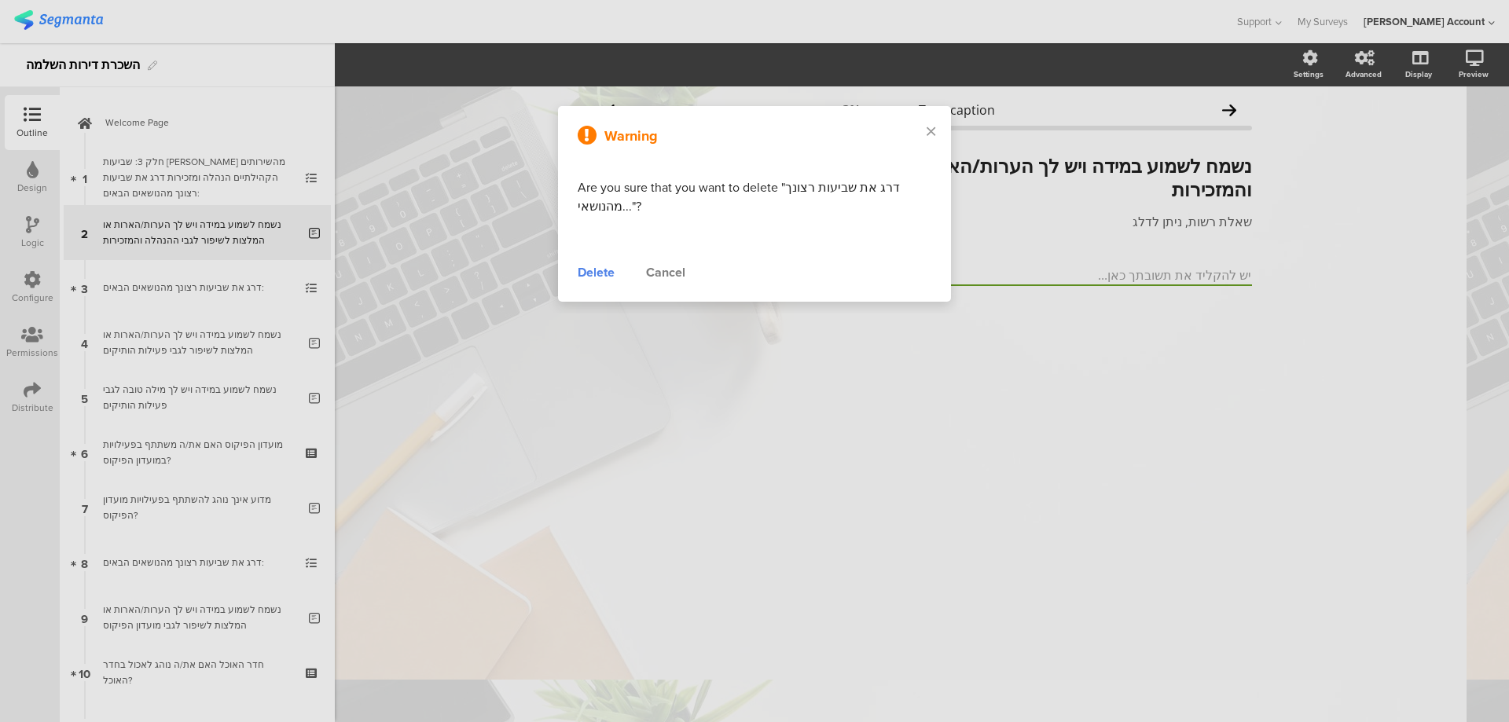
drag, startPoint x: 592, startPoint y: 276, endPoint x: 569, endPoint y: 281, distance: 23.3
click at [592, 276] on div "Delete" at bounding box center [596, 272] width 37 height 19
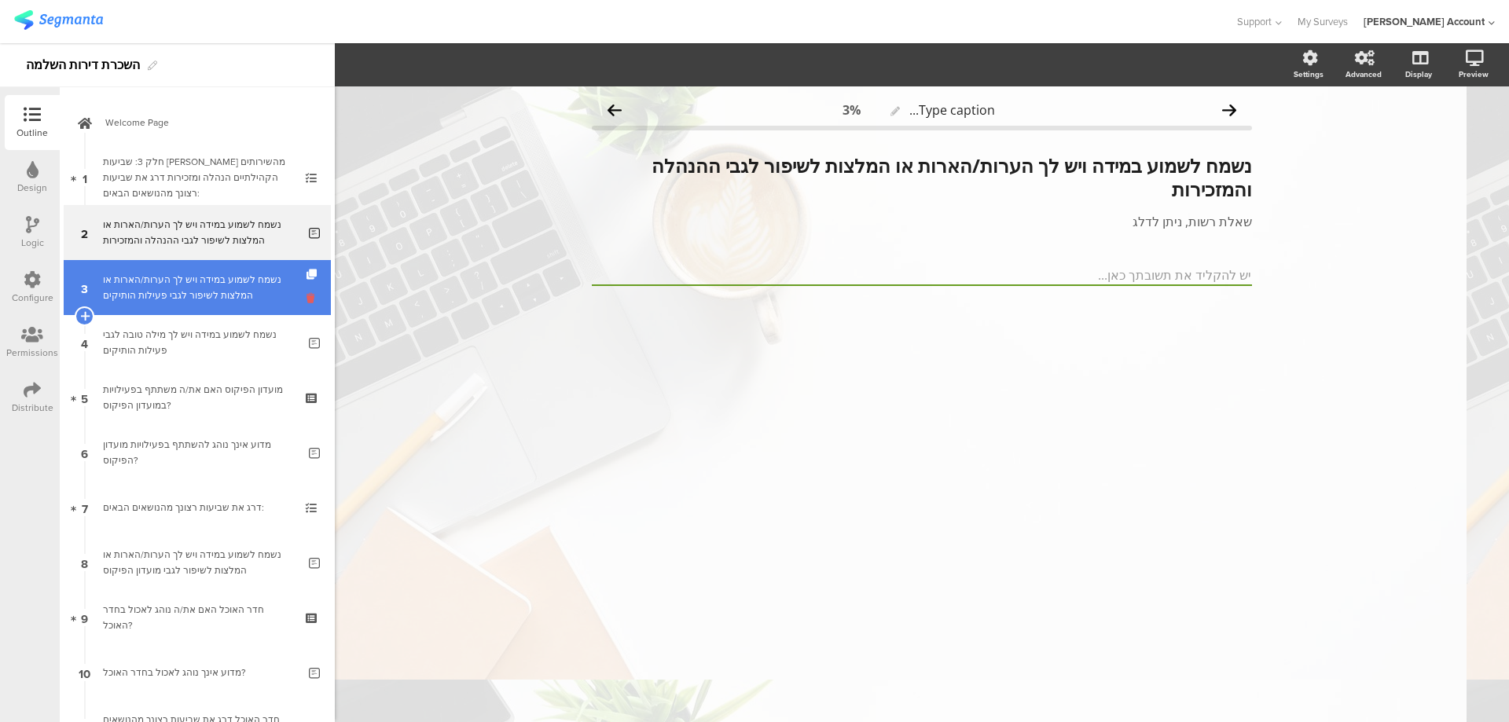
click at [306, 299] on icon at bounding box center [312, 298] width 13 height 15
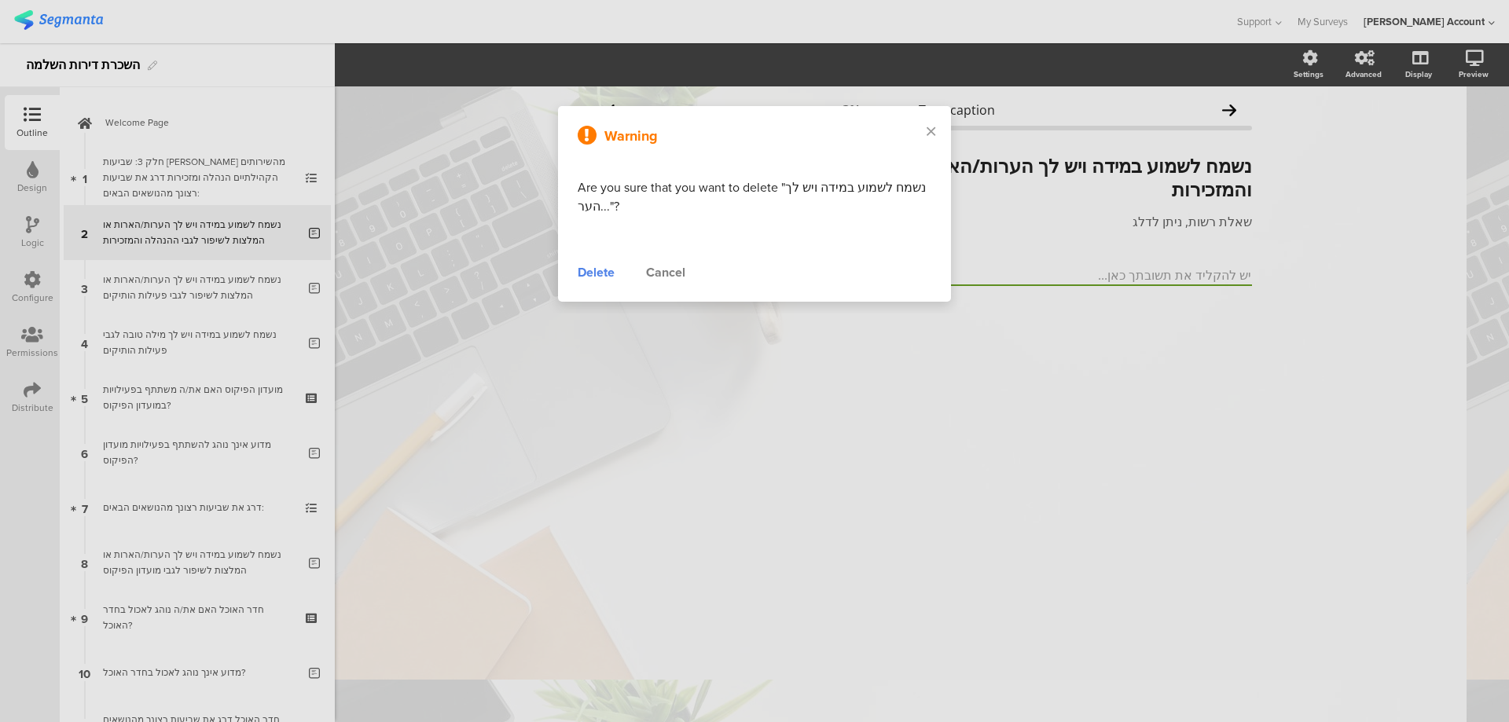
click at [596, 267] on div "Delete" at bounding box center [596, 272] width 37 height 19
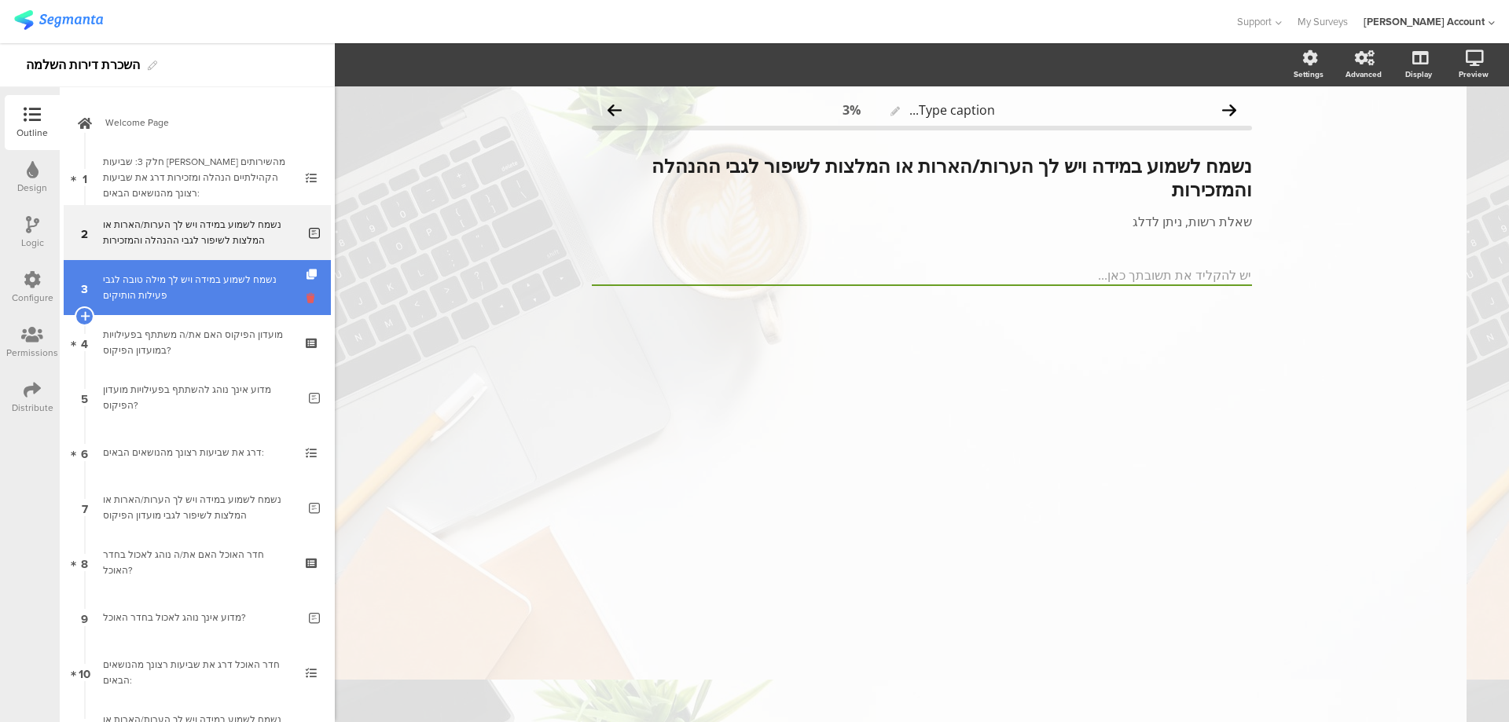
click at [306, 303] on icon at bounding box center [312, 298] width 13 height 15
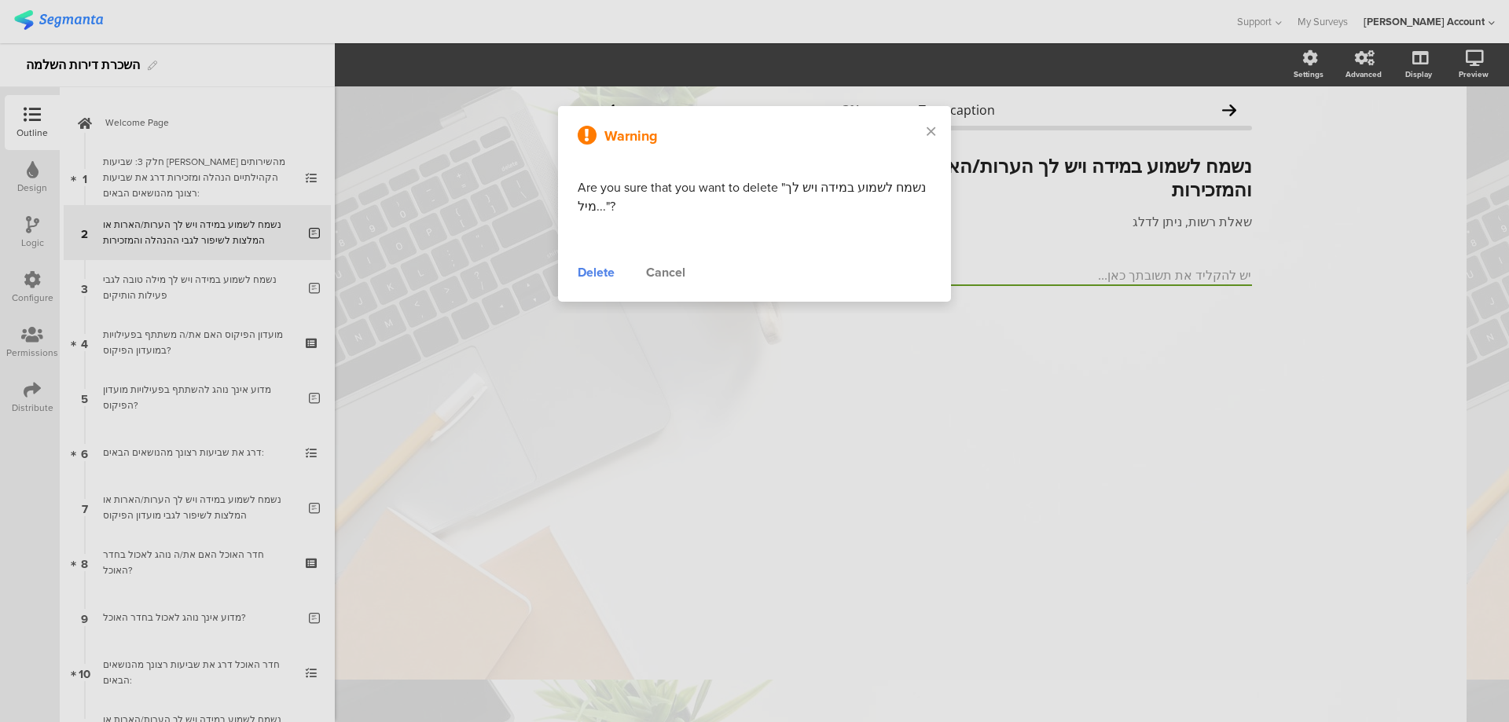
click at [596, 274] on div "Delete" at bounding box center [596, 272] width 37 height 19
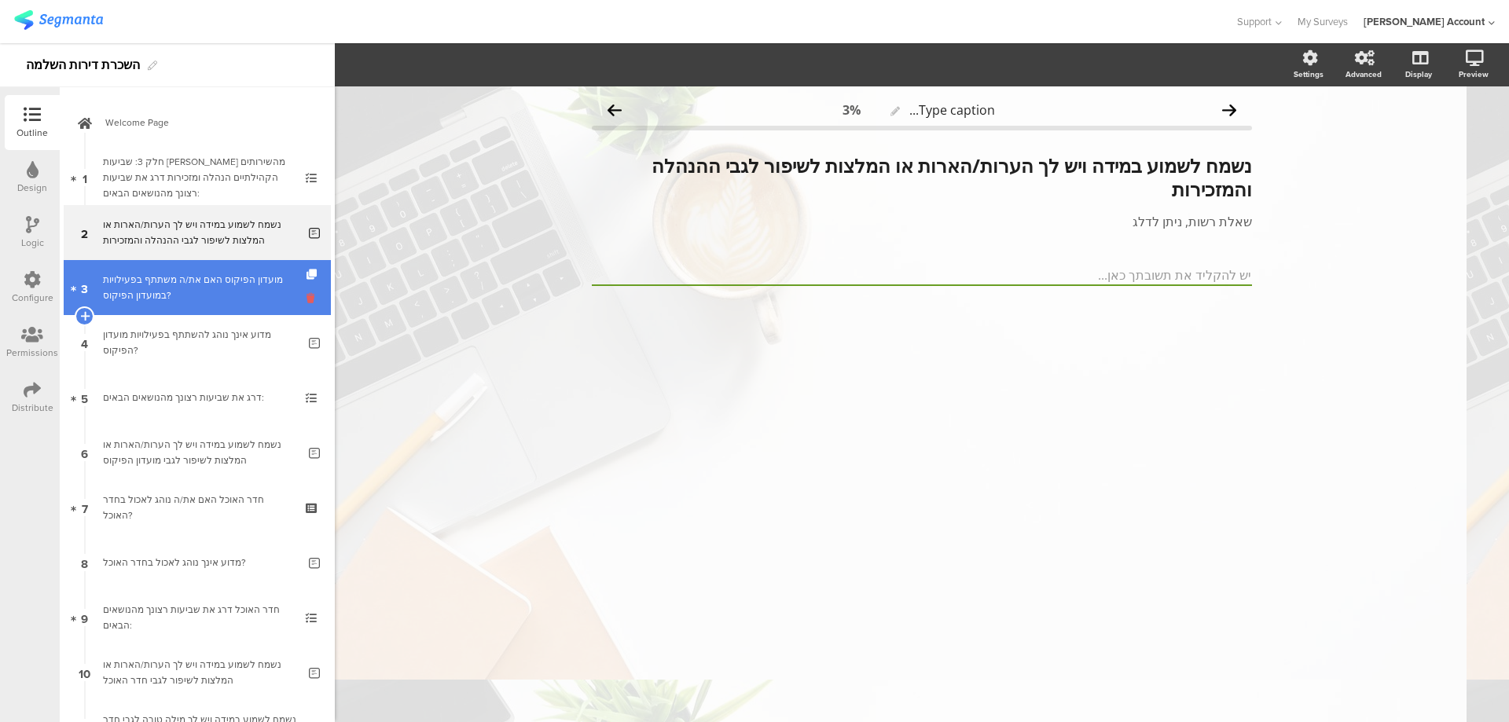
click at [306, 300] on icon at bounding box center [312, 298] width 13 height 15
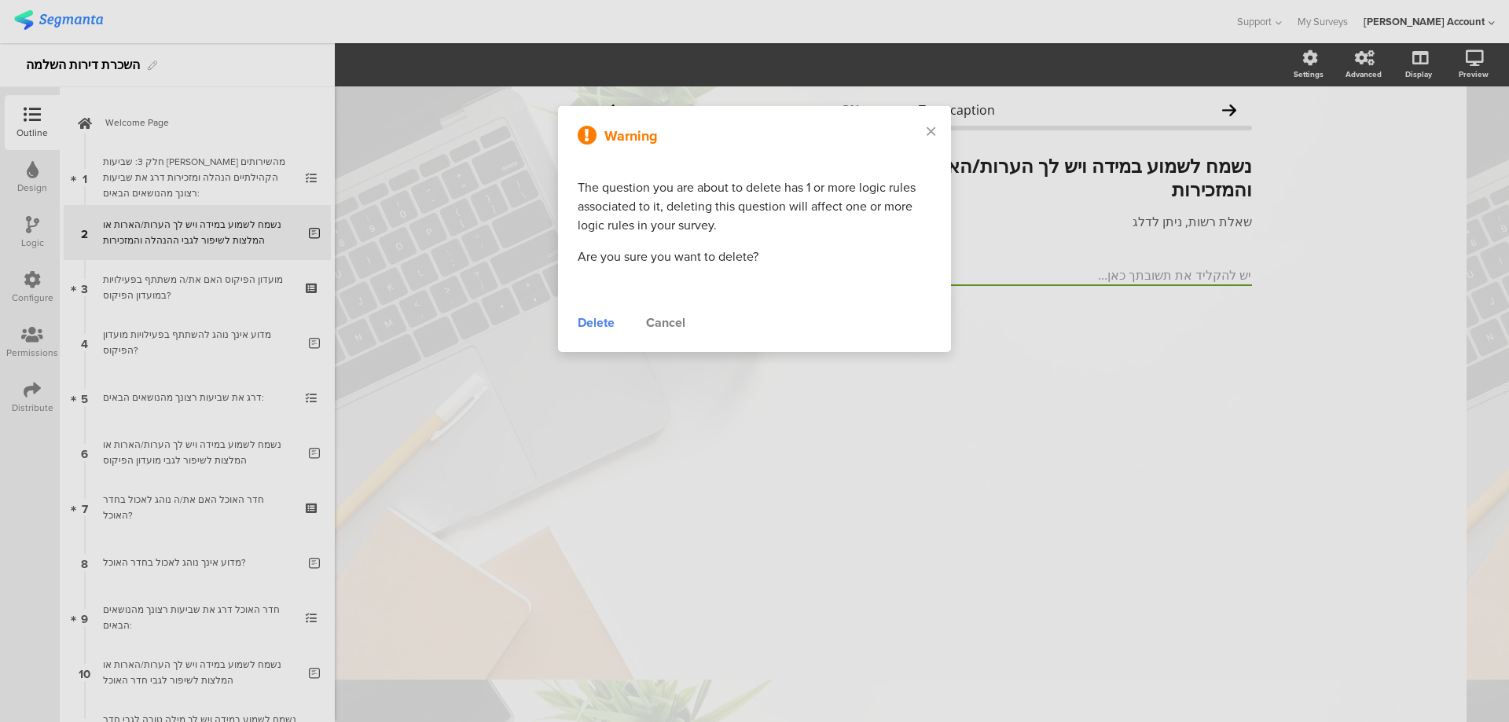
click at [591, 316] on div "Delete" at bounding box center [596, 323] width 37 height 19
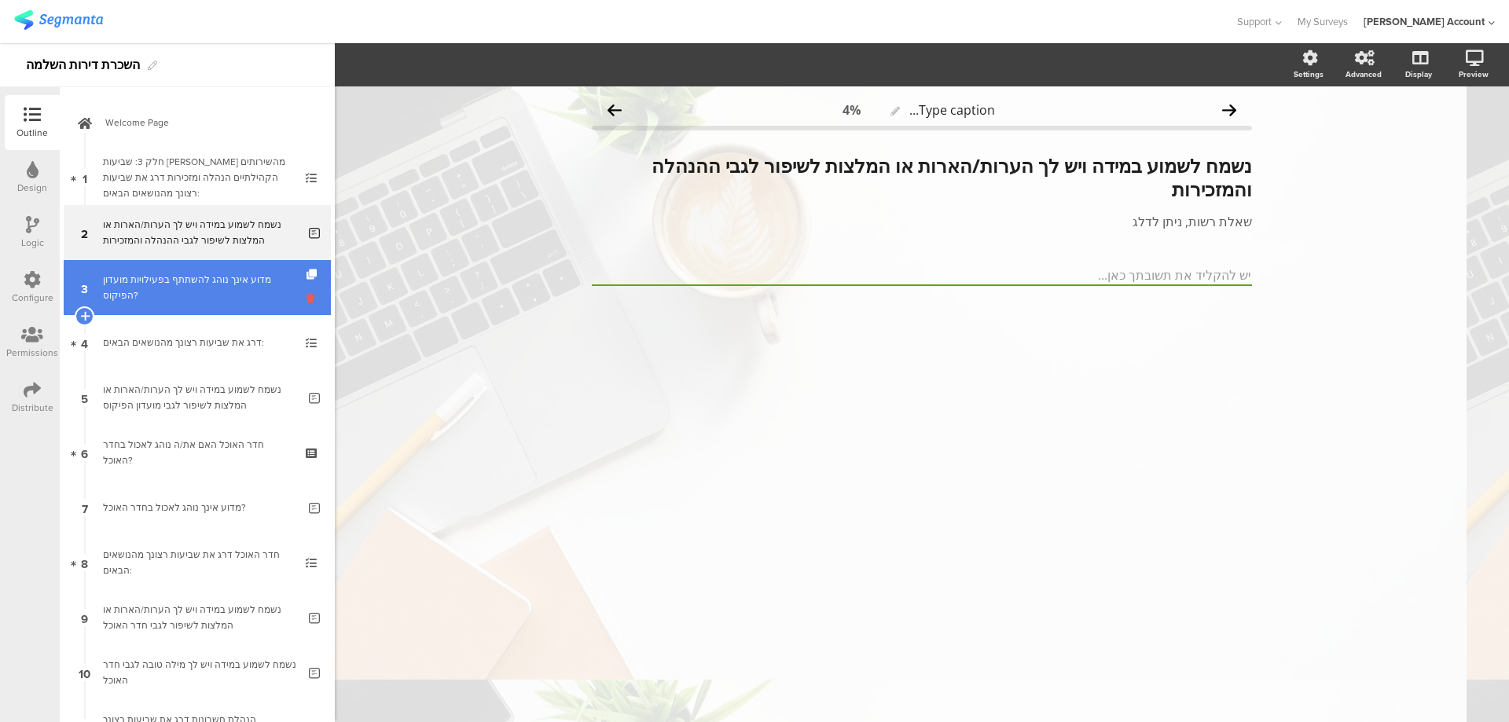
click at [306, 299] on icon at bounding box center [312, 298] width 13 height 15
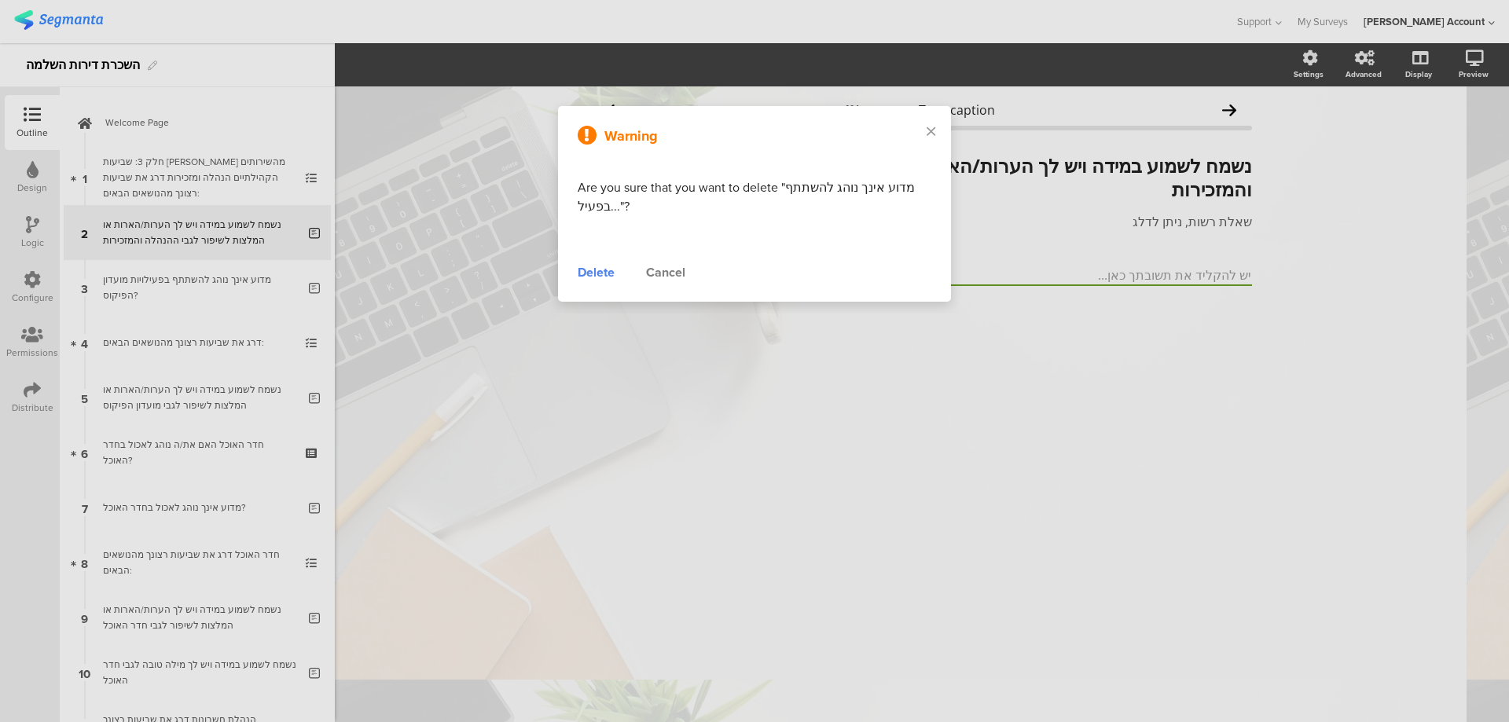
click at [607, 270] on div "Delete" at bounding box center [596, 272] width 37 height 19
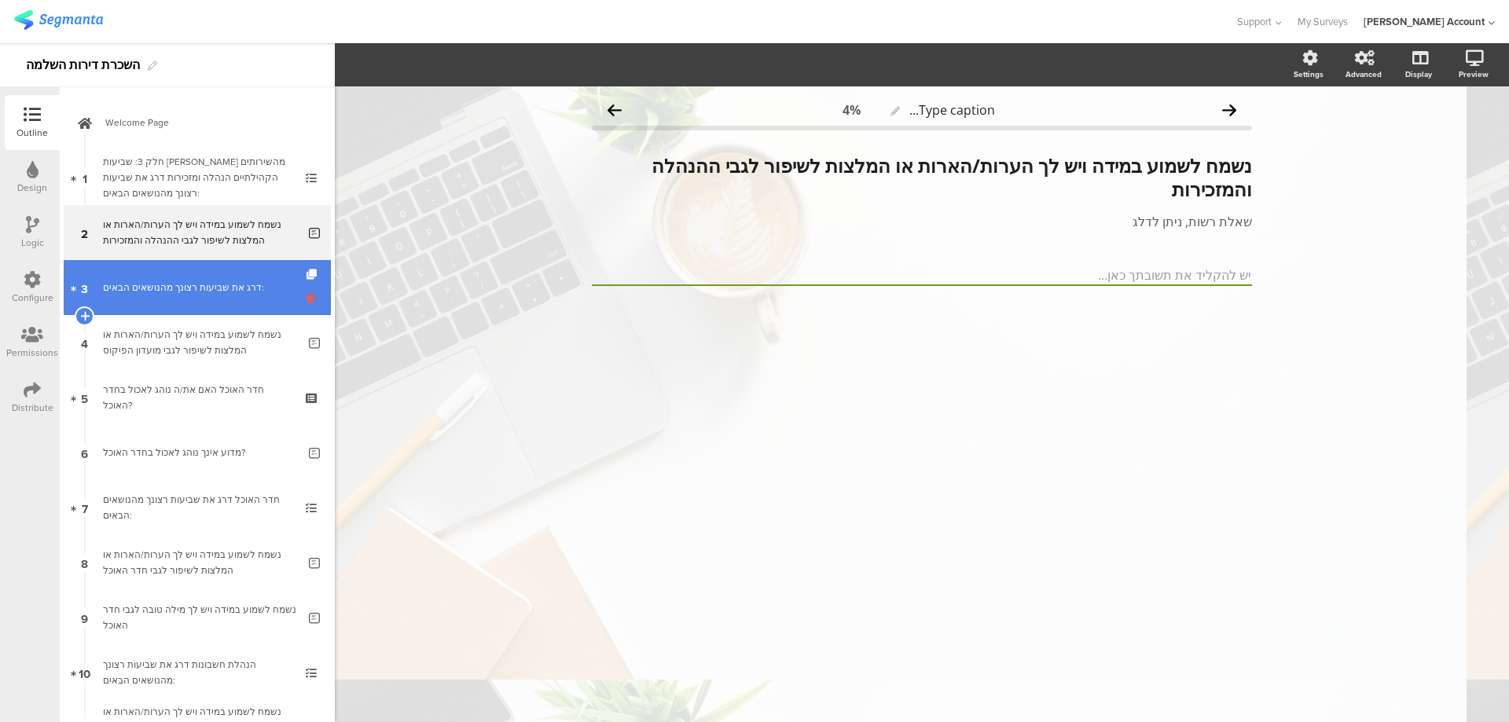
click at [306, 295] on icon at bounding box center [312, 298] width 13 height 15
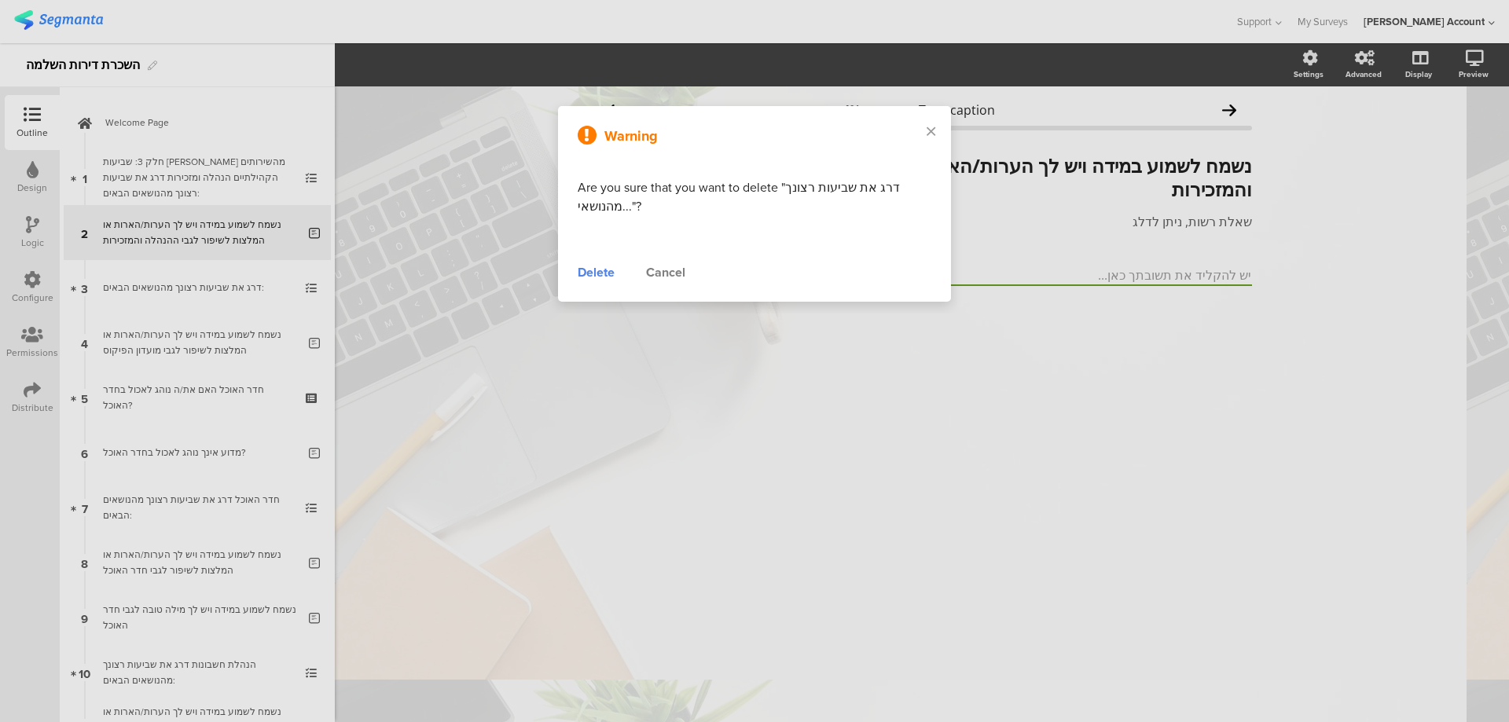
click at [595, 266] on div "Delete" at bounding box center [596, 272] width 37 height 19
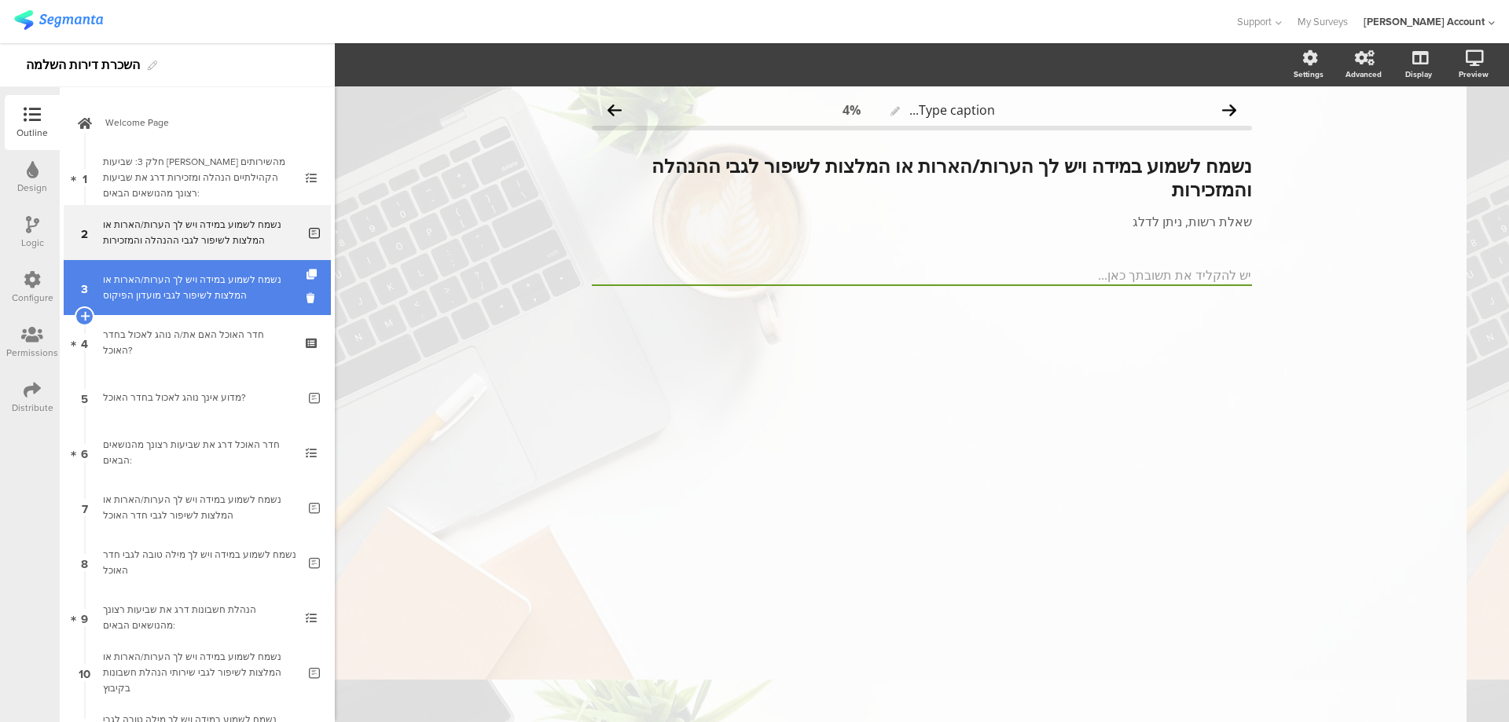
click at [294, 293] on link "3 נשמח לשמוע במידה ויש לך הערות/הארות או המלצות לשיפור לגבי מועדון הפיקוס" at bounding box center [197, 287] width 267 height 55
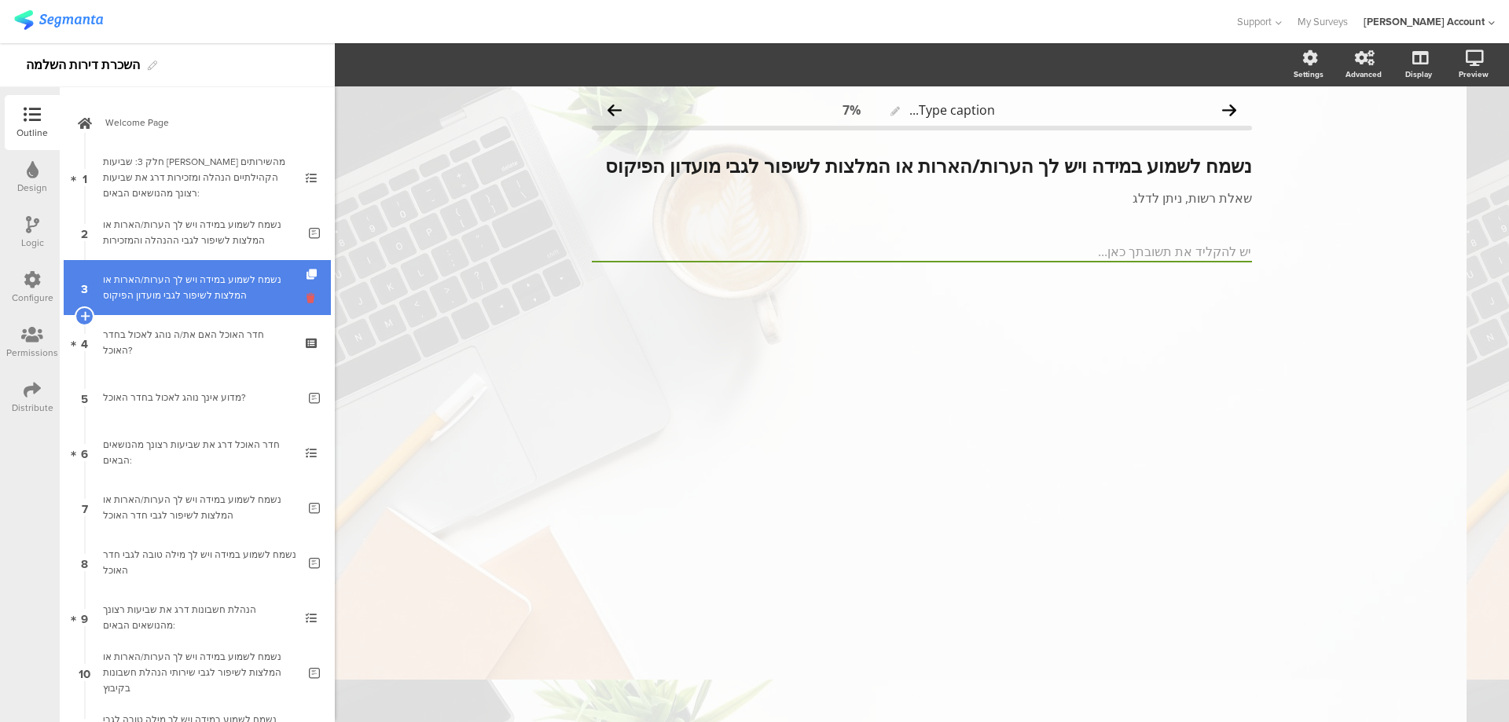
click at [306, 299] on icon at bounding box center [312, 298] width 13 height 15
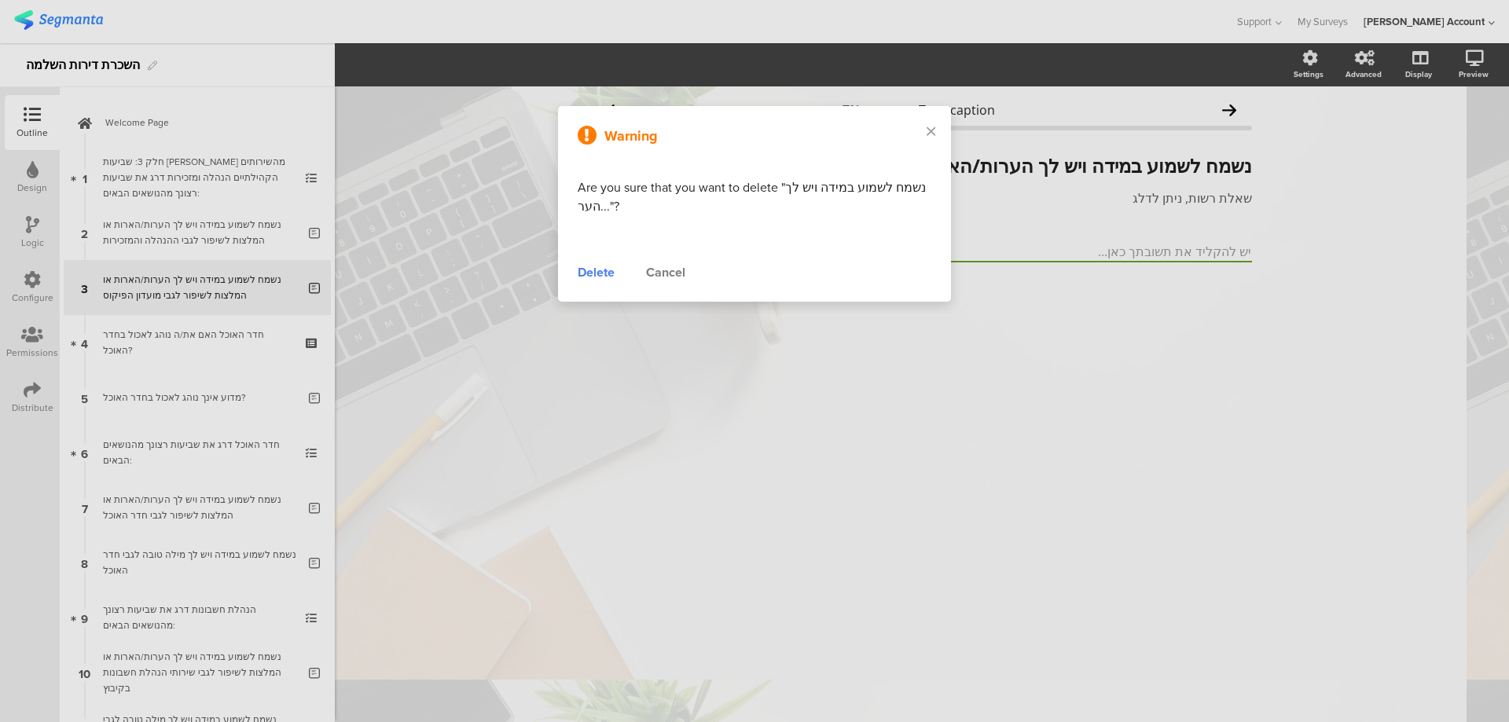
click at [592, 276] on div "Delete" at bounding box center [596, 272] width 37 height 19
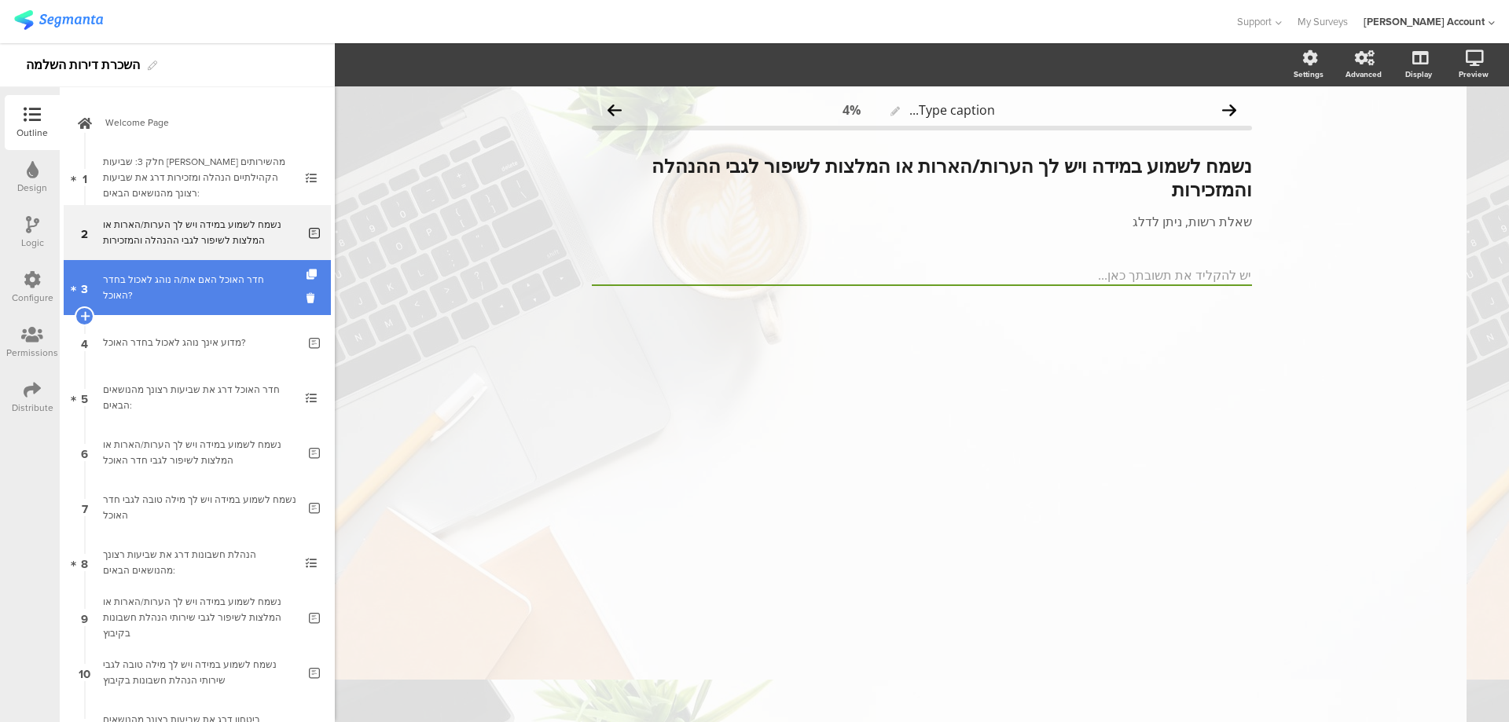
click at [292, 299] on link "3 חדר האוכל האם את/ה נוהג לאכול בחדר האוכל?" at bounding box center [197, 287] width 267 height 55
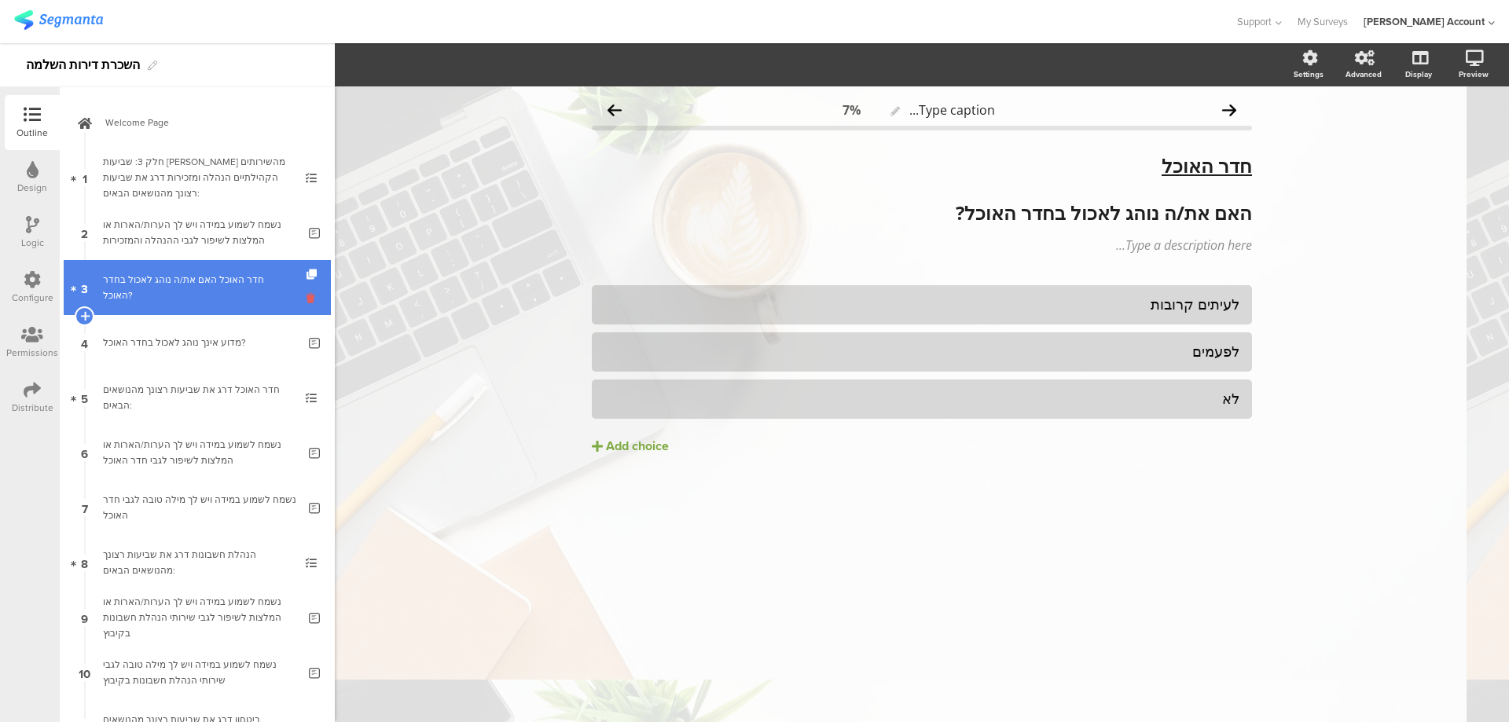
click at [306, 297] on icon at bounding box center [312, 298] width 13 height 15
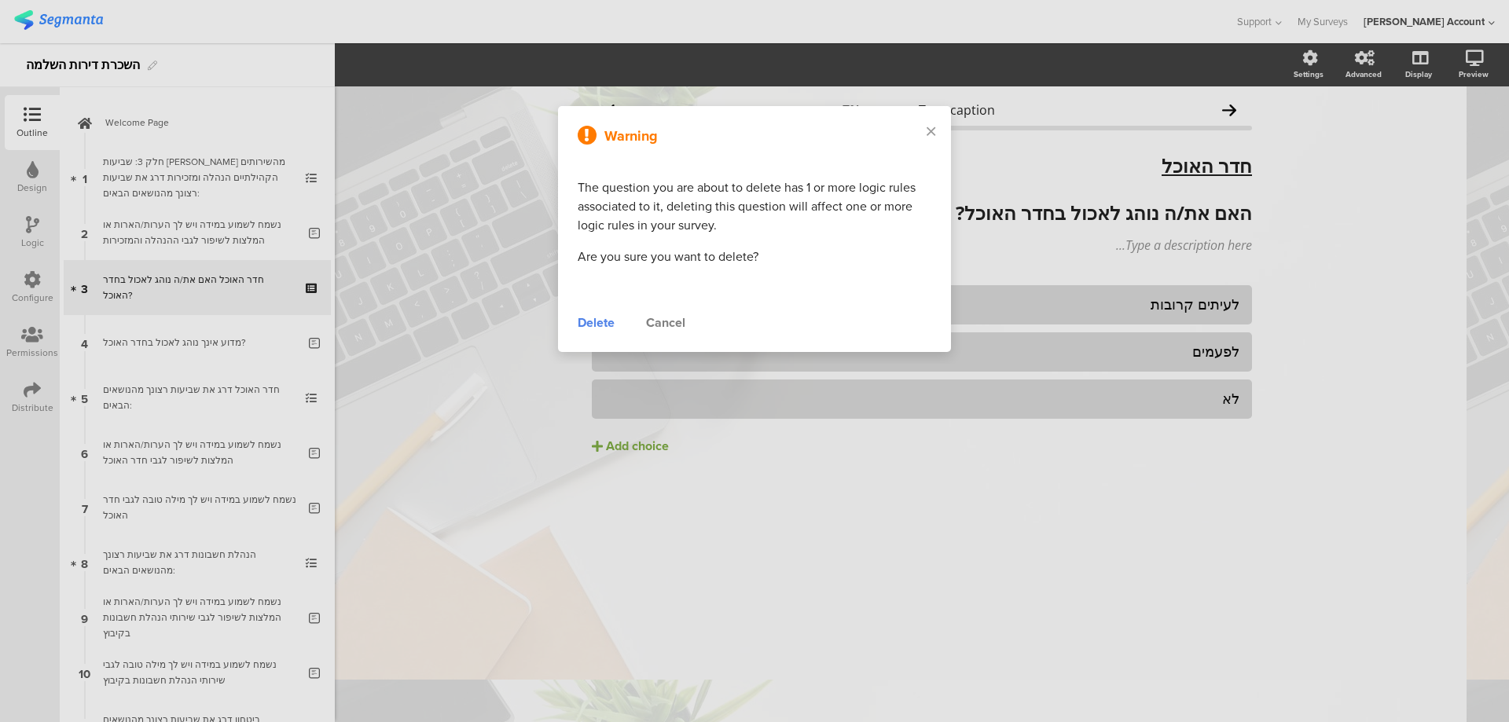
click at [581, 325] on div "Delete" at bounding box center [596, 323] width 37 height 19
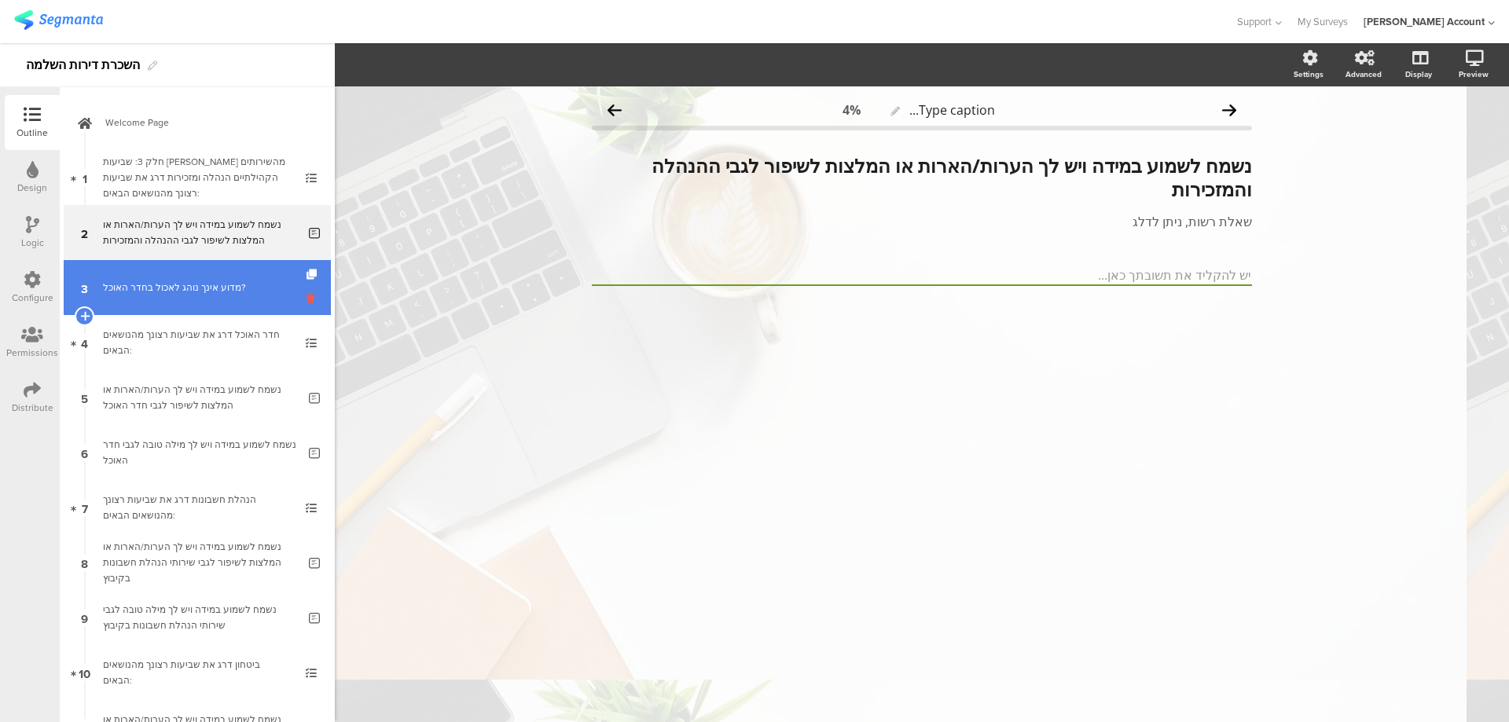
click at [306, 299] on icon at bounding box center [312, 298] width 13 height 15
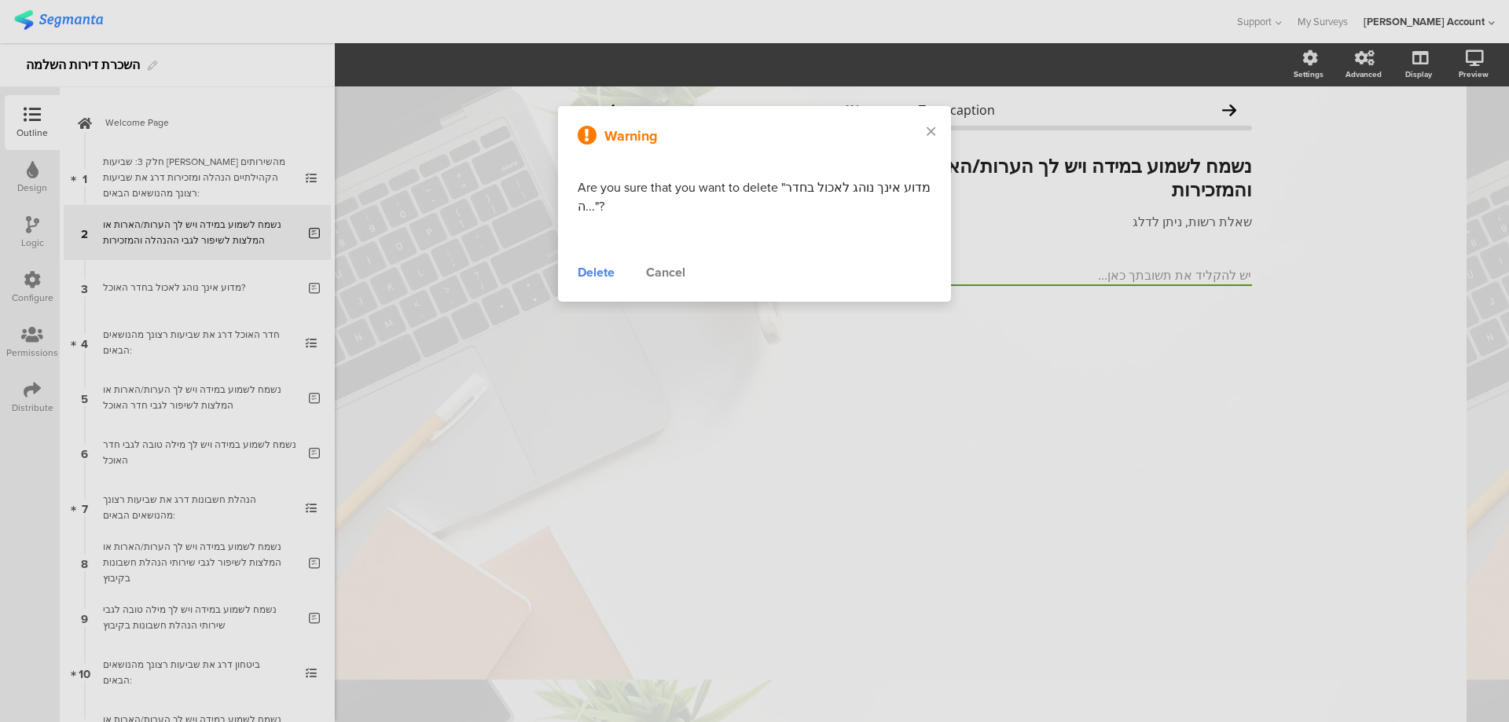
click at [577, 275] on div "Warning Are you sure that you want to delete "מדוע אינך נוהג לאכול בחדר ה..."? …" at bounding box center [754, 204] width 393 height 196
click at [581, 273] on div "Delete" at bounding box center [596, 272] width 37 height 19
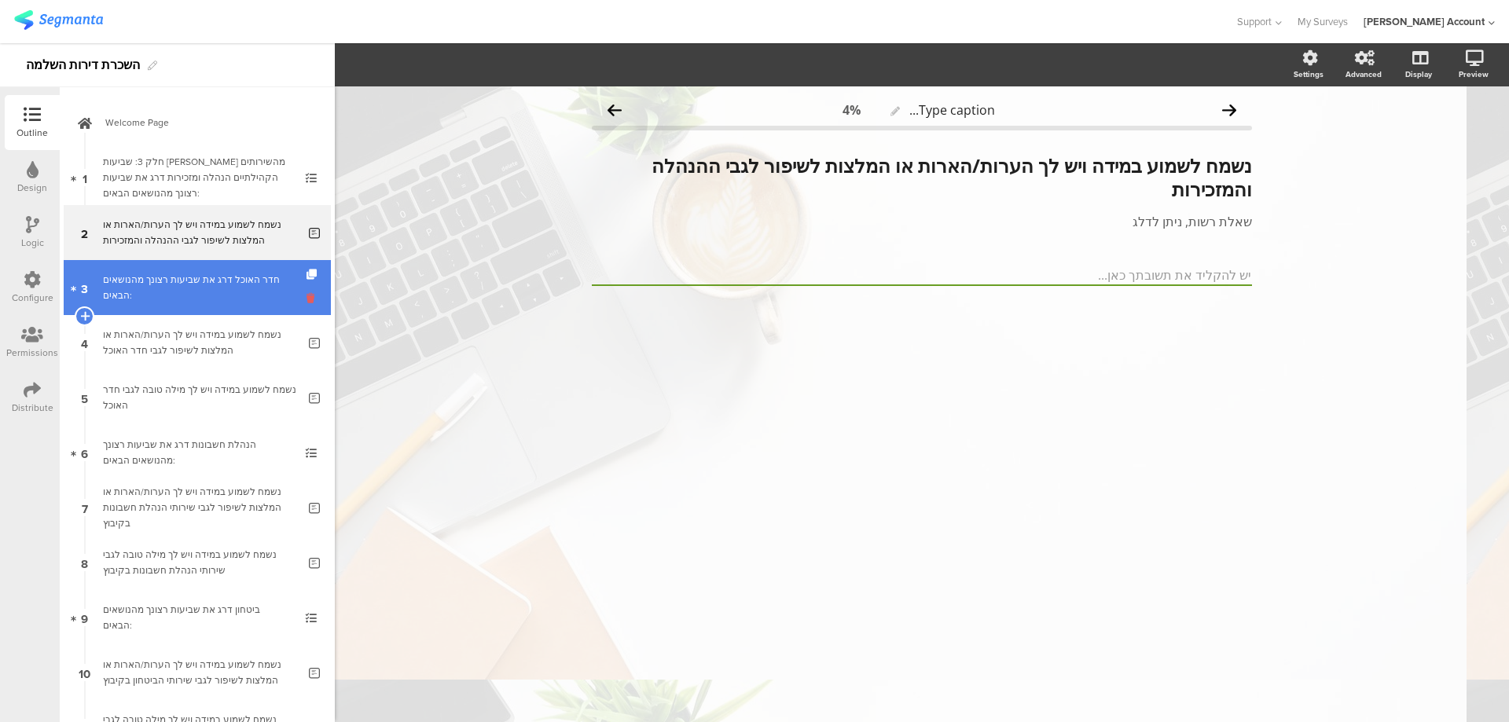
click at [298, 300] on li "3 חדר האוכל דרג את שביעות רצונך מהנושאים הבאים:" at bounding box center [197, 287] width 267 height 55
click at [306, 300] on icon at bounding box center [312, 298] width 13 height 15
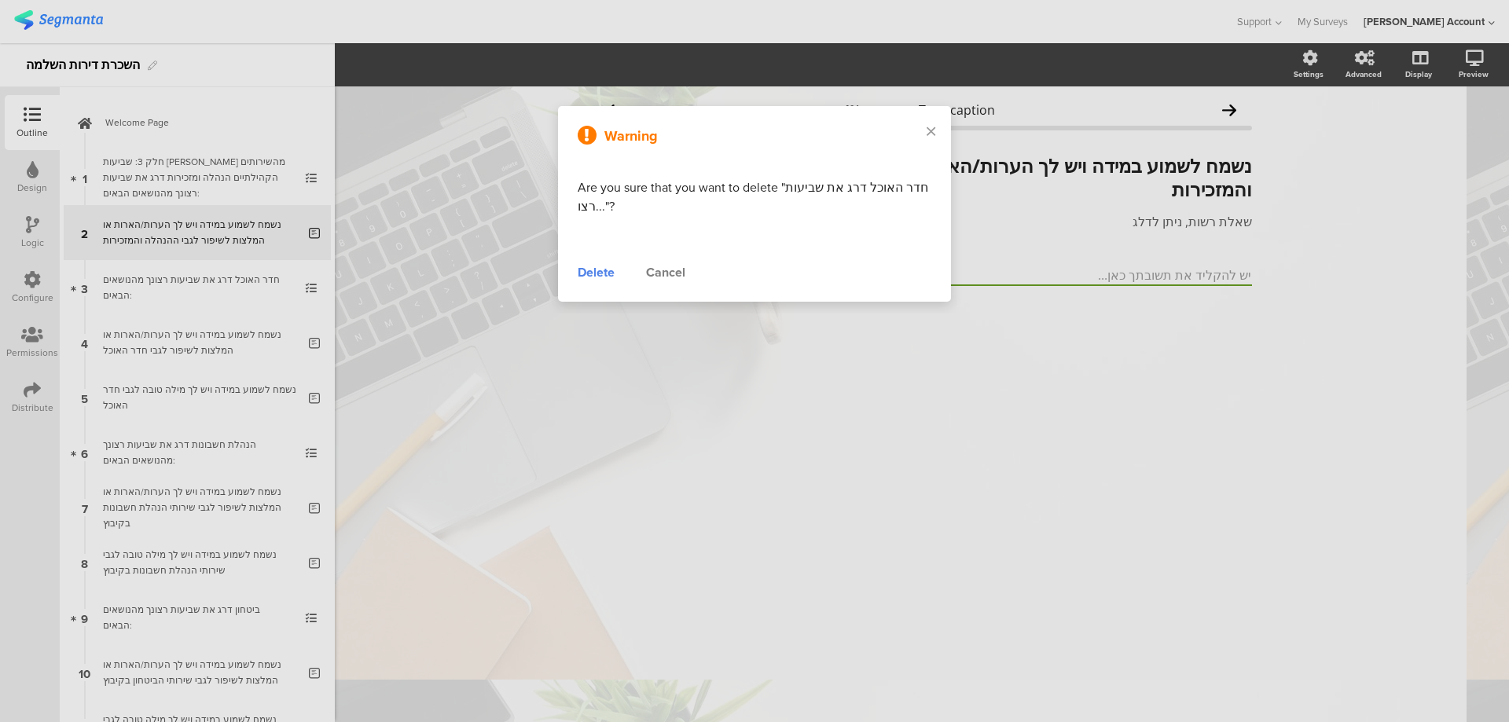
click at [603, 273] on div "Delete" at bounding box center [596, 272] width 37 height 19
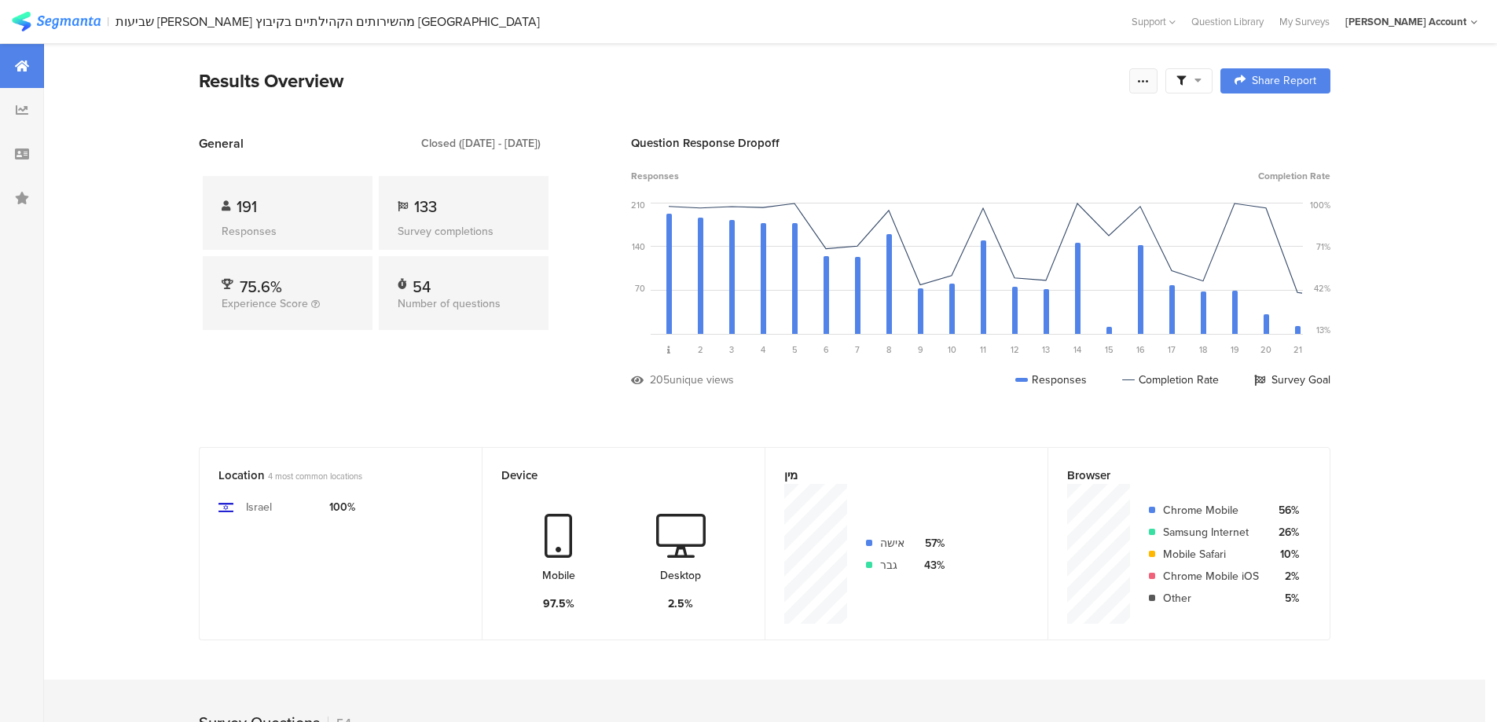
click at [1150, 76] on icon at bounding box center [1143, 81] width 13 height 13
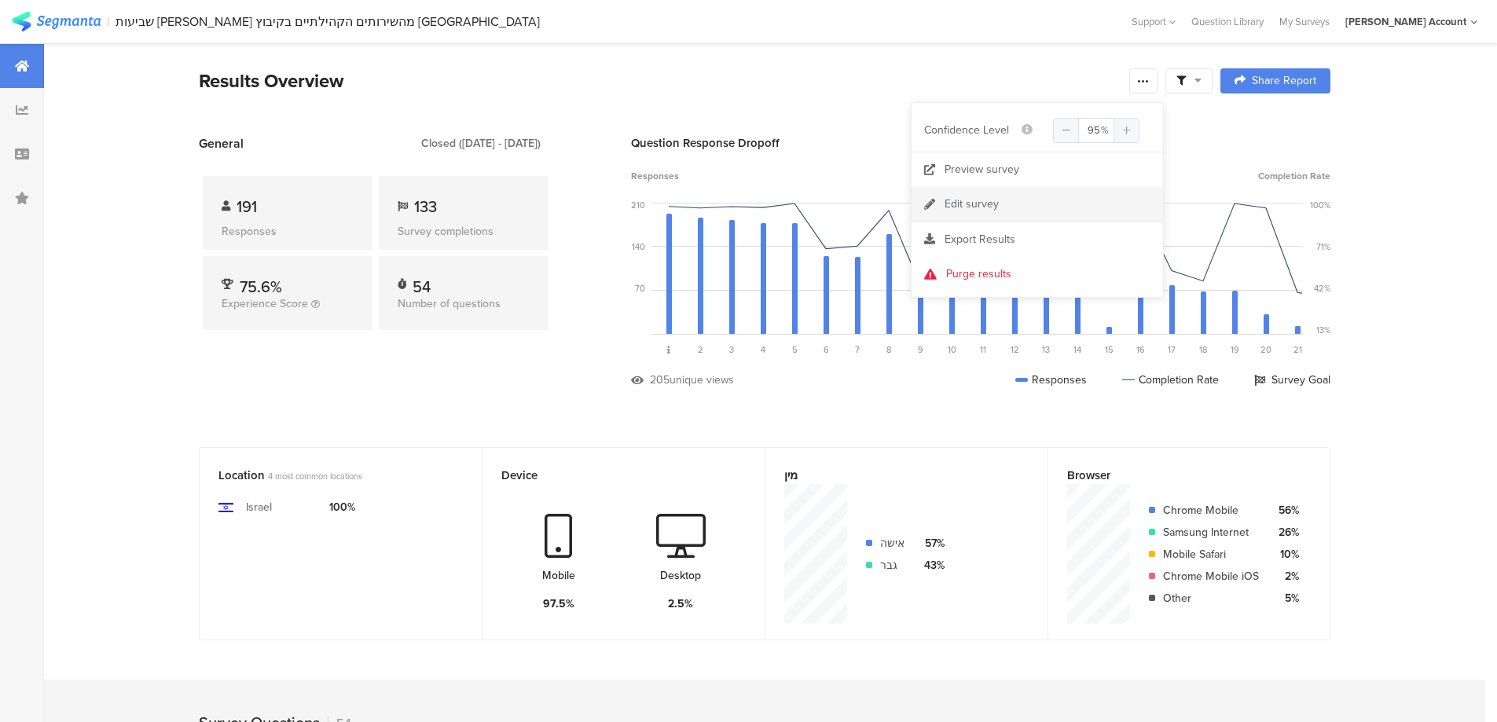
click at [1003, 203] on link "Edit survey" at bounding box center [1037, 204] width 251 height 35
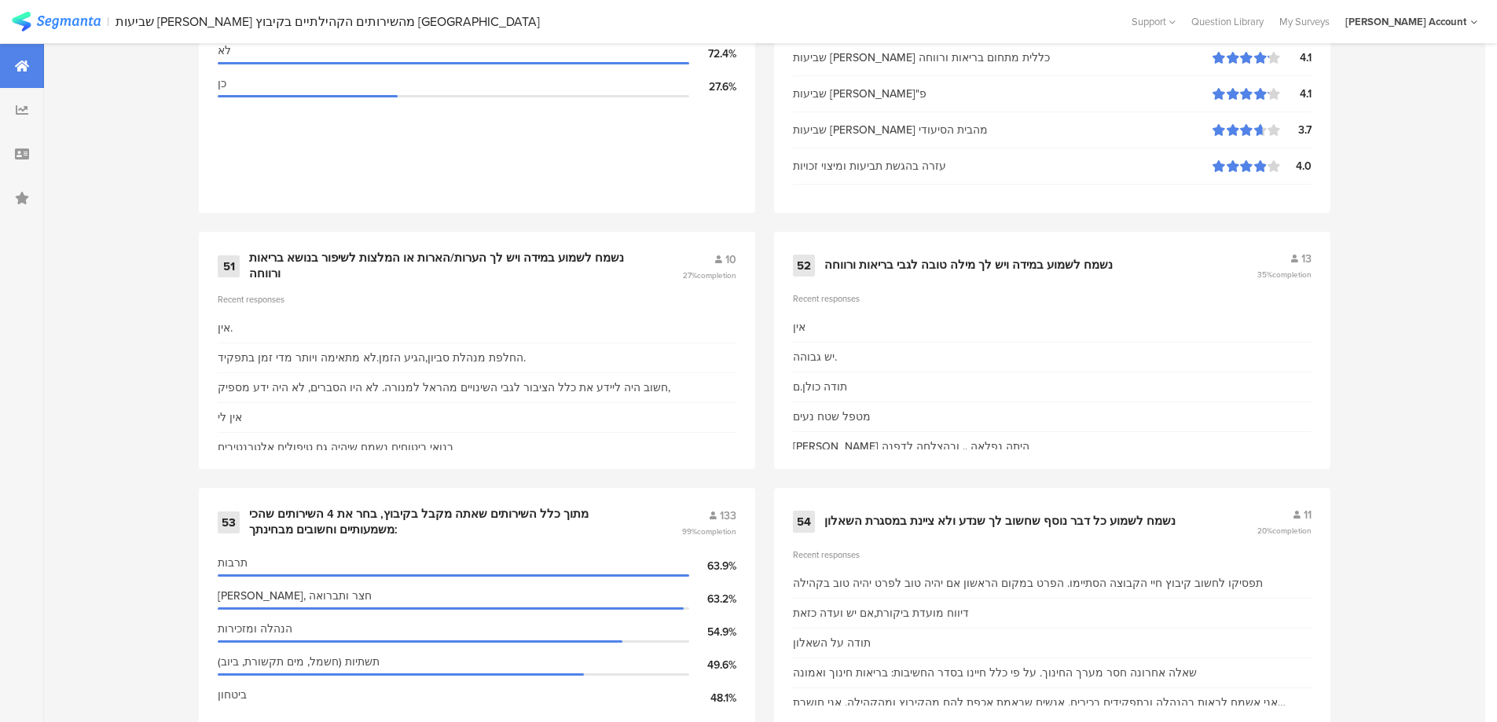
scroll to position [6953, 0]
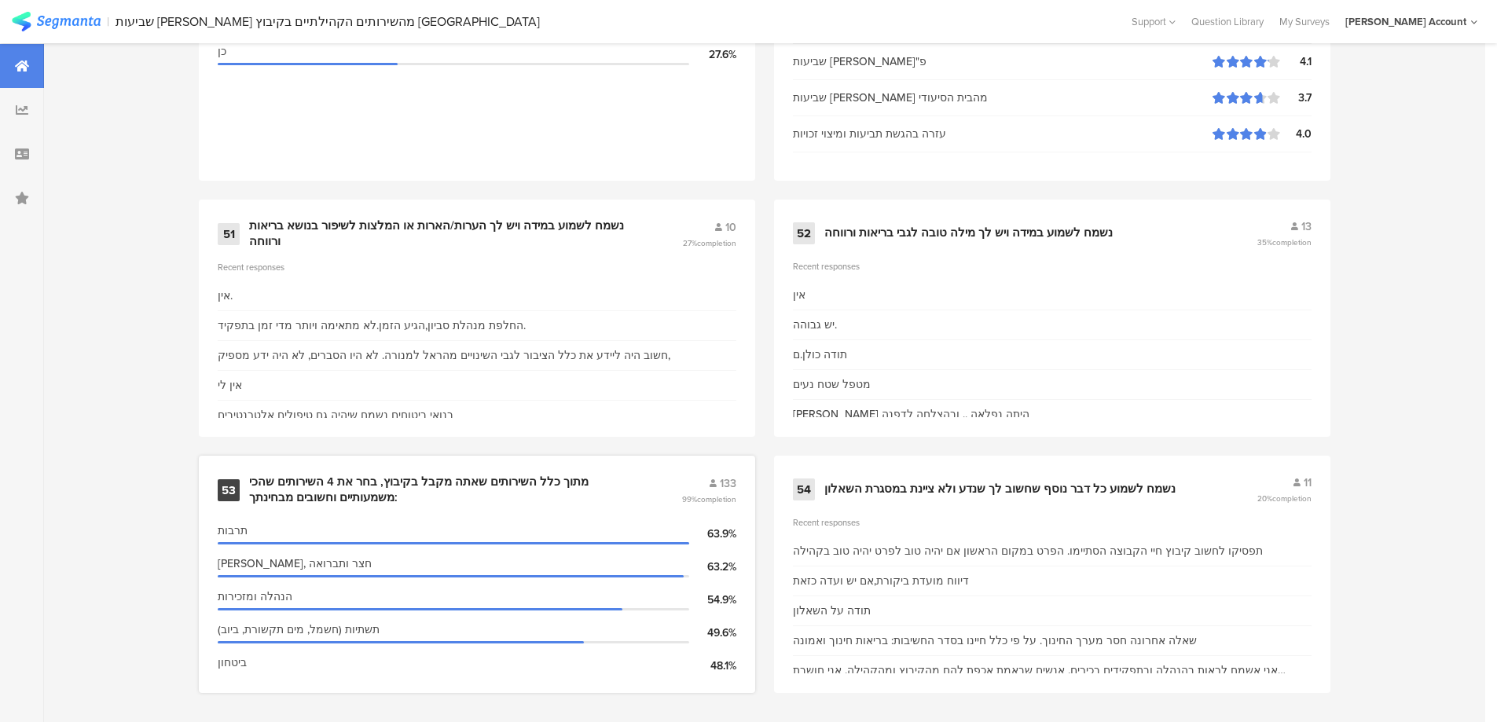
click at [491, 477] on div "מתוך כלל השירותים שאתה מקבל בקיבוץ, בחר את 4 השירותים שהכי משמעותיים וחשובים מב…" at bounding box center [446, 490] width 394 height 31
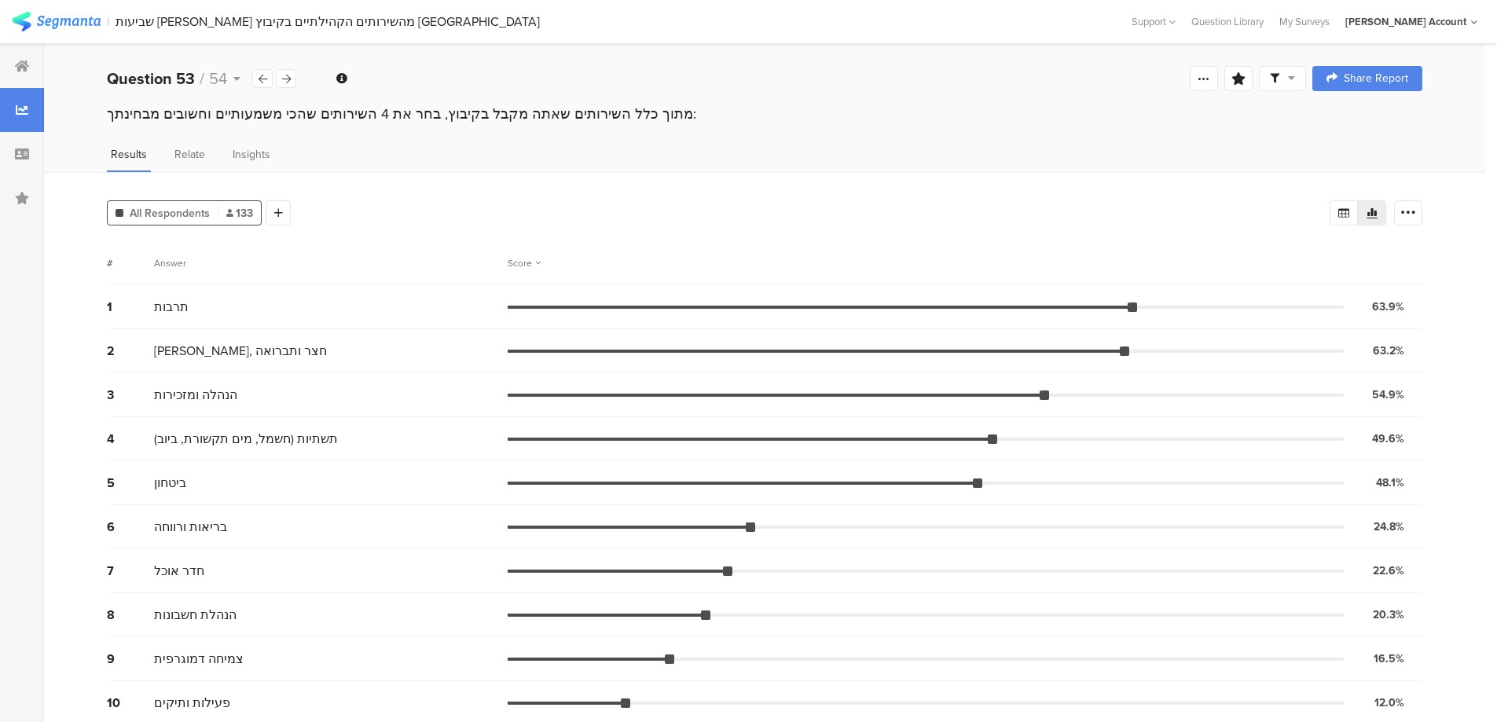
scroll to position [59, 0]
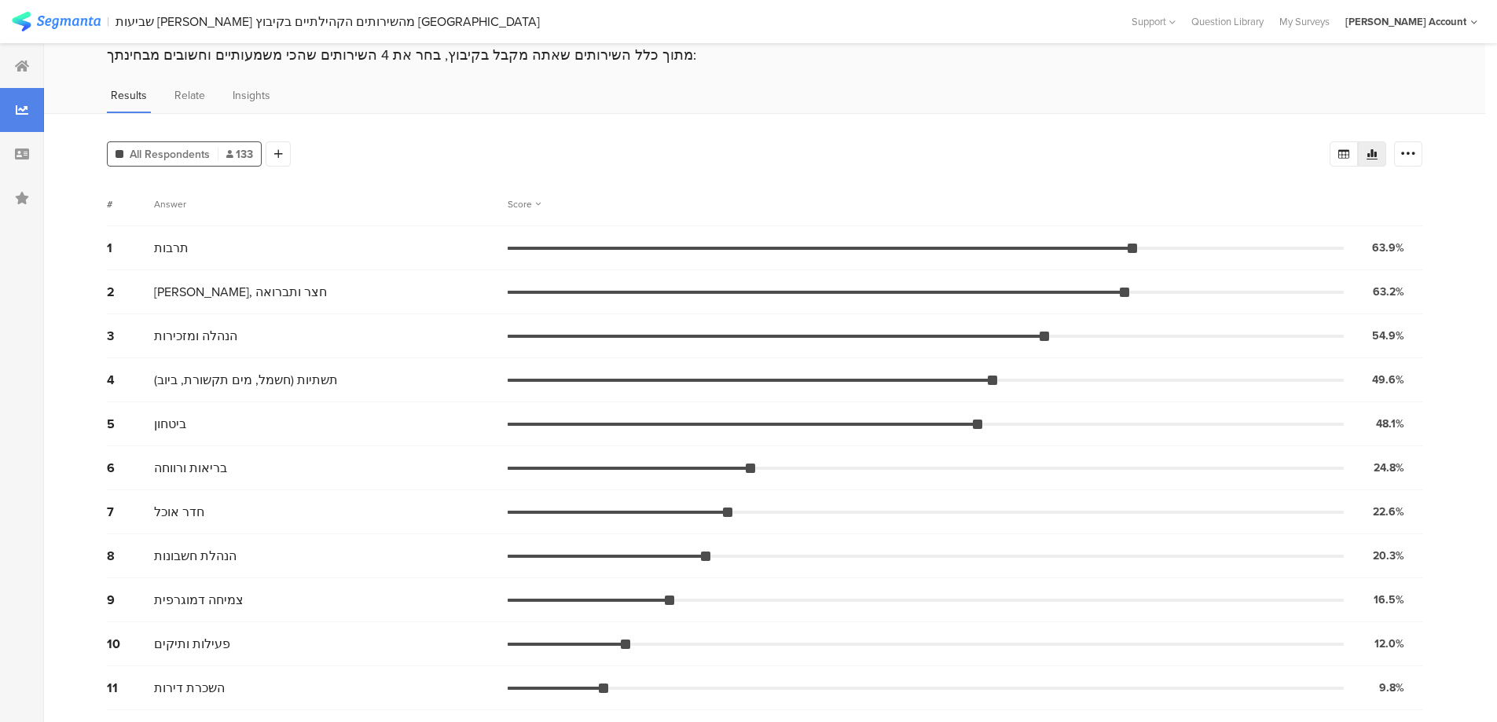
click at [391, 125] on div "All Respondents 133 Add Segment Segment markers Confidence interval Vote count …" at bounding box center [764, 417] width 1441 height 609
click at [30, 62] on div at bounding box center [22, 66] width 44 height 44
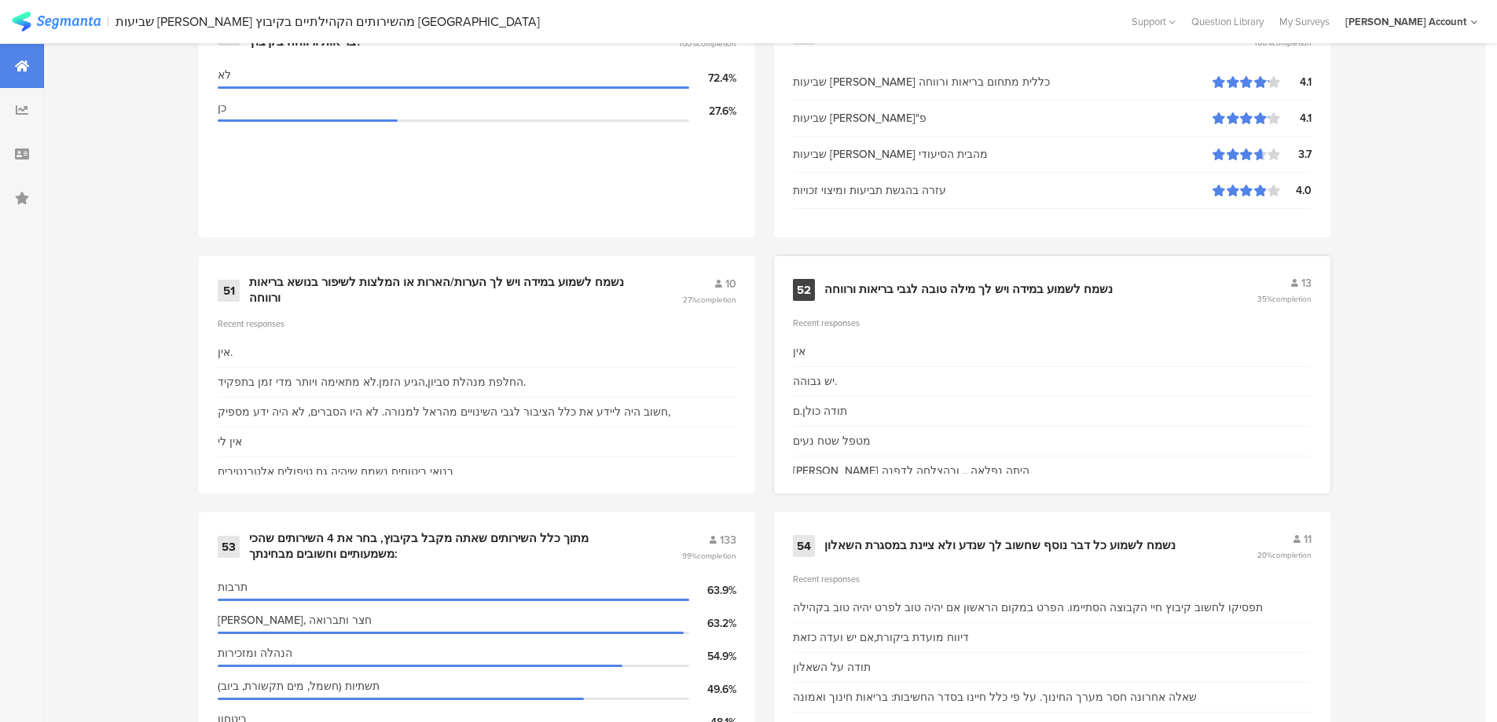
scroll to position [6953, 0]
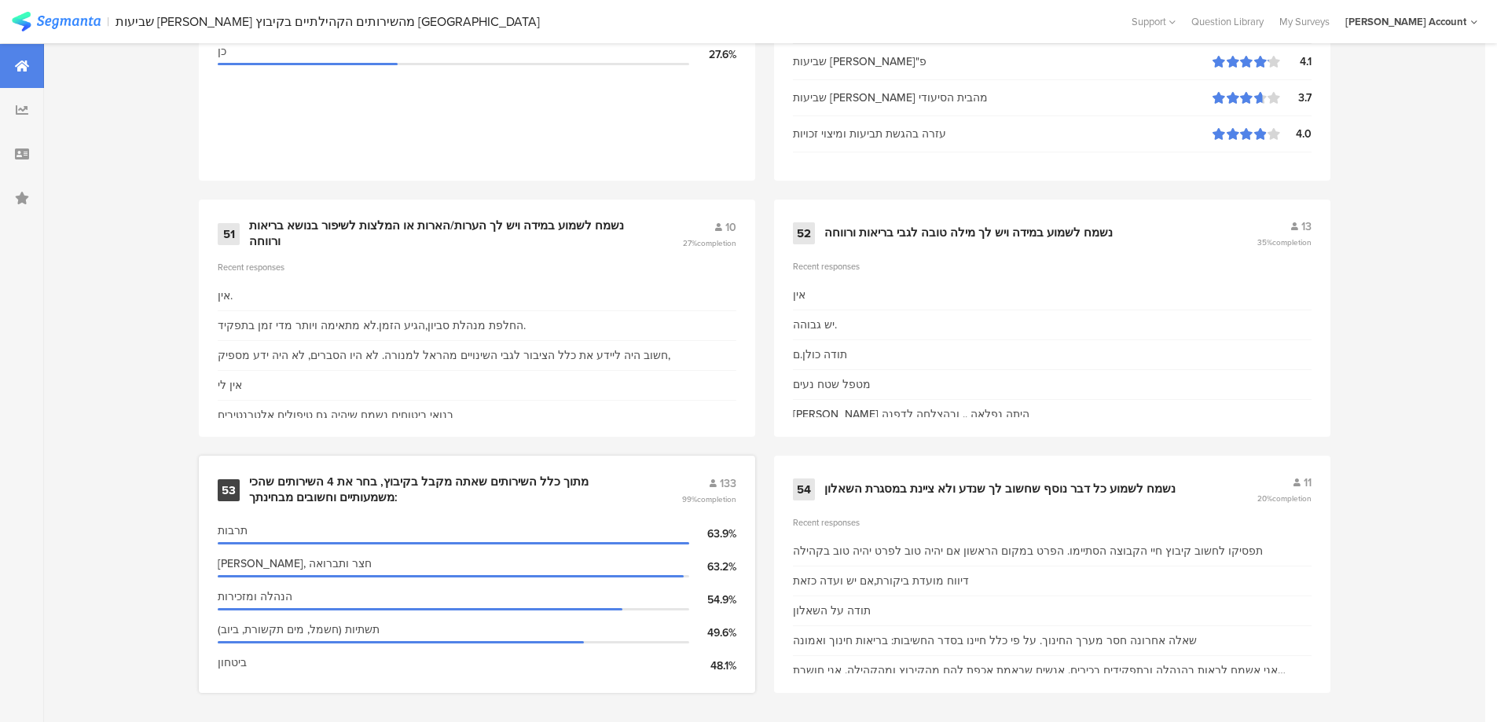
click at [470, 466] on div "53 מתוך כלל השירותים שאתה מקבל בקיבוץ, בחר את 4 השירותים שהכי משמעותיים וחשובים…" at bounding box center [477, 574] width 556 height 237
click at [479, 475] on div "מתוך כלל השירותים שאתה מקבל בקיבוץ, בחר את 4 השירותים שהכי משמעותיים וחשובים מב…" at bounding box center [446, 490] width 394 height 31
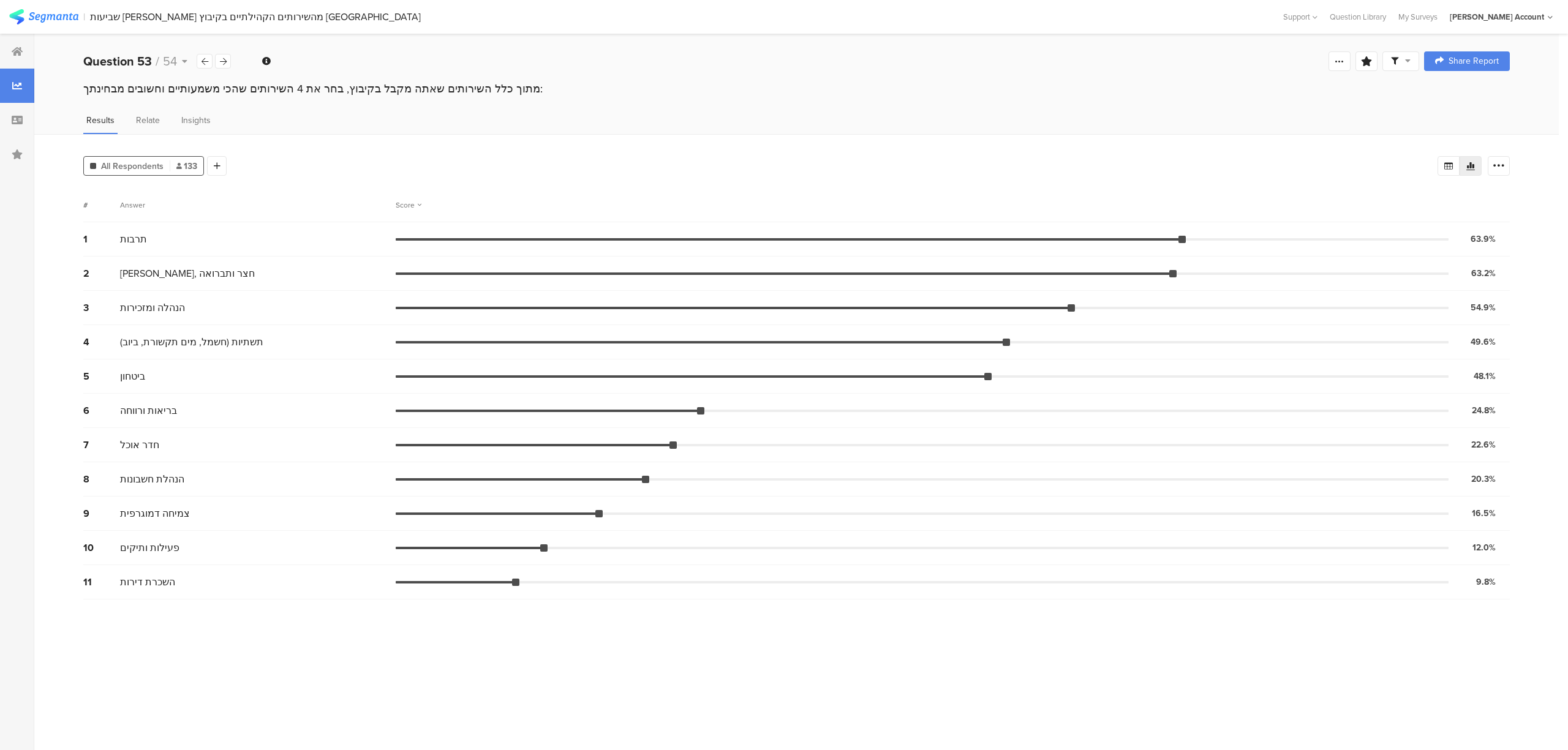
drag, startPoint x: 101, startPoint y: 0, endPoint x: 701, endPoint y: 92, distance: 607.0
click at [701, 92] on div "מתוך כלל השירותים שאתה מקבל בקיבוץ, בחר את 4 השירותים שהכי משמעותיים וחשובים מב…" at bounding box center [796, 89] width 1426 height 16
drag, startPoint x: 324, startPoint y: 89, endPoint x: 108, endPoint y: 111, distance: 217.1
click at [108, 111] on div "מתוך כלל השירותים שאתה מקבל בקיבוץ, בחר את 4 השירותים שהכי משמעותיים וחשובים מב…" at bounding box center [796, 100] width 1524 height 39
click at [368, 87] on div "מתוך כלל השירותים שאתה מקבל בקיבוץ, בחר את 4 השירותים שהכי משמעותיים וחשובים מב…" at bounding box center [796, 89] width 1426 height 16
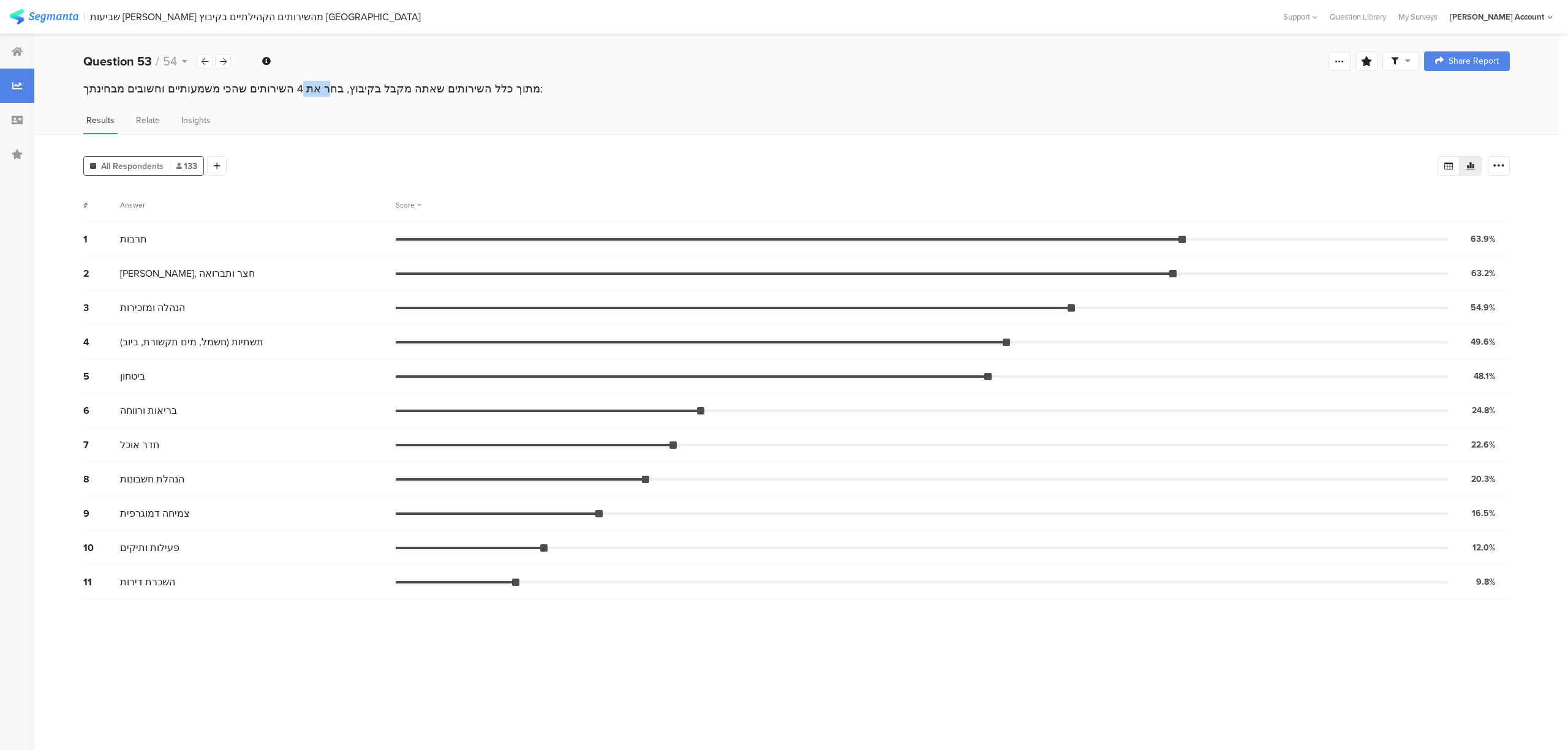
click at [368, 87] on div "מתוך כלל השירותים שאתה מקבל בקיבוץ, בחר את 4 השירותים שהכי משמעותיים וחשובים מב…" at bounding box center [796, 89] width 1426 height 16
copy section "מתוך כלל השירותים שאתה מקבל בקיבוץ, בחר את 4 השירותים שהכי משמעותיים וחשובים מב…"
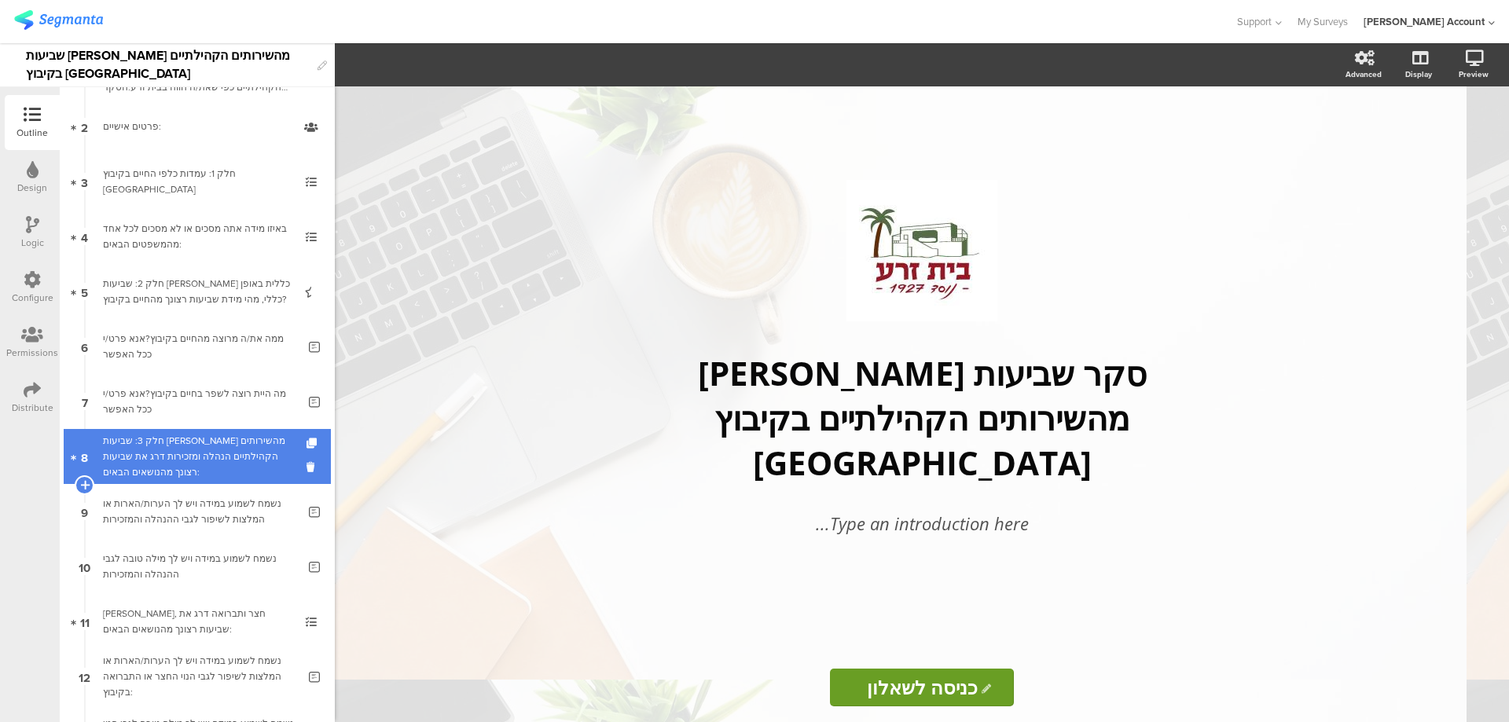
scroll to position [210, 0]
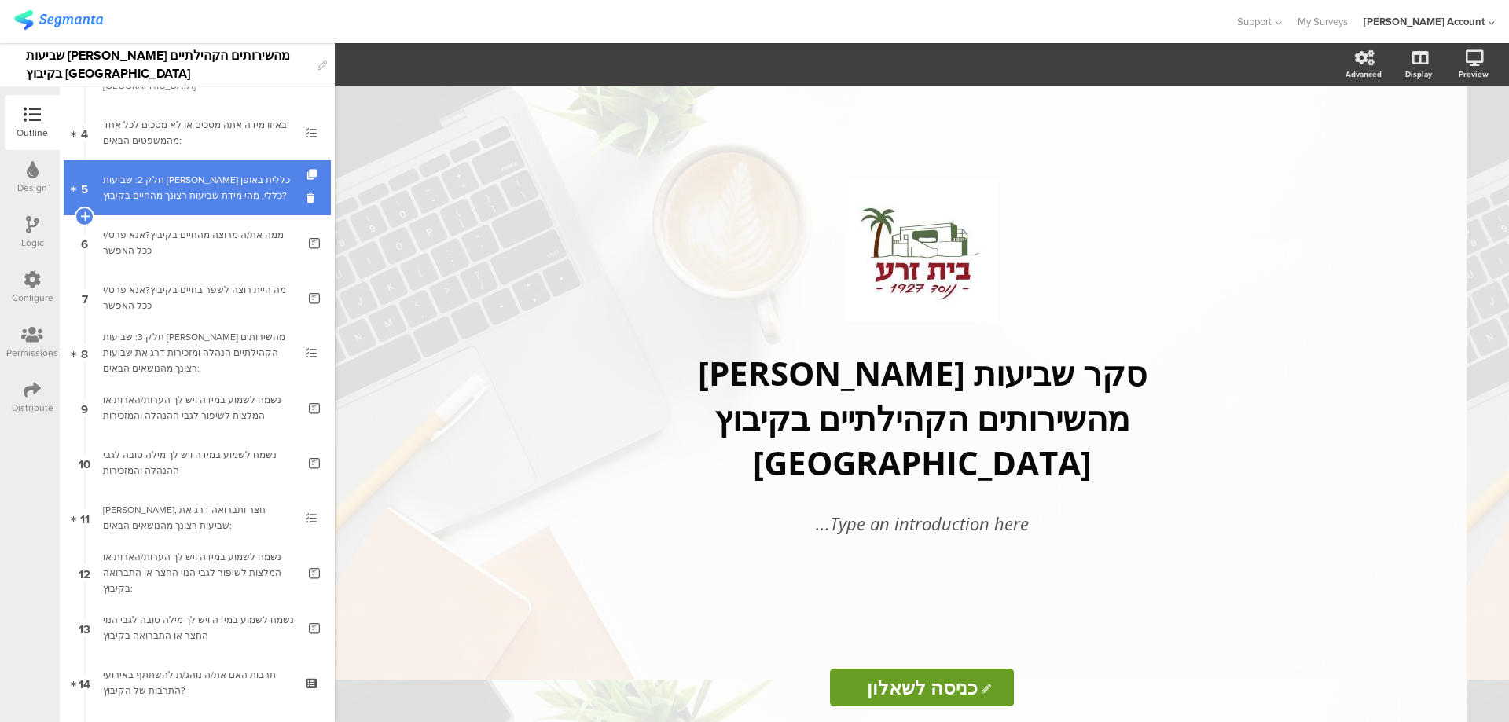
click at [243, 197] on div "חלק 2: שביעות [PERSON_NAME] כללית באופן כללי, מהי מידת שביעות רצונך מהחיים בקיב…" at bounding box center [197, 187] width 188 height 31
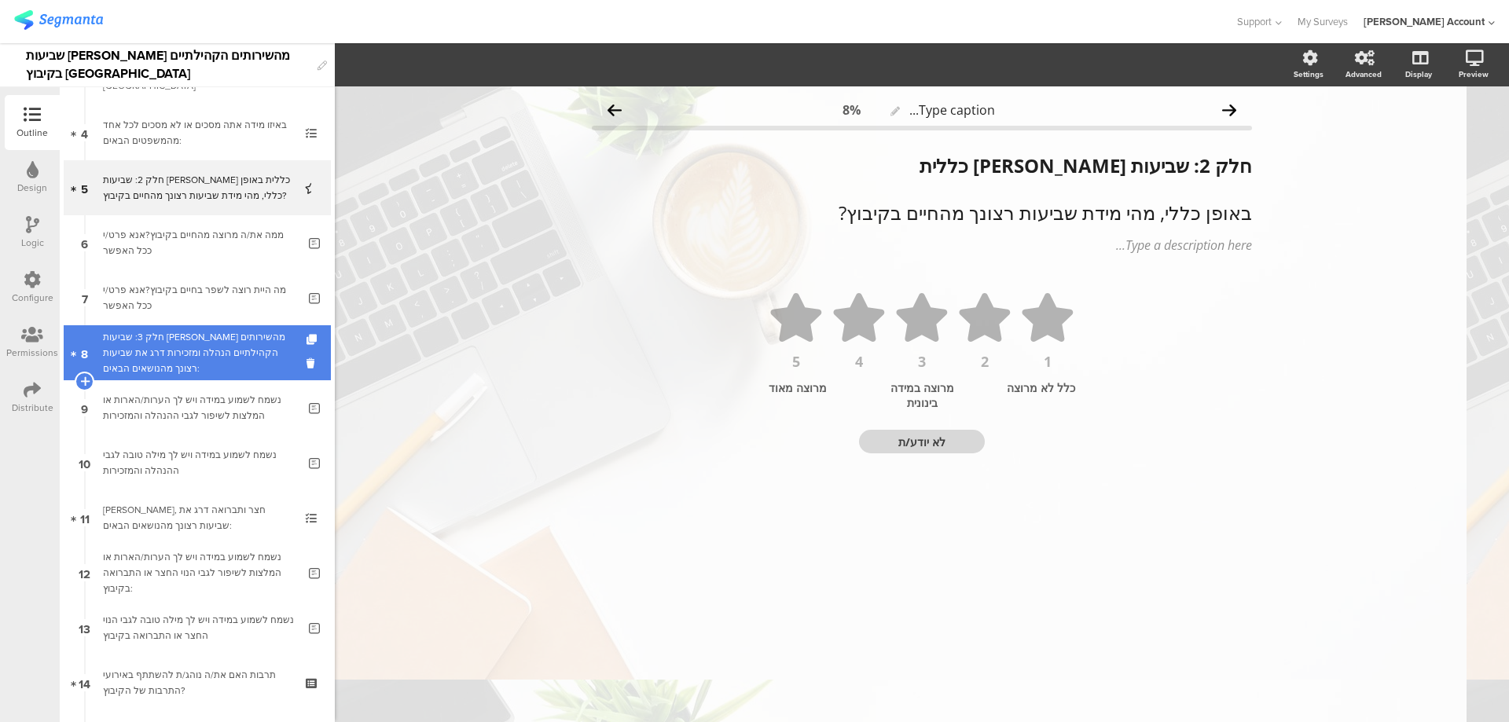
click at [262, 337] on div "חלק 3: שביעות [PERSON_NAME] מהשירותים הקהילתיים הנהלה ומזכירות דרג את שביעות רצ…" at bounding box center [197, 352] width 188 height 47
